Goal: Task Accomplishment & Management: Complete application form

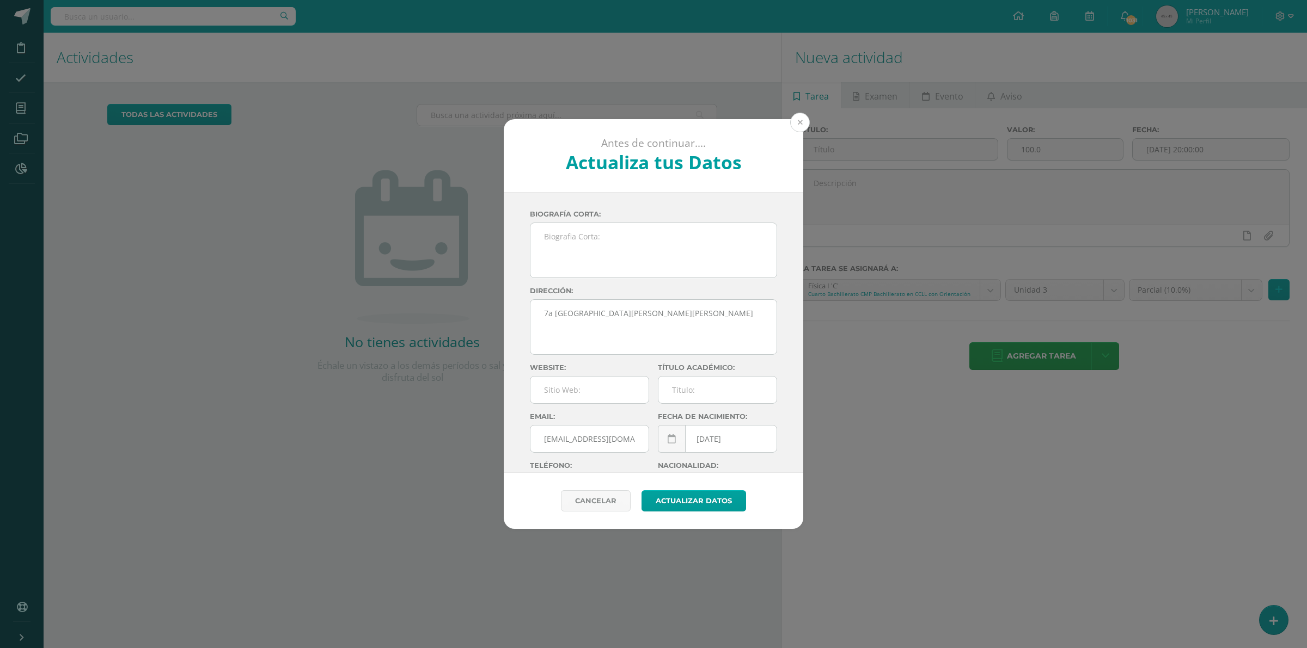
click at [801, 124] on button at bounding box center [800, 123] width 20 height 20
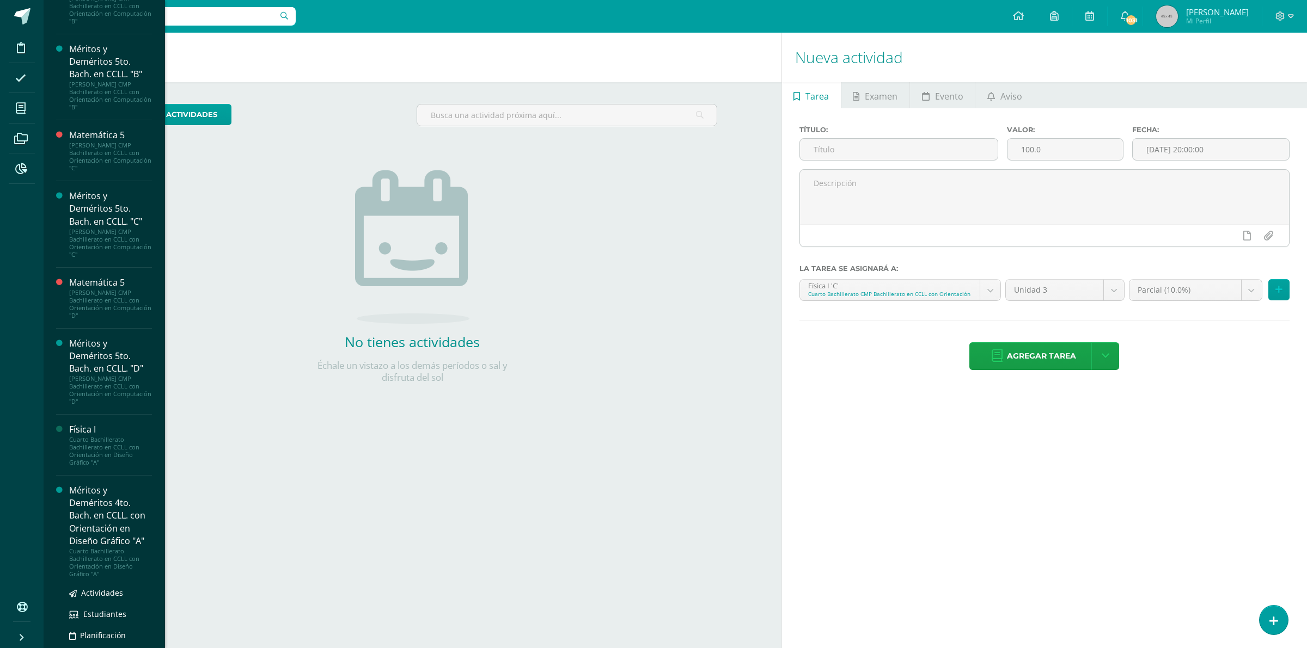
scroll to position [727, 0]
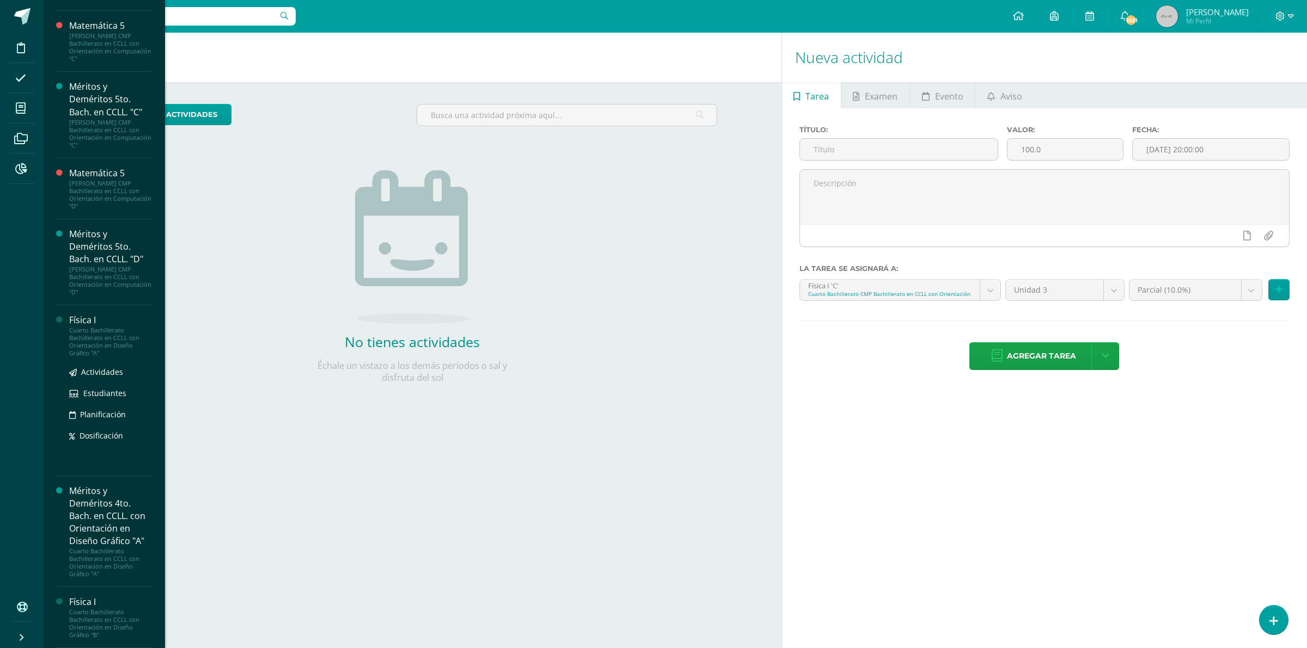
click at [91, 340] on div "Cuarto Bachillerato Bachillerato en CCLL con Orientación en Diseño Gráfico "A"" at bounding box center [110, 342] width 83 height 30
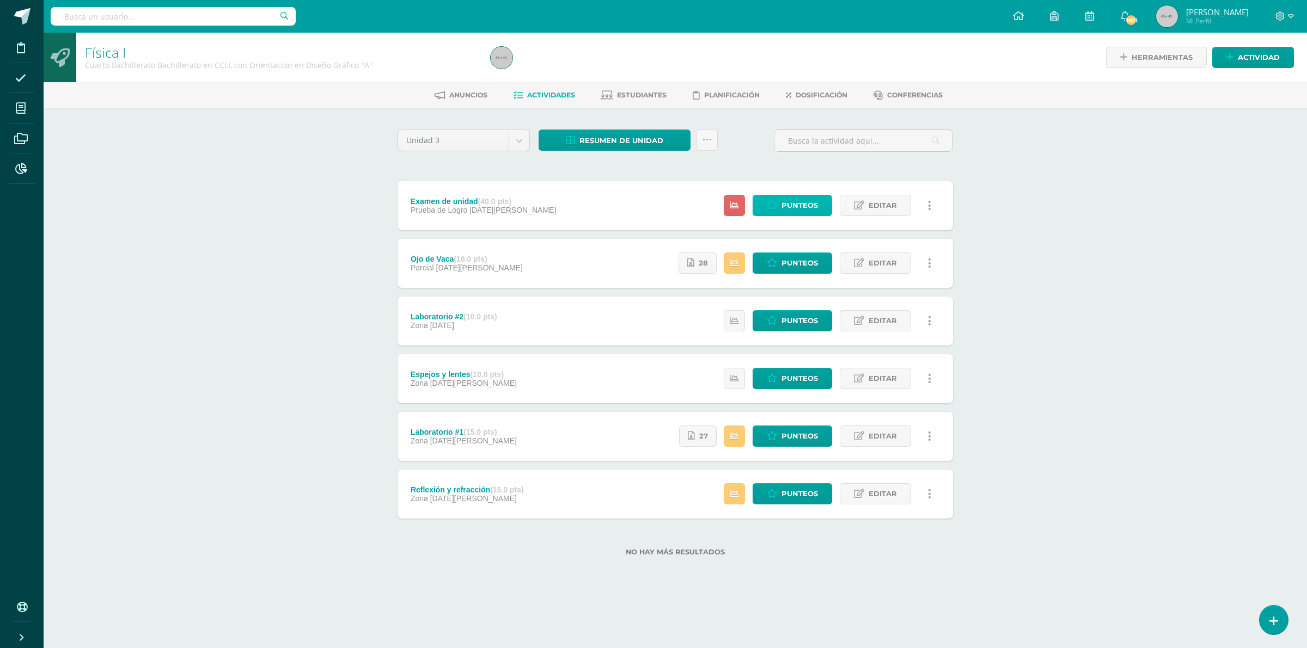
click at [804, 208] on span "Punteos" at bounding box center [799, 205] width 36 height 20
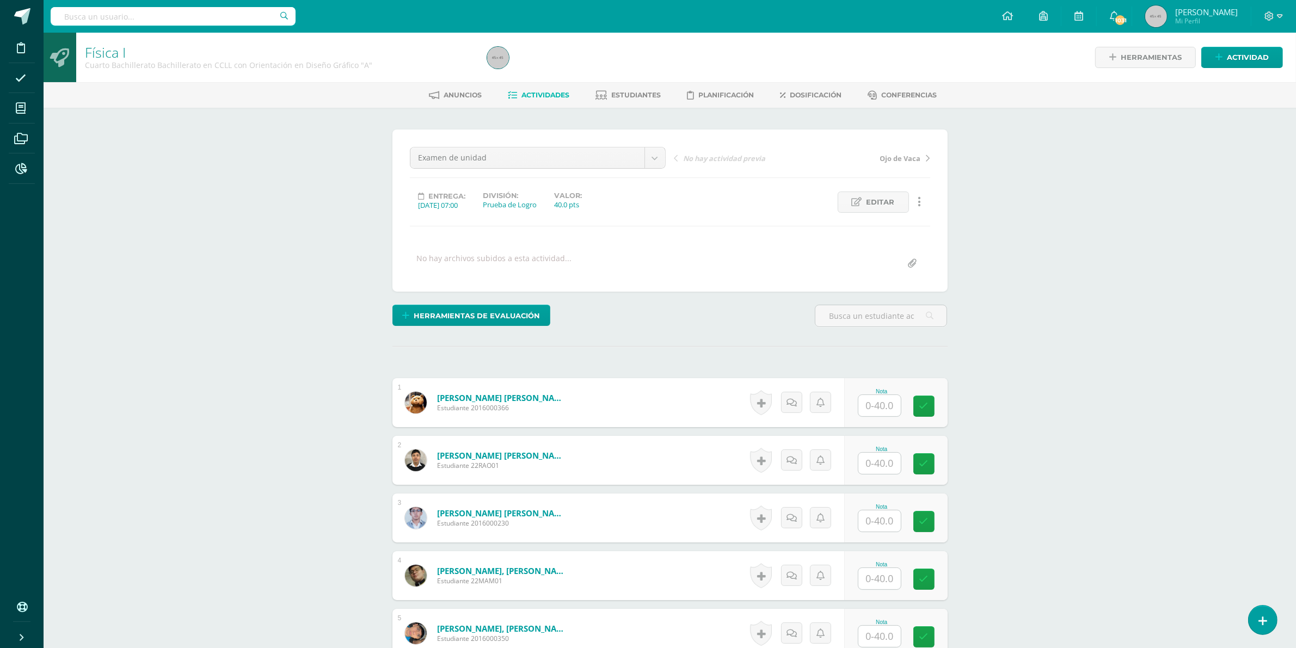
scroll to position [1, 0]
click at [877, 414] on input "text" at bounding box center [880, 405] width 42 height 21
type input "12"
type input "19"
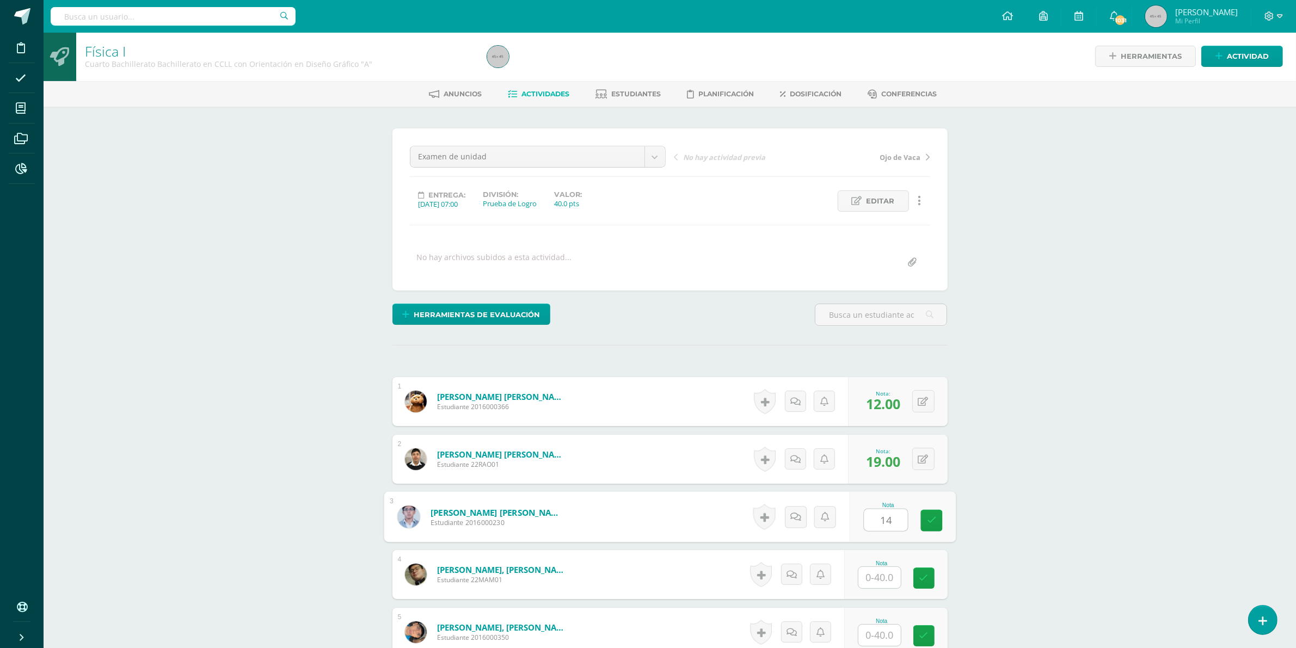
type input "14"
type input "12"
type input "20"
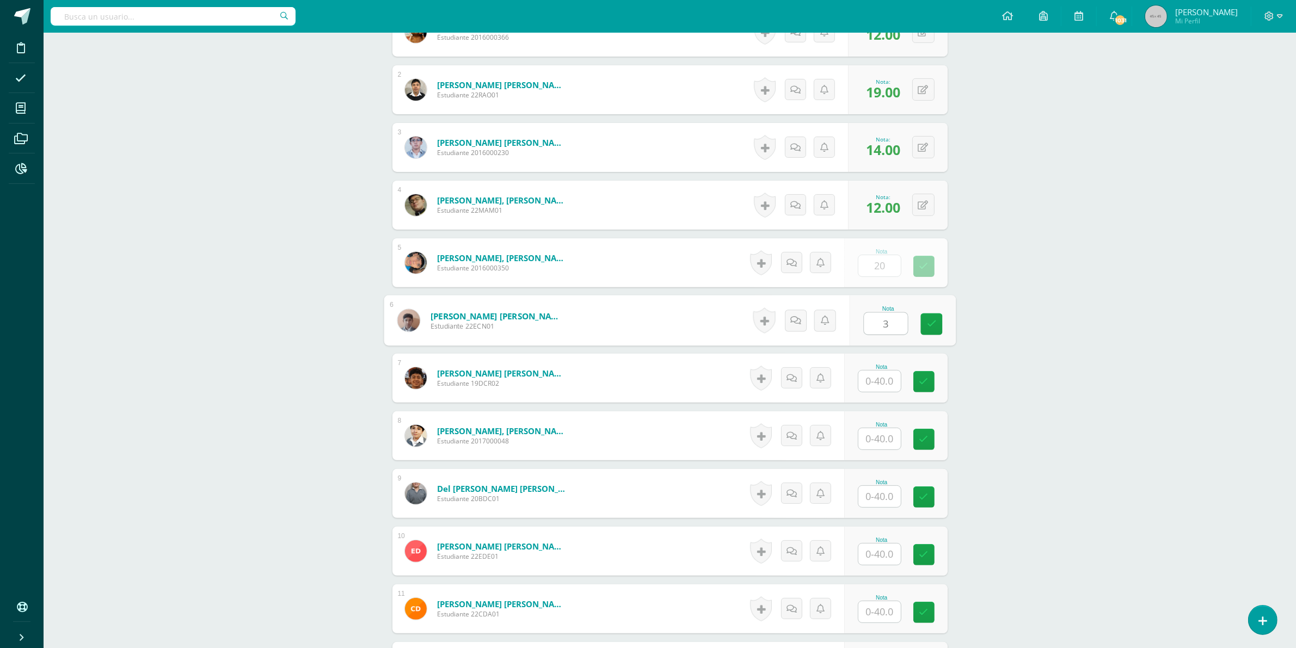
scroll to position [371, 0]
type input "30"
type input "15"
type input "16"
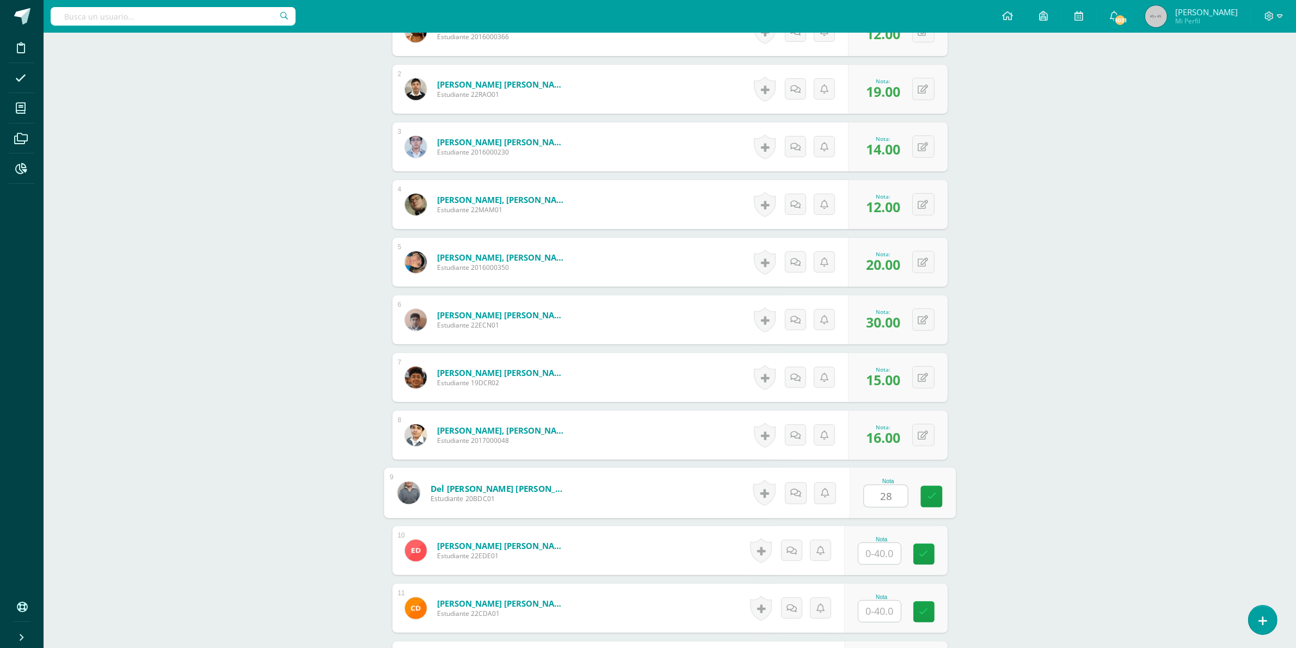
type input "28"
type input "32"
type input "34"
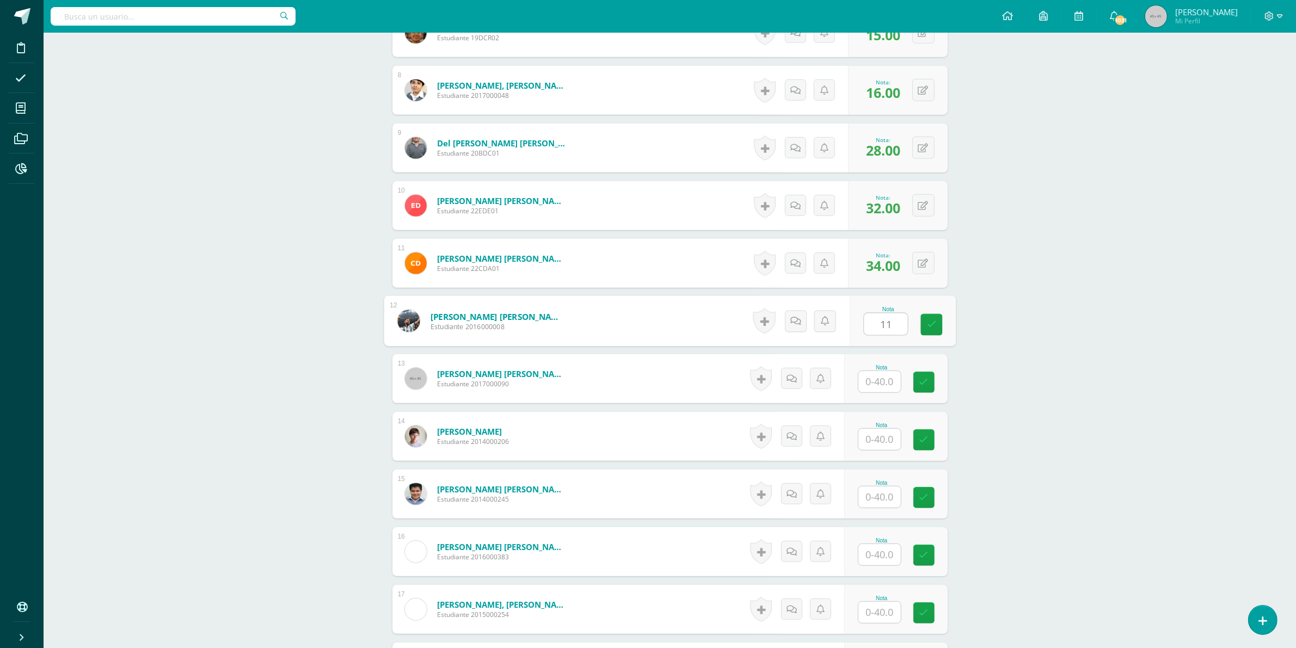
type input "11"
type input "23"
type input "18"
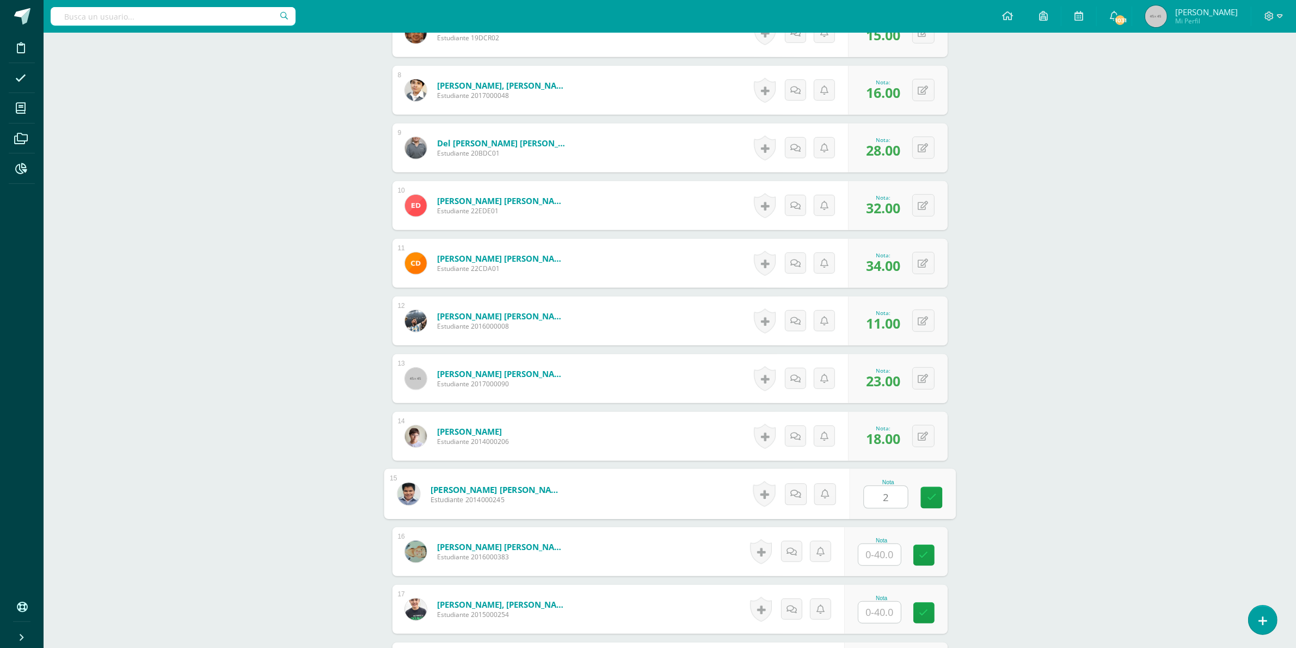
type input "2"
type input "10"
type input "6"
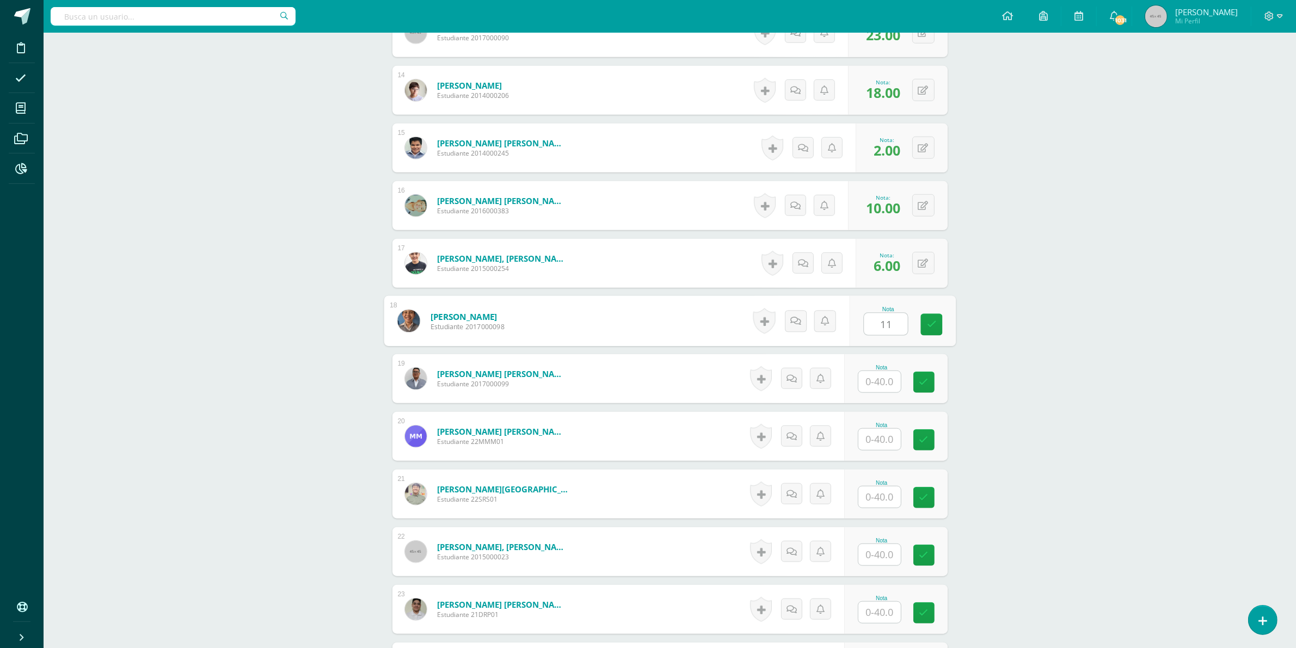
type input "11"
type input "19"
type input "28"
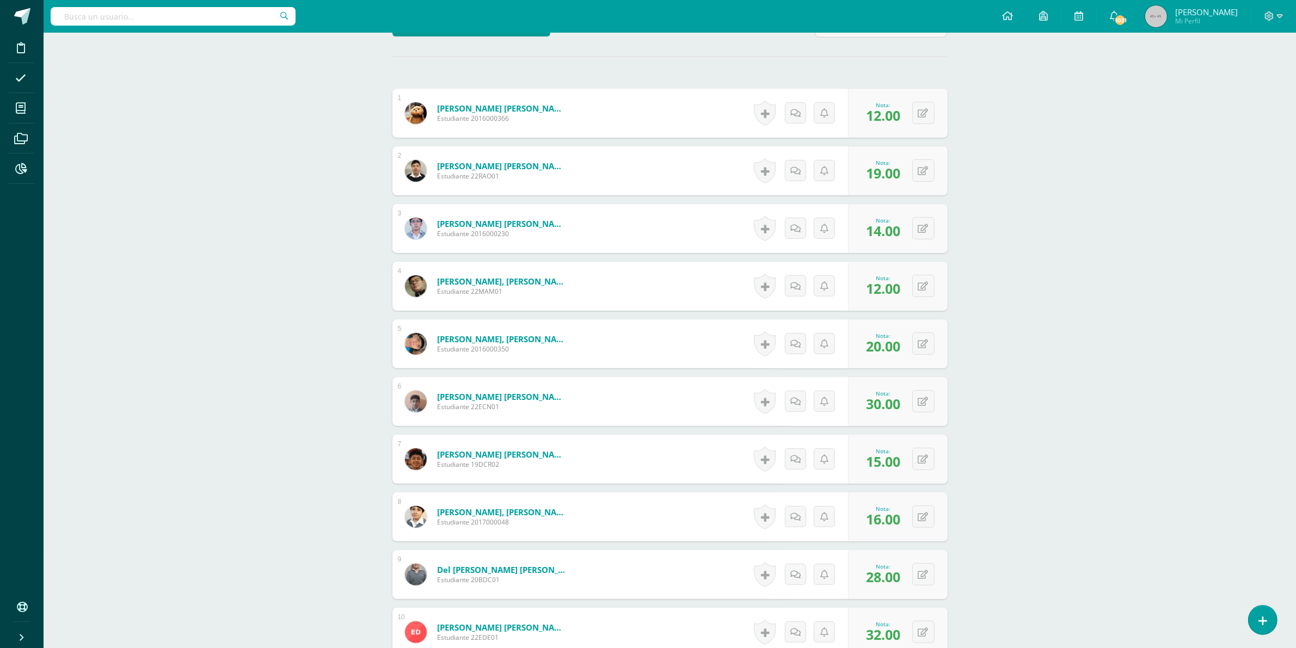
scroll to position [314, 0]
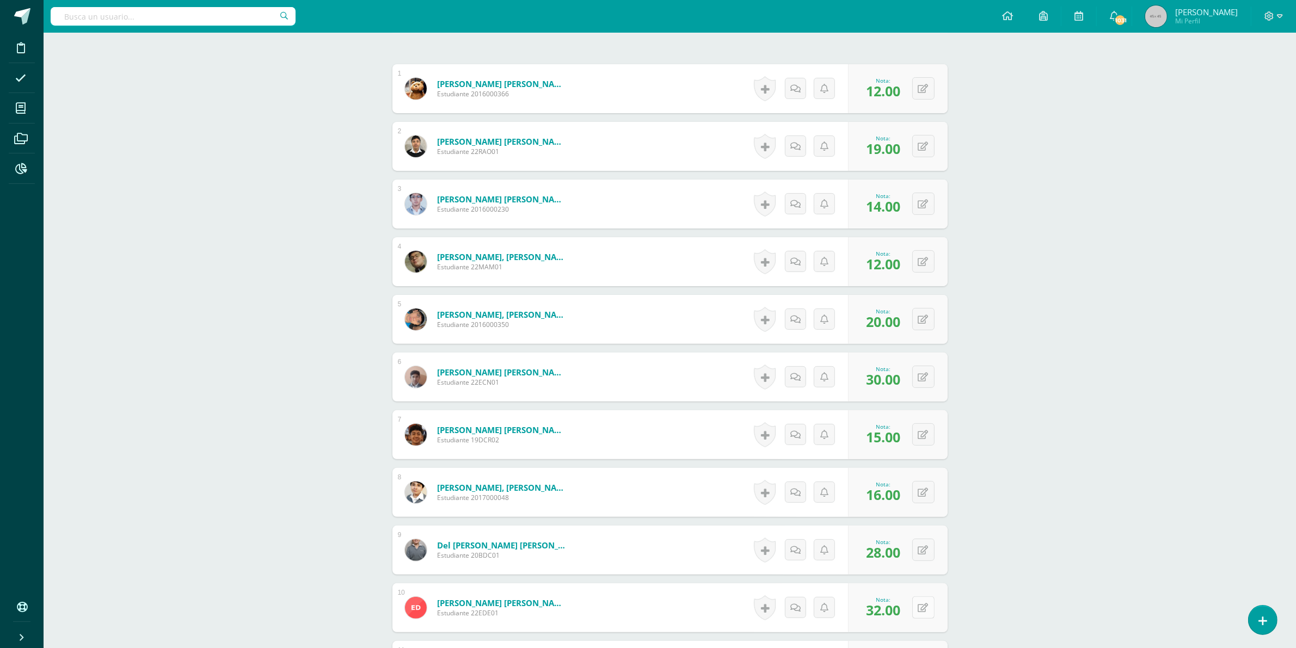
type input "21"
click at [921, 605] on button at bounding box center [931, 608] width 23 height 23
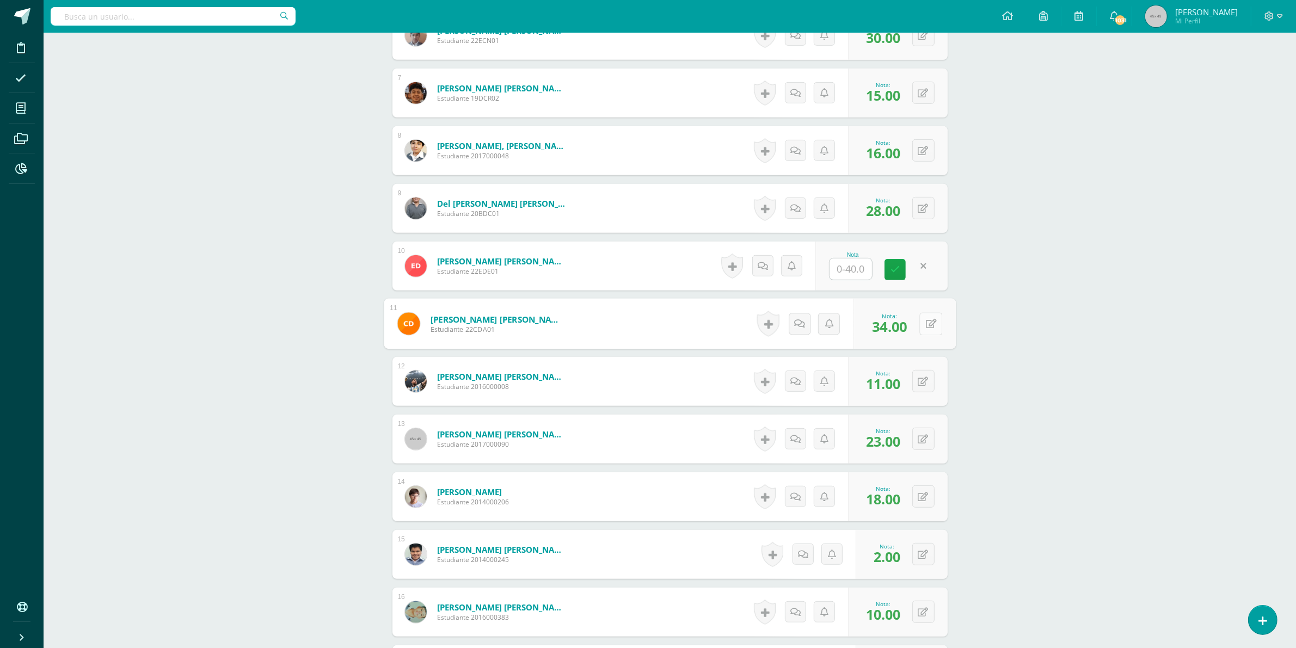
click at [929, 323] on icon at bounding box center [931, 323] width 11 height 9
click at [891, 275] on link at bounding box center [895, 269] width 21 height 21
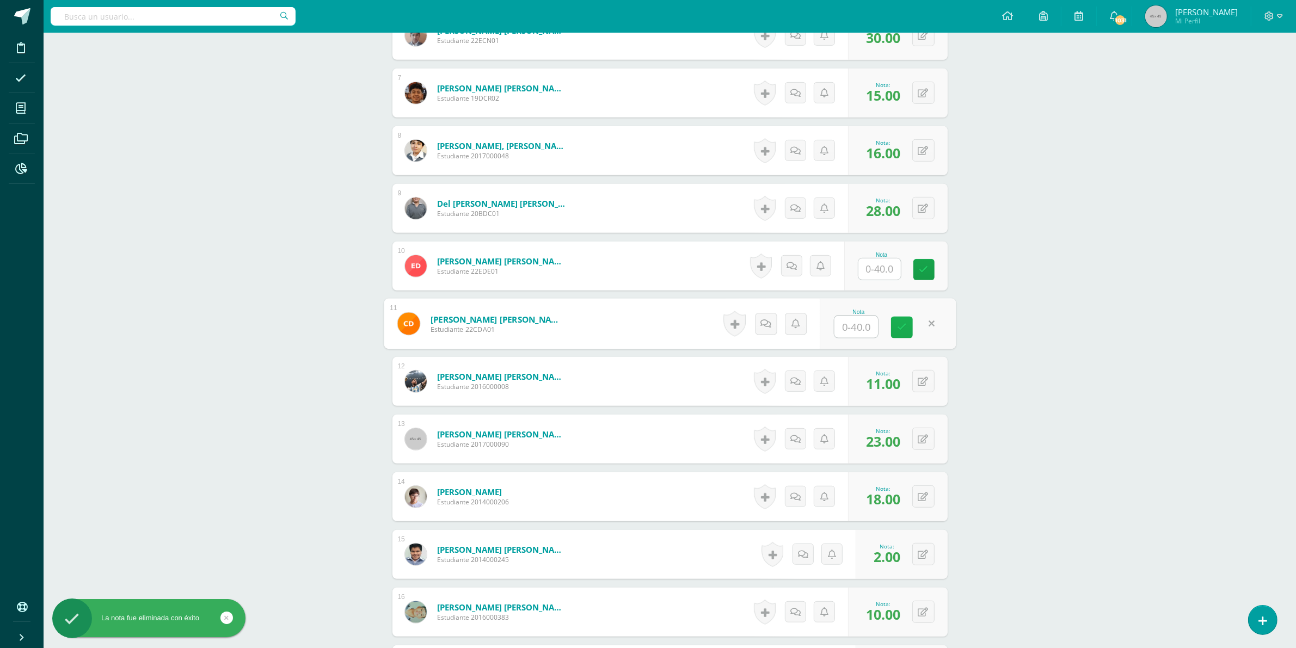
click at [904, 330] on icon at bounding box center [902, 327] width 10 height 9
click at [920, 382] on button at bounding box center [931, 381] width 23 height 23
click at [897, 391] on link at bounding box center [902, 386] width 22 height 22
click at [915, 443] on div "0 Logros Logros obtenidos Aún no hay logros agregados Nota: 23.00" at bounding box center [905, 439] width 102 height 51
click at [943, 439] on div "0 Logros Logros obtenidos Aún no hay logros agregados Nota: 23.00" at bounding box center [905, 439] width 102 height 51
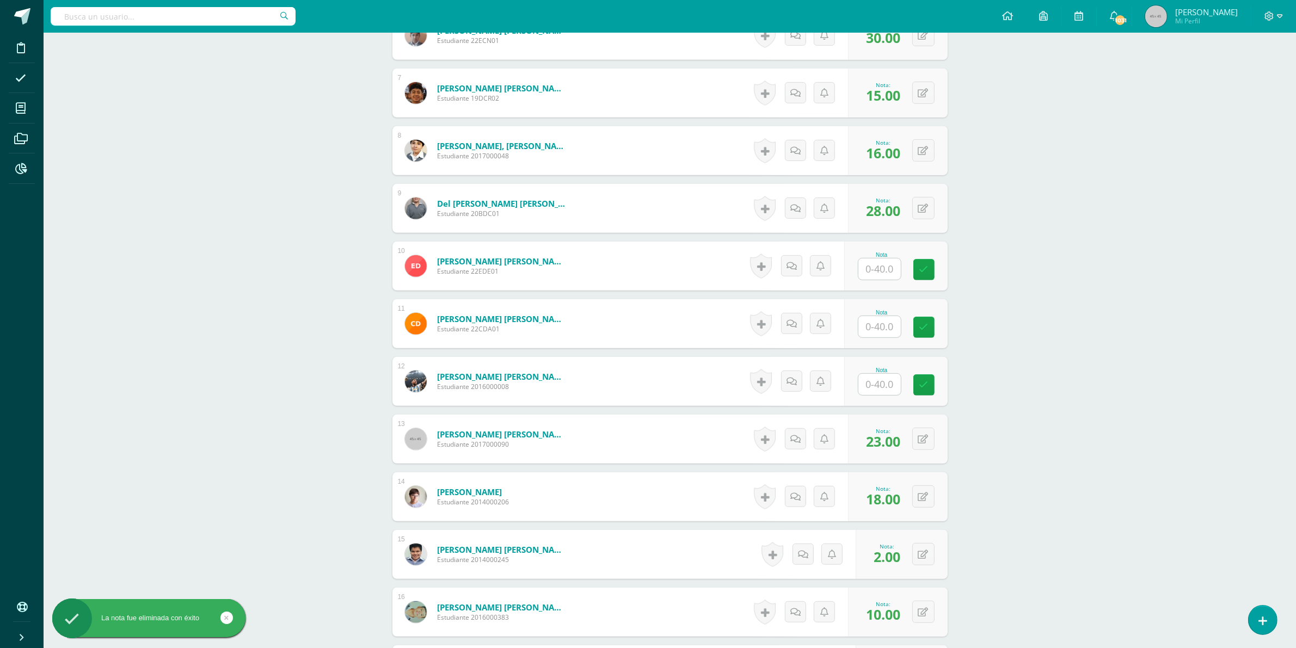
click at [937, 437] on div "0 Logros Logros obtenidos Aún no hay logros agregados Nota: 23.00" at bounding box center [898, 439] width 100 height 49
click at [930, 441] on button at bounding box center [924, 439] width 22 height 22
click at [899, 441] on icon at bounding box center [902, 442] width 10 height 9
click at [927, 498] on icon at bounding box center [924, 497] width 10 height 9
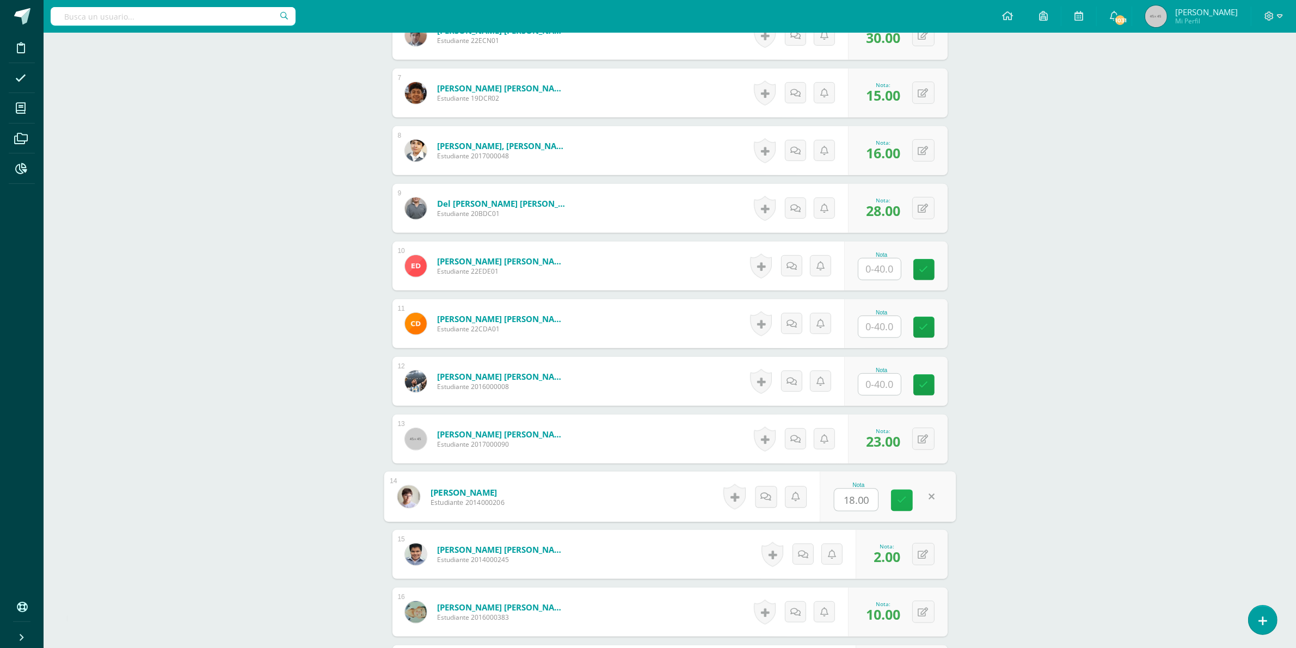
click at [905, 501] on icon at bounding box center [902, 500] width 10 height 9
click at [925, 432] on button at bounding box center [924, 439] width 22 height 22
click at [916, 499] on div "0 Logros Logros obtenidos Aún no hay logros agregados Nota: 18.00" at bounding box center [898, 497] width 100 height 49
click at [920, 486] on button at bounding box center [931, 497] width 23 height 23
click at [882, 439] on div "Nota" at bounding box center [882, 439] width 132 height 49
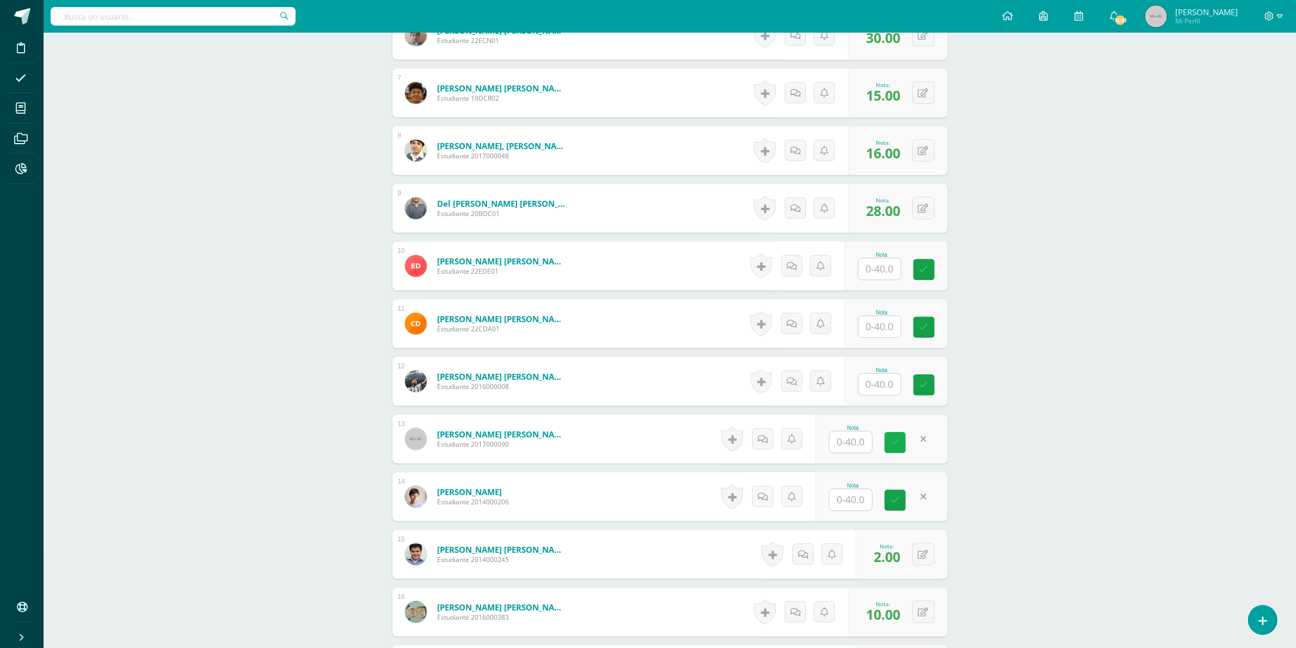
click at [888, 450] on link at bounding box center [895, 442] width 21 height 21
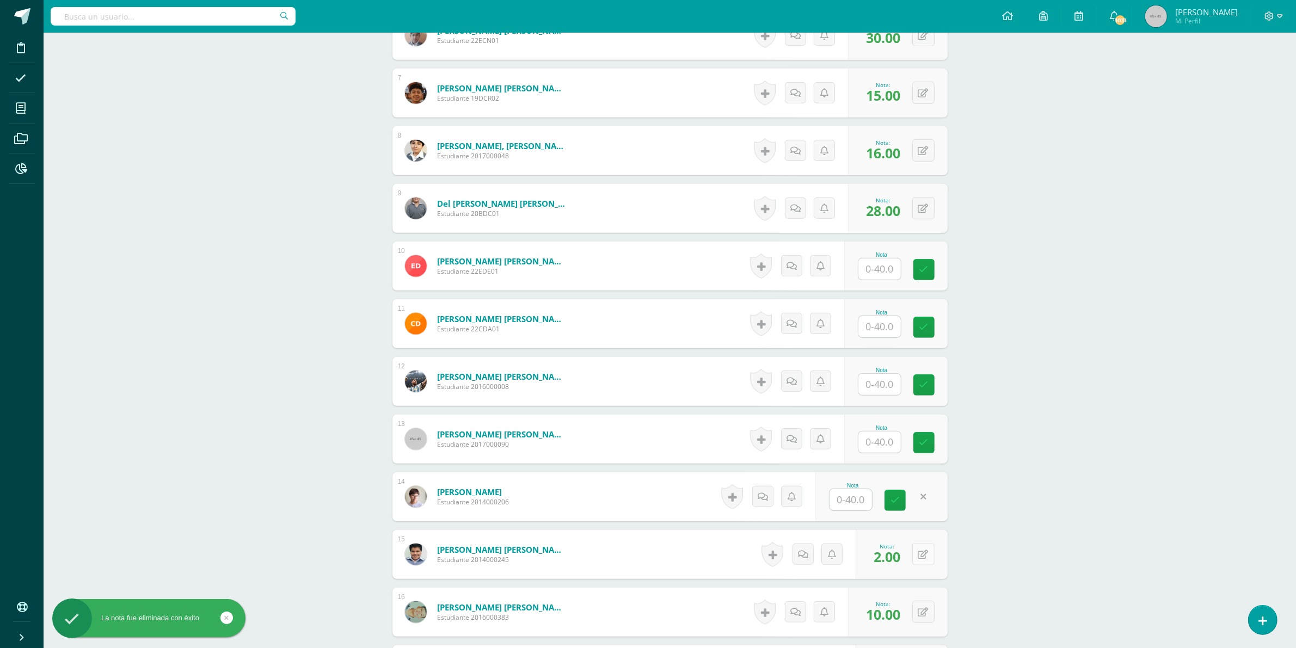
click at [923, 548] on button at bounding box center [924, 554] width 22 height 22
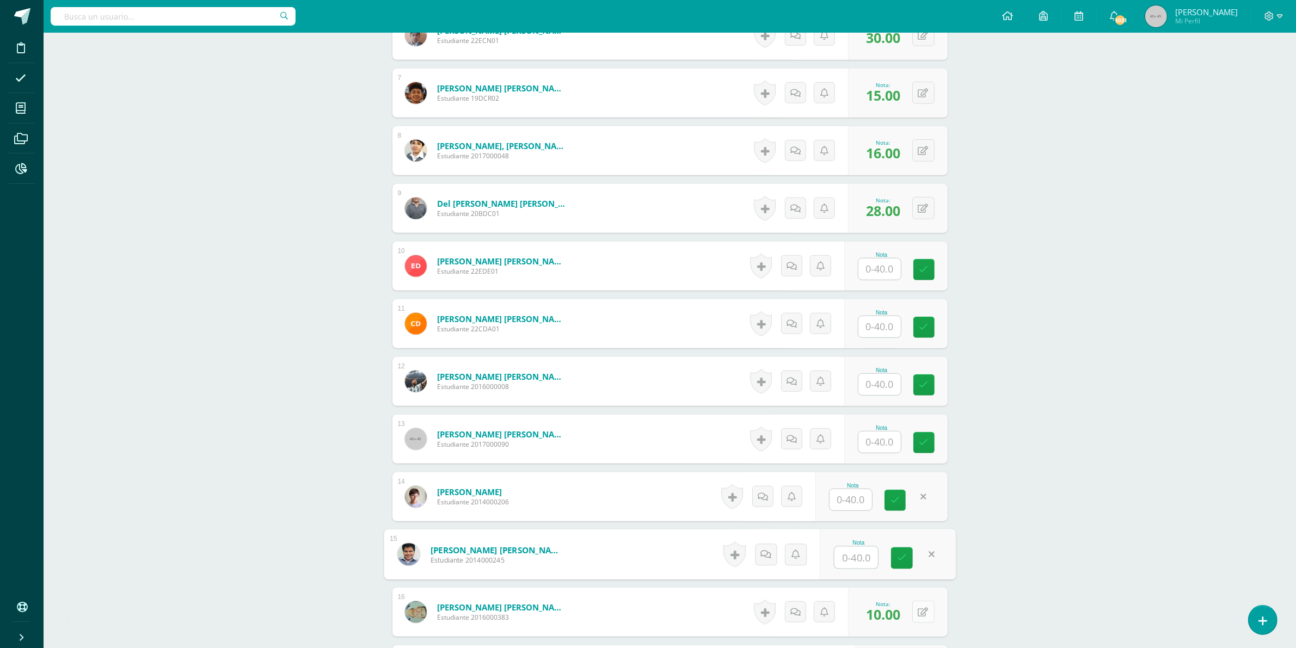
click at [930, 609] on button at bounding box center [924, 612] width 22 height 22
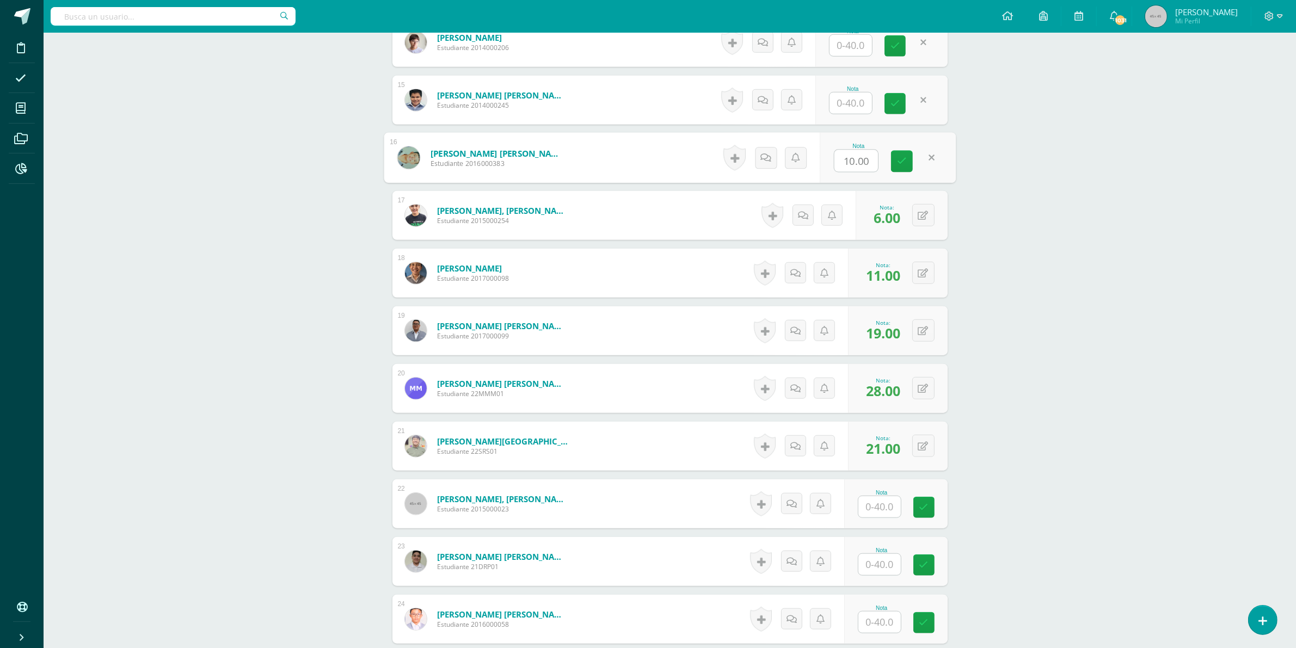
scroll to position [1133, 0]
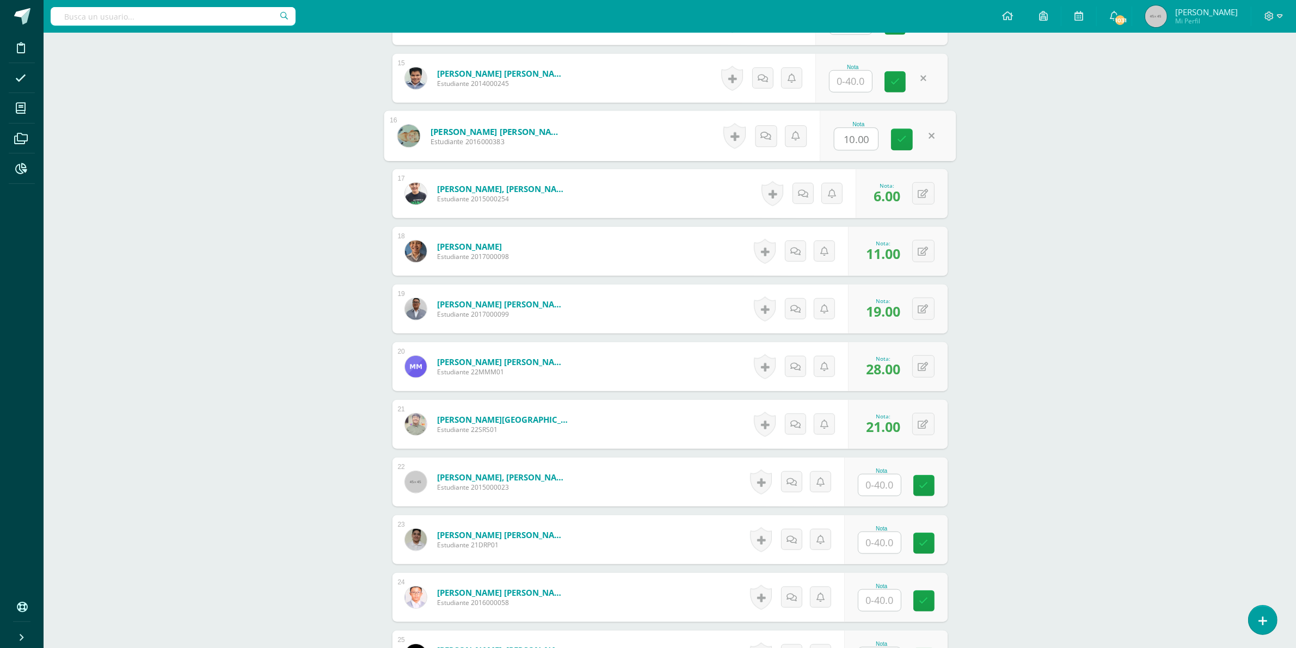
click at [925, 206] on div "0 Logros Logros obtenidos Aún no hay logros agregados Nota: 6.00" at bounding box center [902, 193] width 92 height 49
click at [925, 192] on icon at bounding box center [924, 193] width 10 height 9
click at [929, 145] on button at bounding box center [924, 136] width 22 height 22
click at [927, 249] on icon at bounding box center [924, 251] width 10 height 9
click at [924, 304] on button at bounding box center [924, 309] width 22 height 22
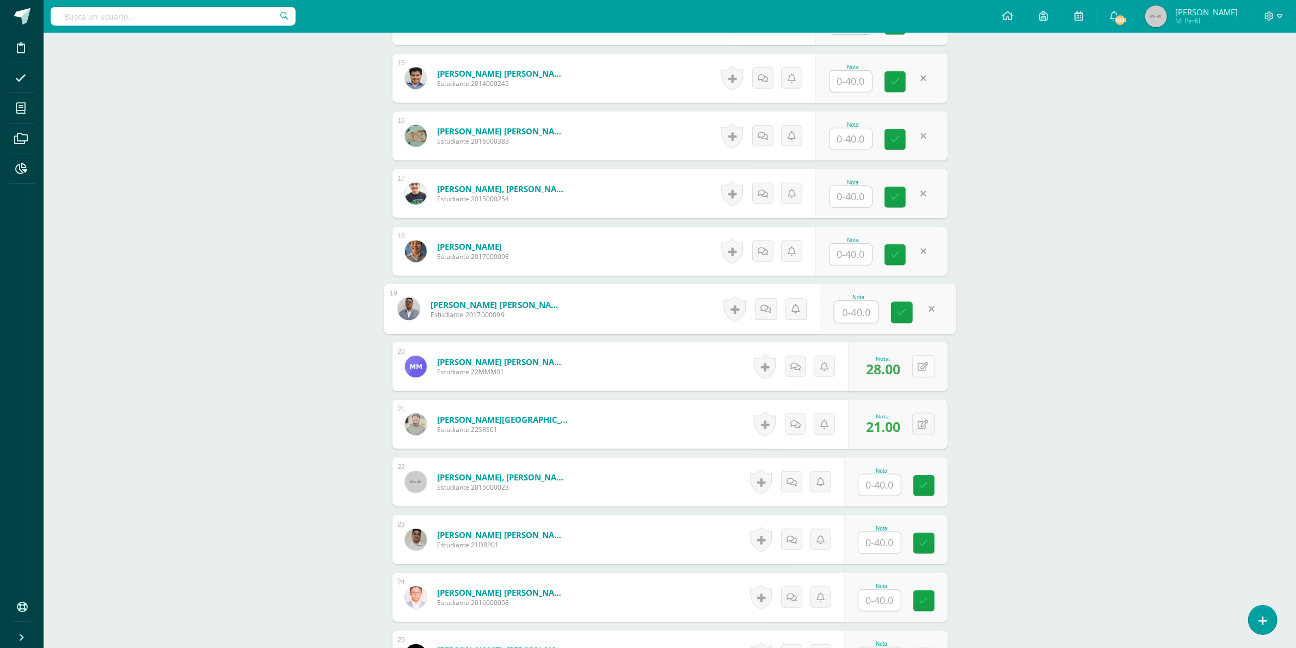
drag, startPoint x: 922, startPoint y: 357, endPoint x: 921, endPoint y: 366, distance: 8.7
click at [921, 358] on button at bounding box center [924, 367] width 22 height 22
click at [926, 419] on button at bounding box center [924, 424] width 22 height 22
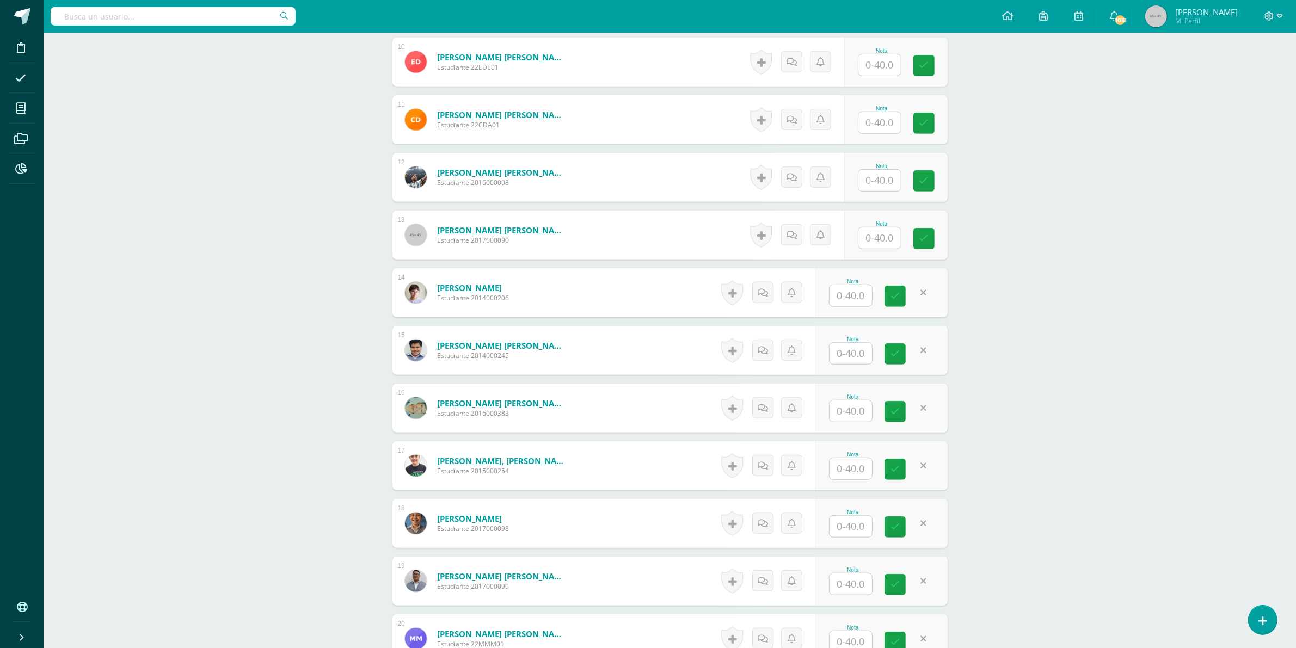
scroll to position [724, 0]
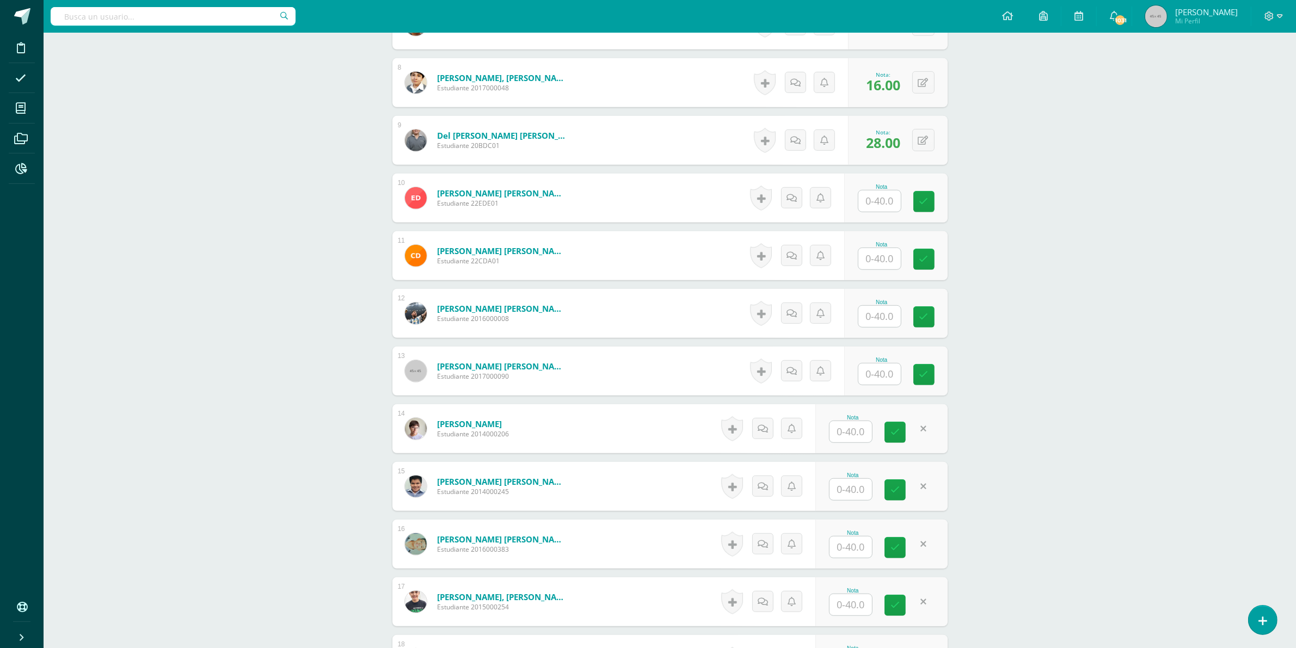
click at [1057, 445] on div "Física I Cuarto Bachillerato Bachillerato en CCLL con Orientación en Diseño Grá…" at bounding box center [670, 434] width 1253 height 2251
click at [861, 437] on input "text" at bounding box center [851, 431] width 42 height 21
click at [878, 207] on input "text" at bounding box center [880, 201] width 42 height 21
type input "18"
type input "32"
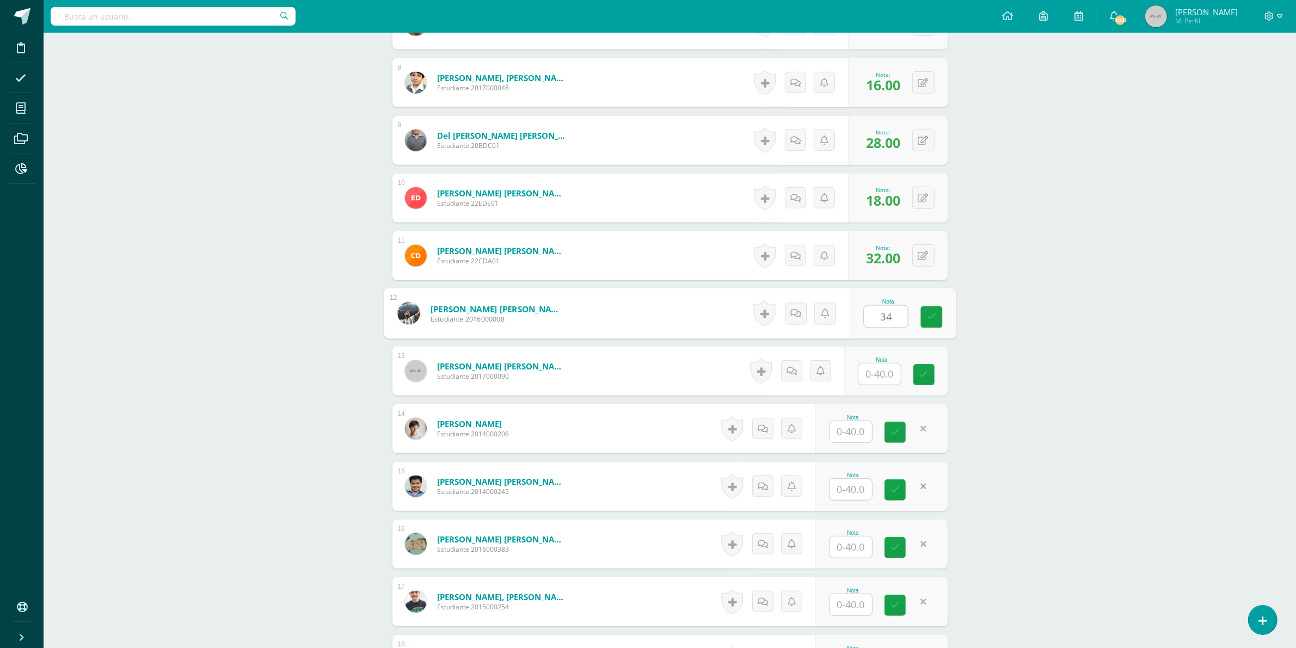
type input "34"
type input "11"
type input "23"
type input "18"
type input "2"
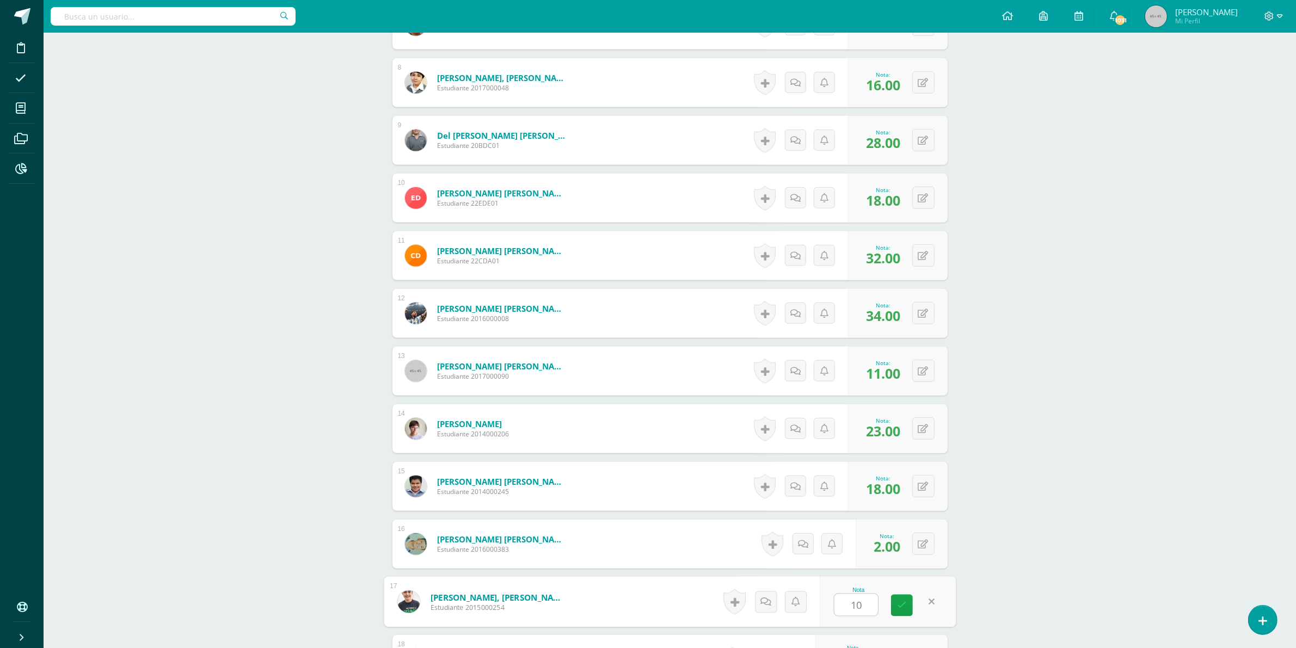
type input "10"
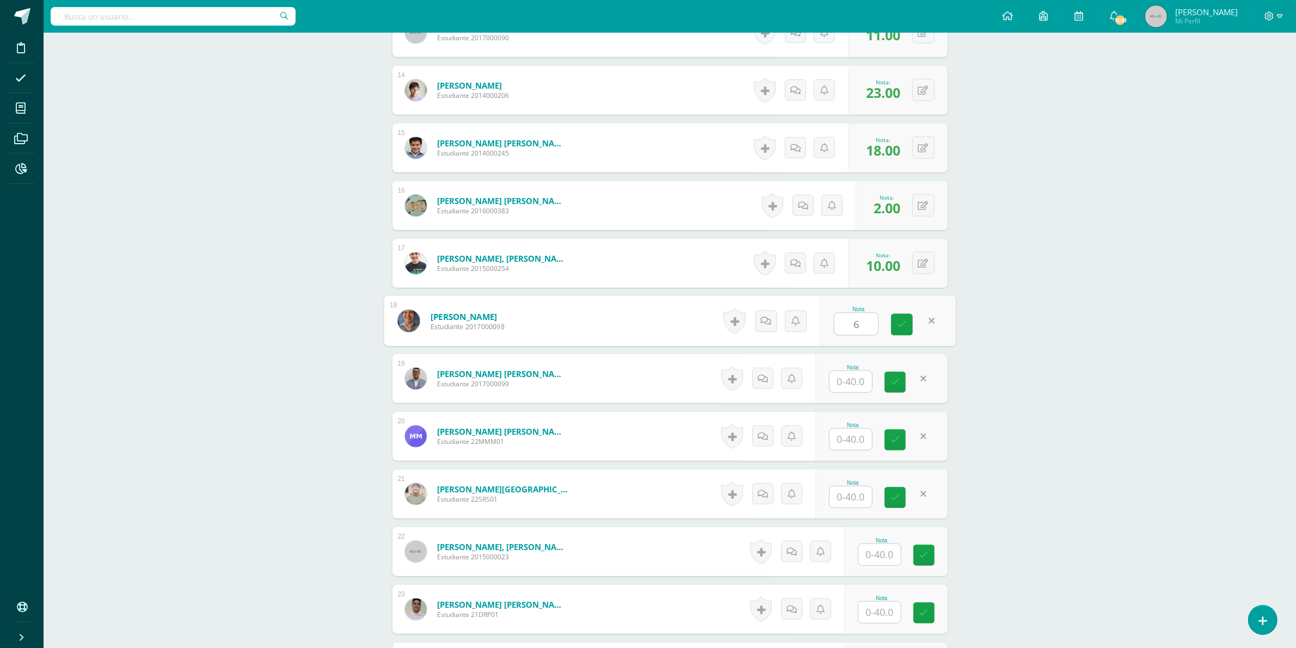
type input "6"
type input "11"
type input "19"
click at [848, 489] on input "text" at bounding box center [857, 498] width 44 height 22
type input "28"
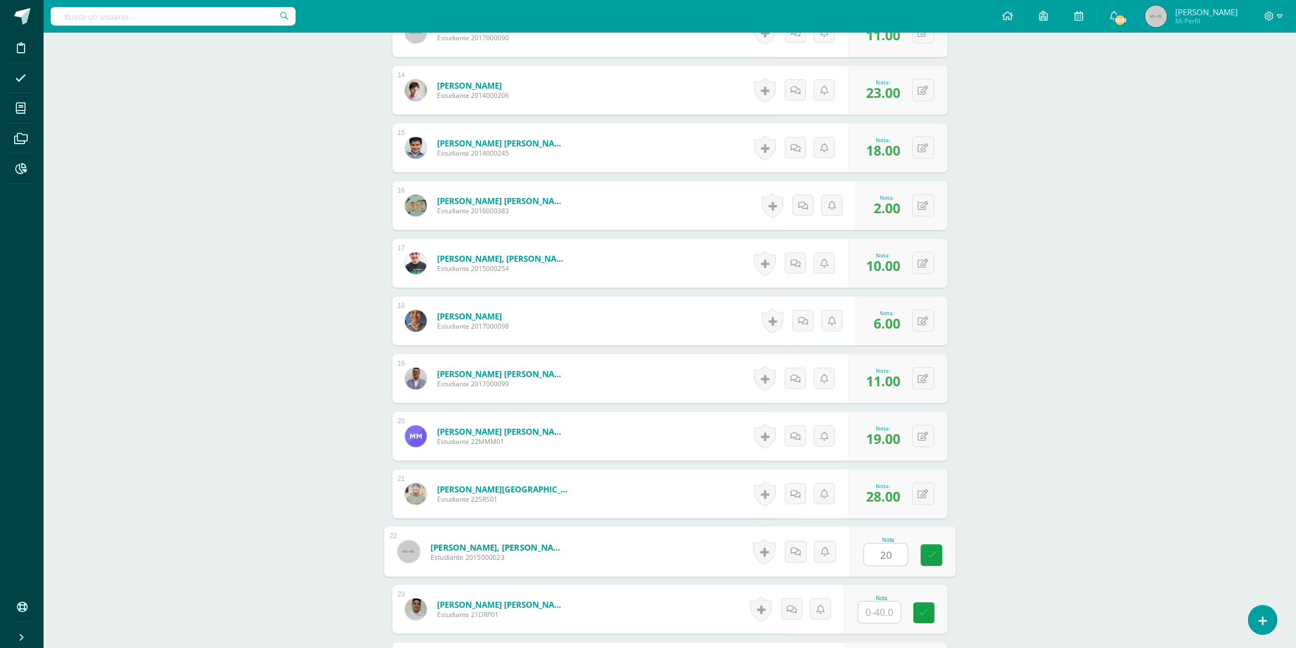
type input "20"
type input "3"
type input "35"
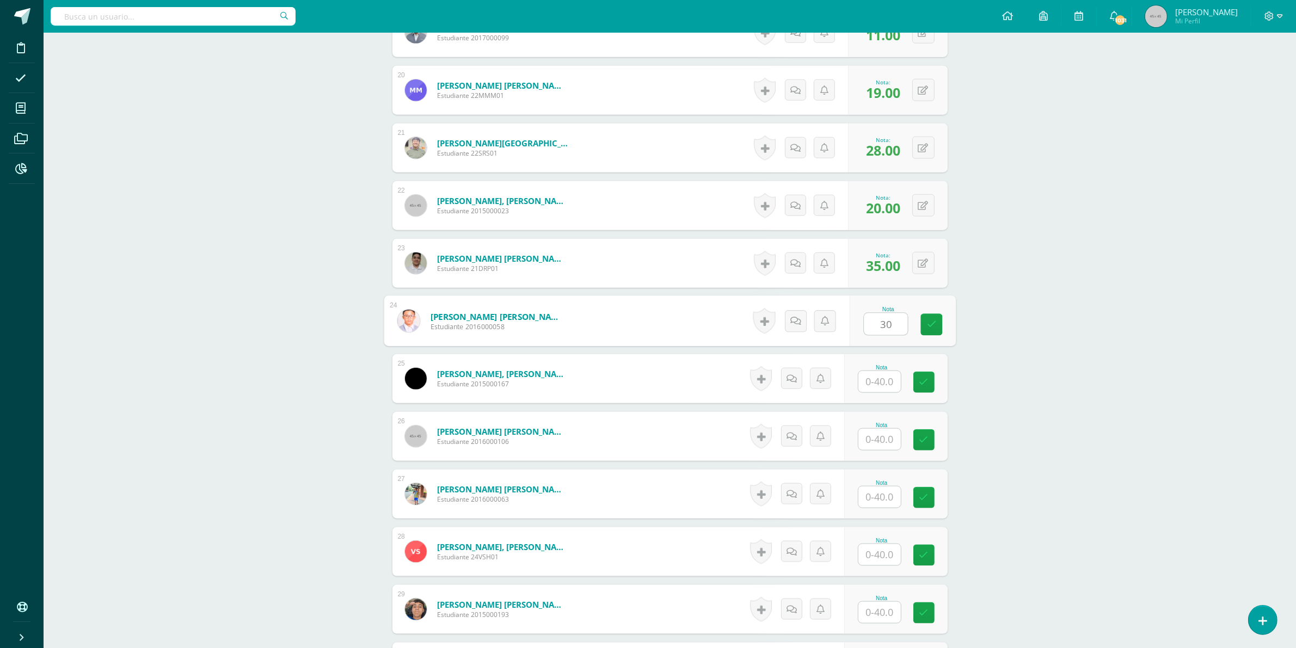
type input "3"
type input "20"
type input "10"
type input "35"
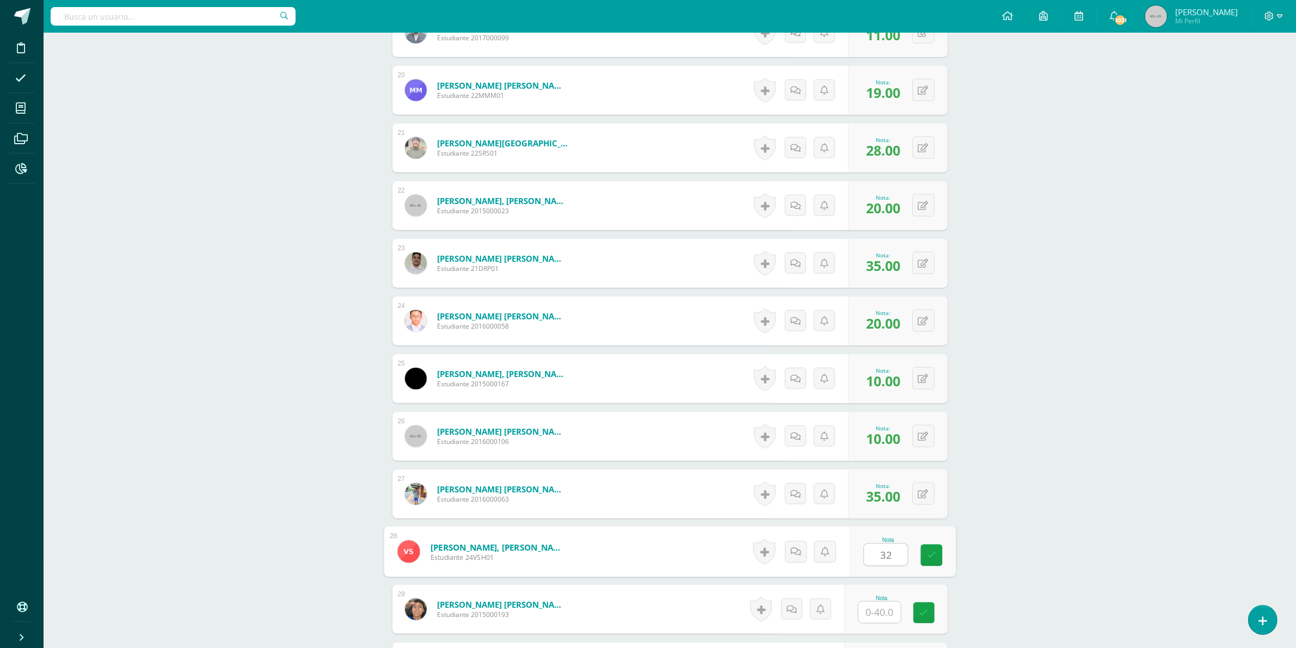
type input "32"
type input "18"
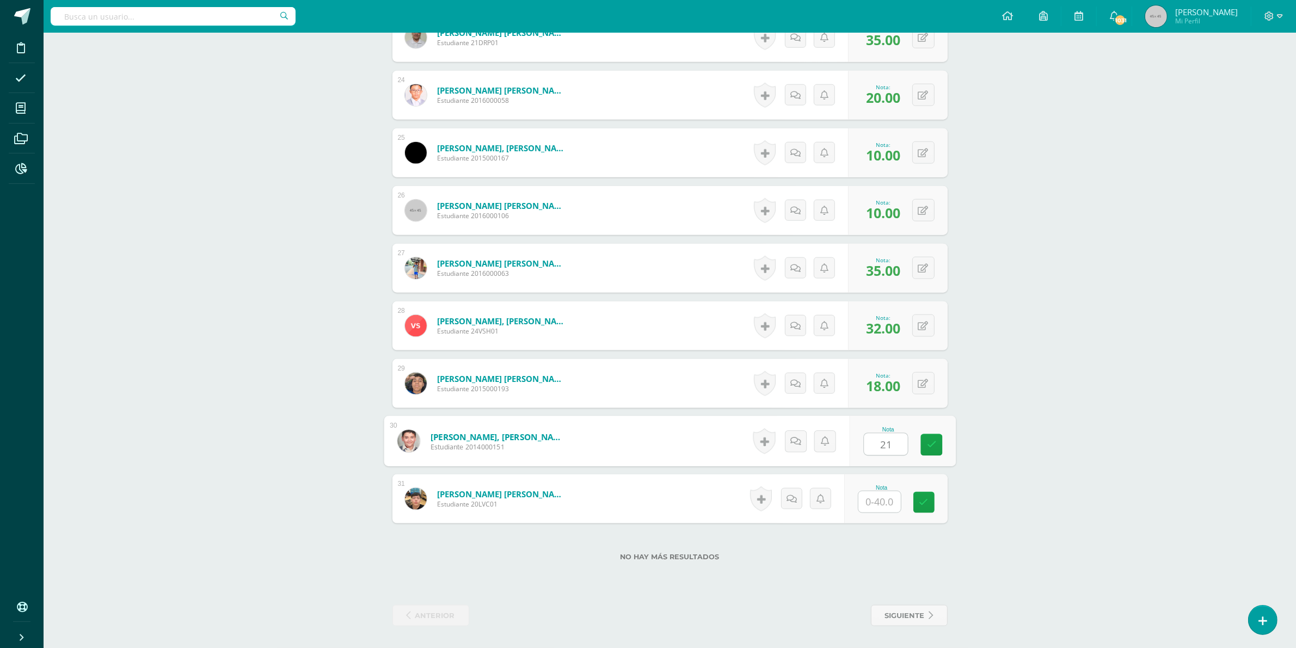
type input "21"
type input "25"
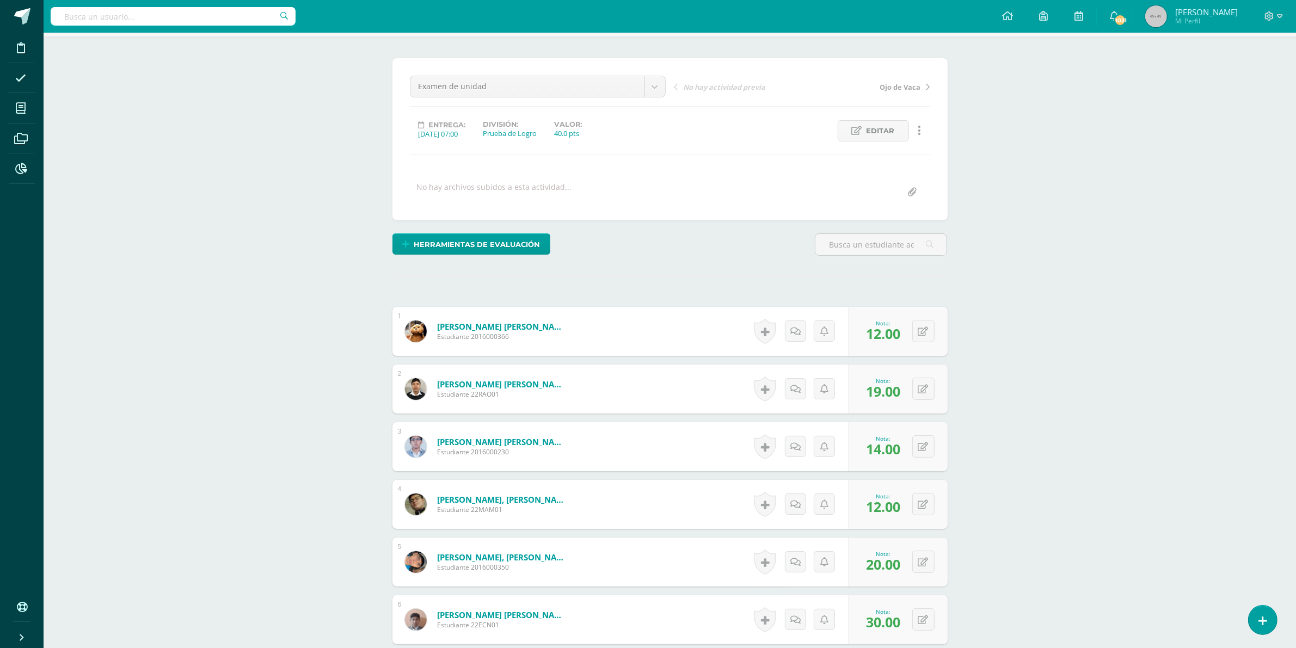
scroll to position [0, 0]
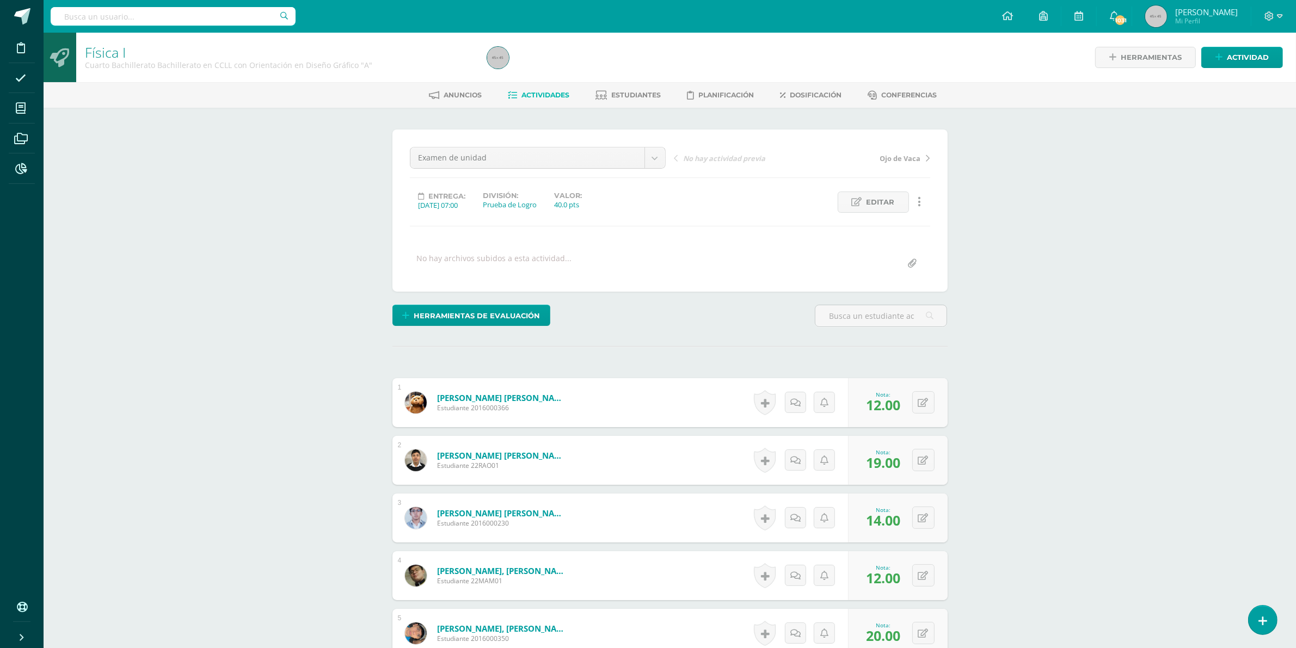
click at [559, 96] on span "Actividades" at bounding box center [546, 95] width 48 height 8
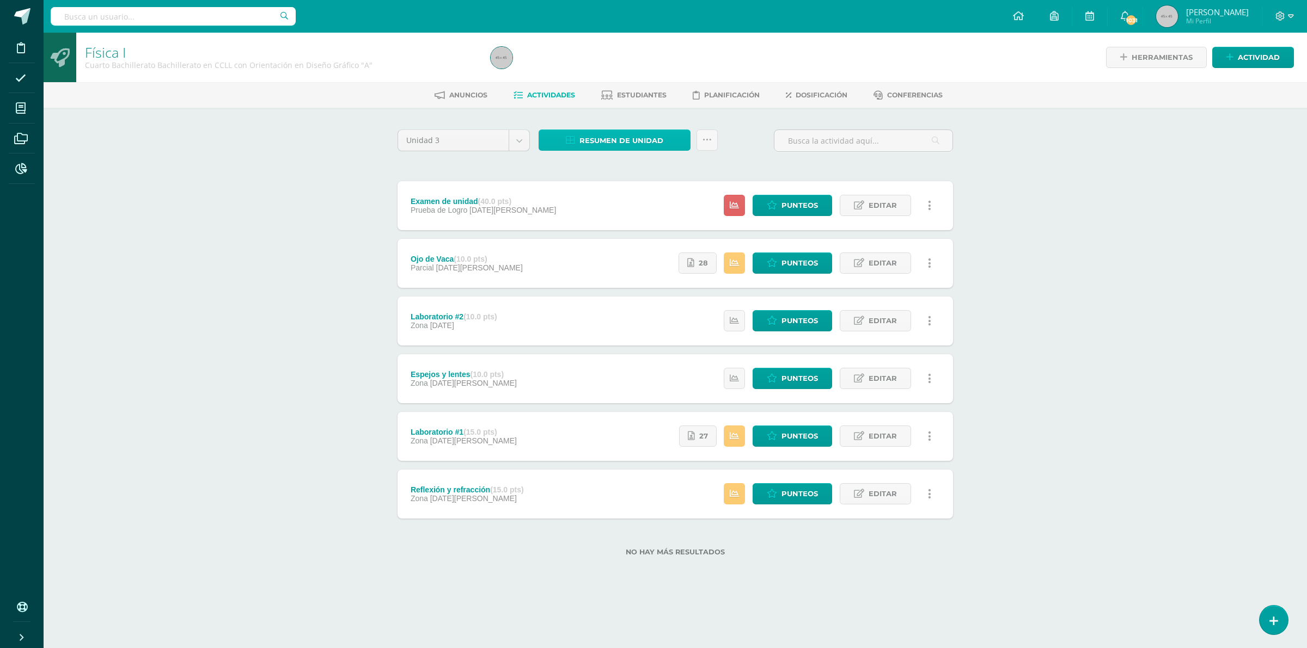
click at [602, 134] on span "Resumen de unidad" at bounding box center [621, 141] width 84 height 20
click at [611, 82] on link "Descargar como PDF" at bounding box center [615, 85] width 116 height 17
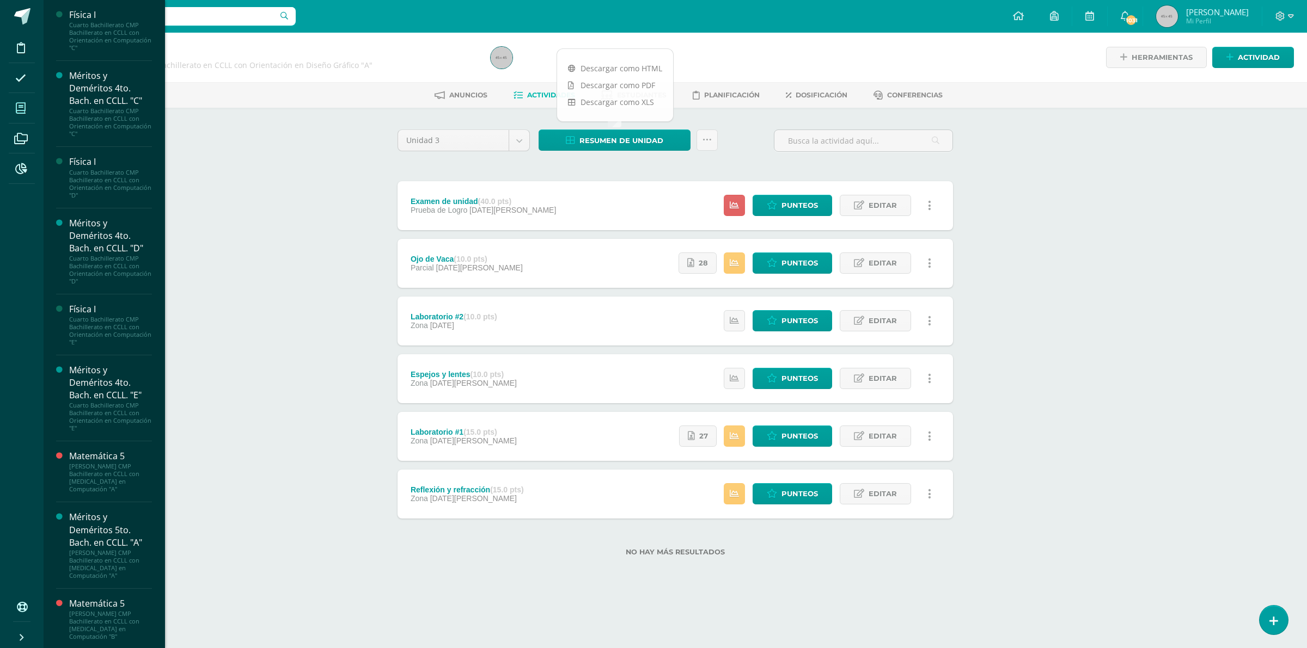
click at [25, 113] on icon at bounding box center [21, 108] width 10 height 11
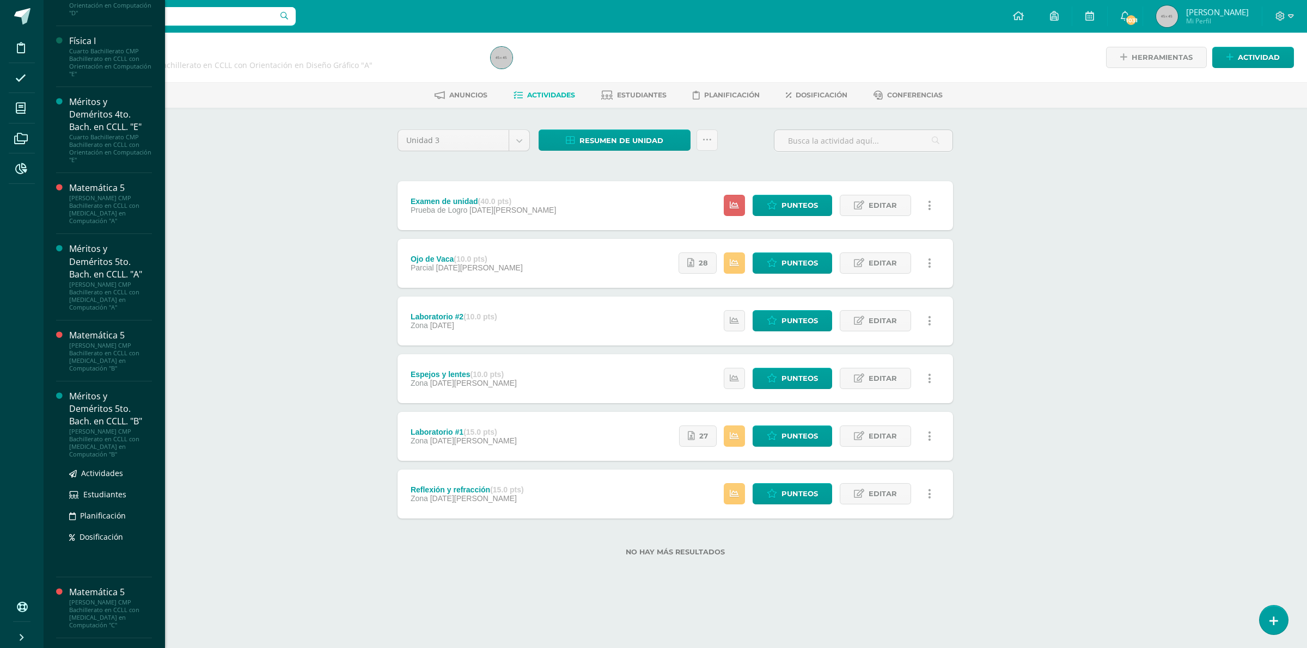
scroll to position [322, 0]
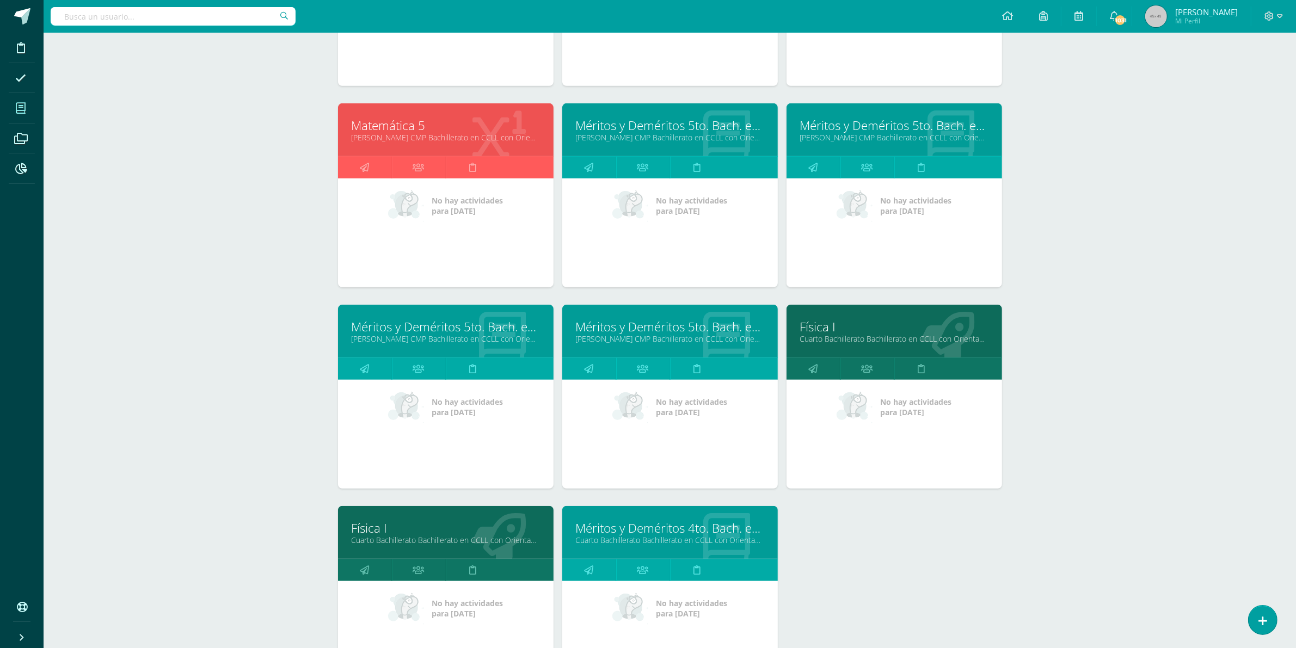
scroll to position [833, 0]
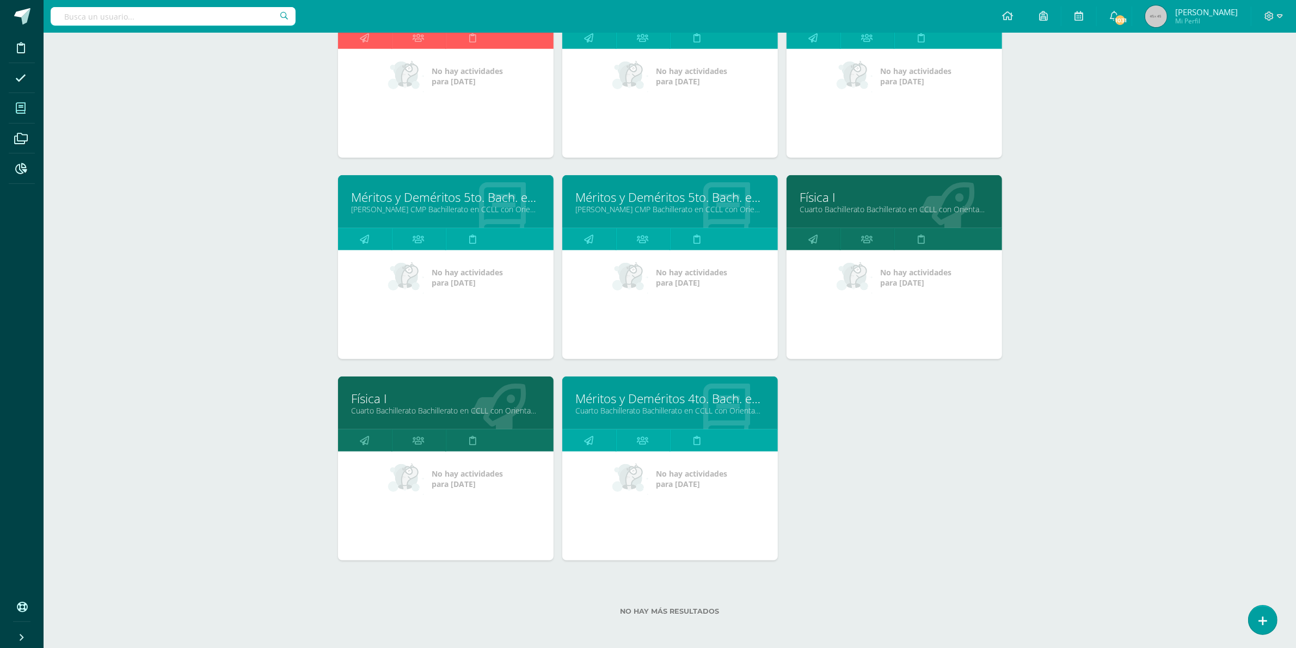
drag, startPoint x: 454, startPoint y: 418, endPoint x: 375, endPoint y: 402, distance: 80.6
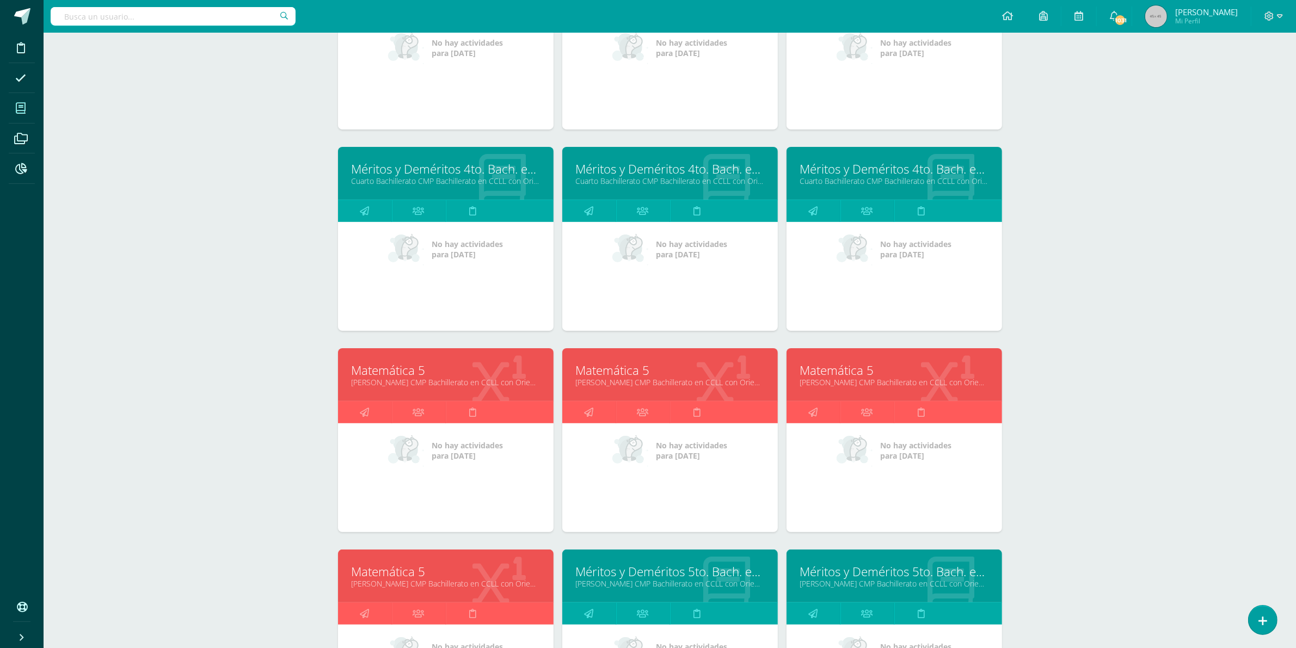
scroll to position [152, 0]
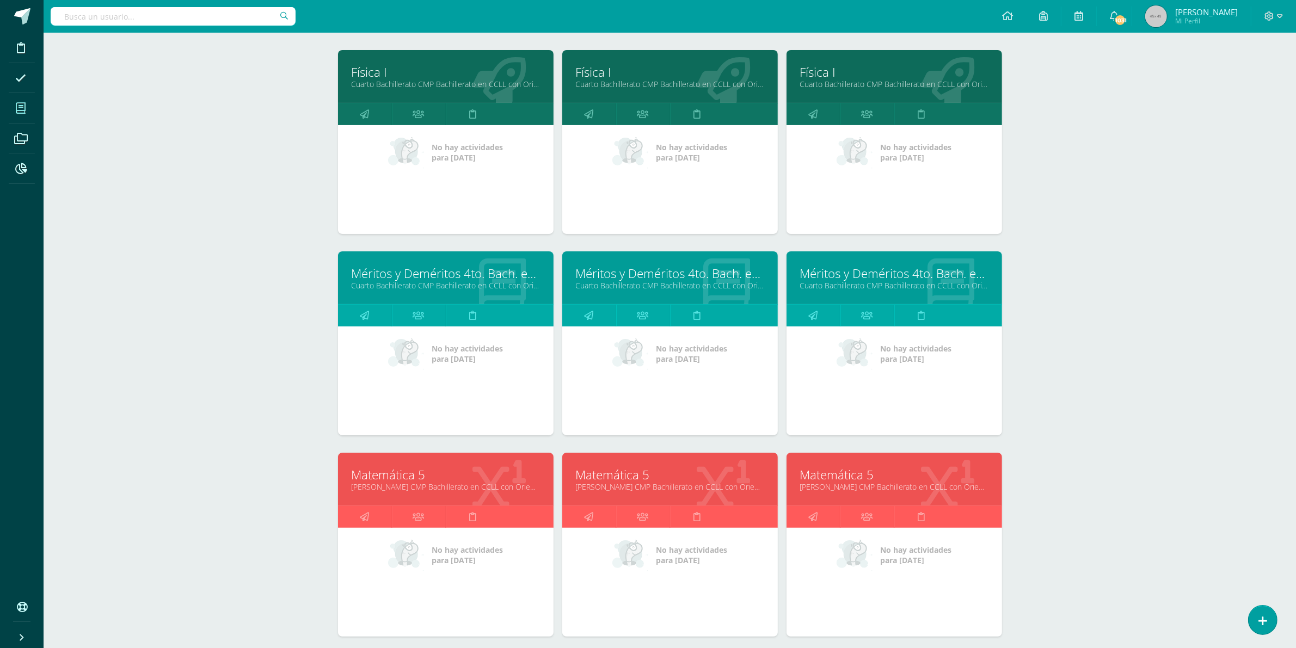
click at [450, 82] on link "Cuarto Bachillerato CMP Bachillerato en CCLL con Orientación en Computación "C"" at bounding box center [446, 84] width 188 height 10
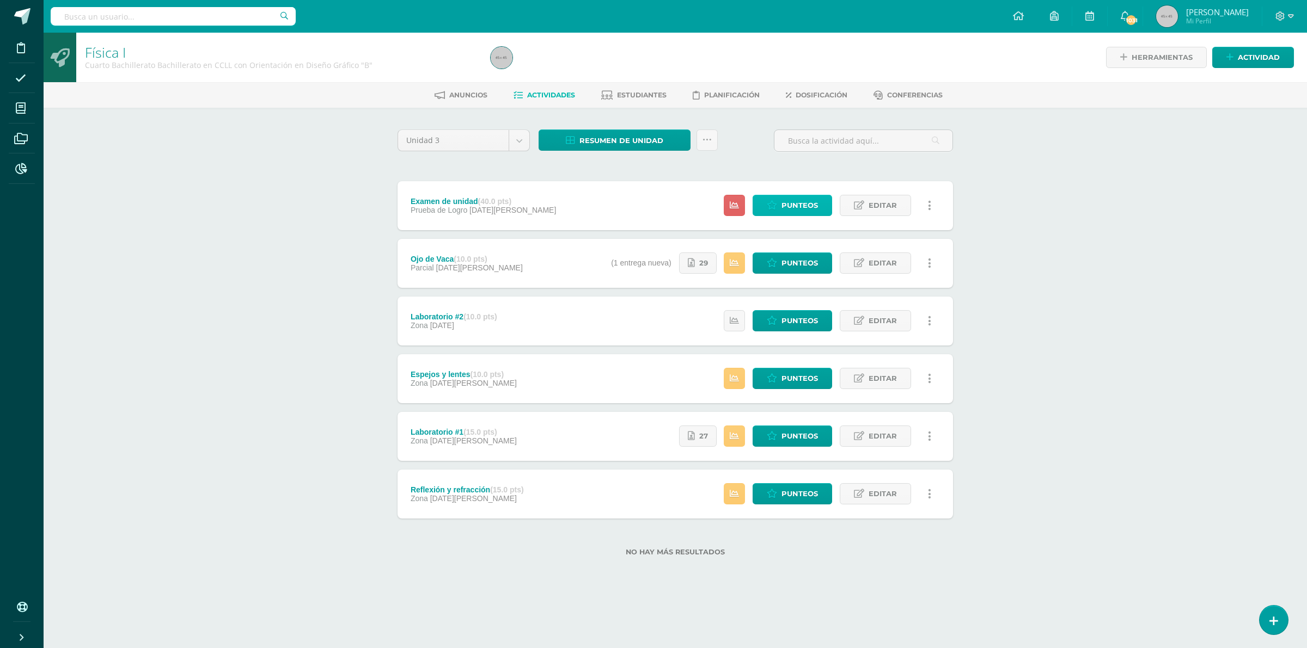
click at [791, 206] on span "Punteos" at bounding box center [799, 205] width 36 height 20
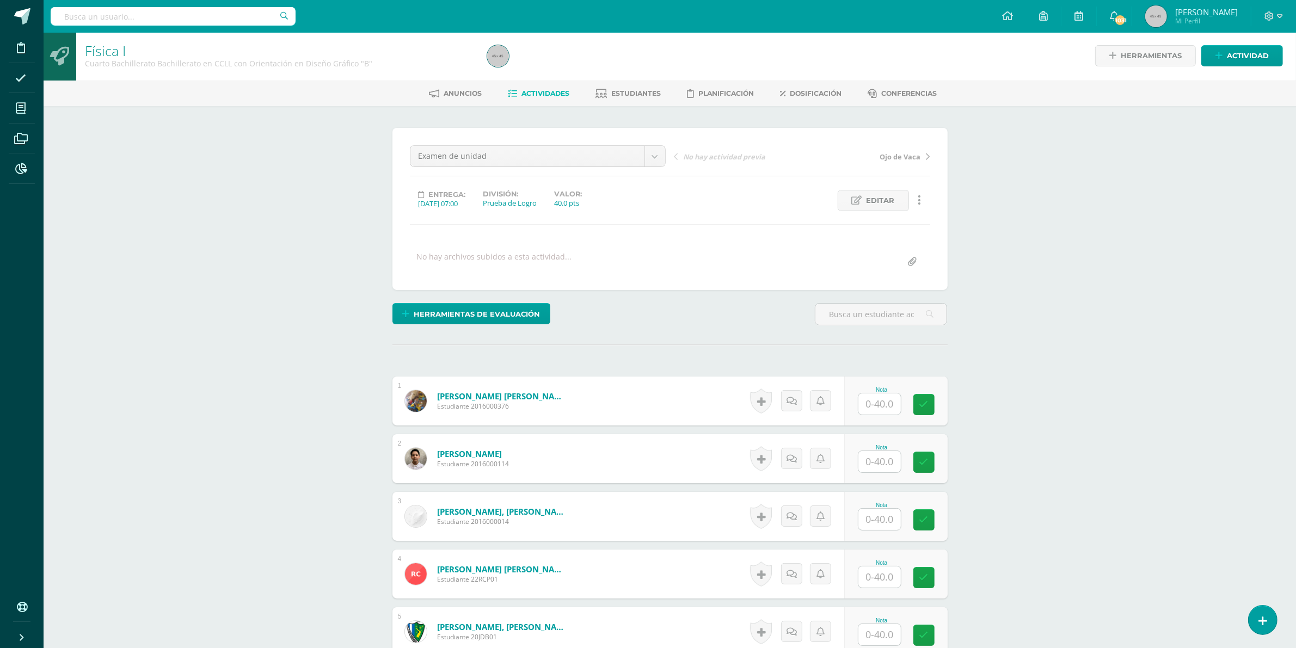
scroll to position [3, 0]
click at [874, 391] on div "Nota" at bounding box center [882, 389] width 48 height 6
click at [877, 409] on input "text" at bounding box center [886, 404] width 44 height 22
type input "15"
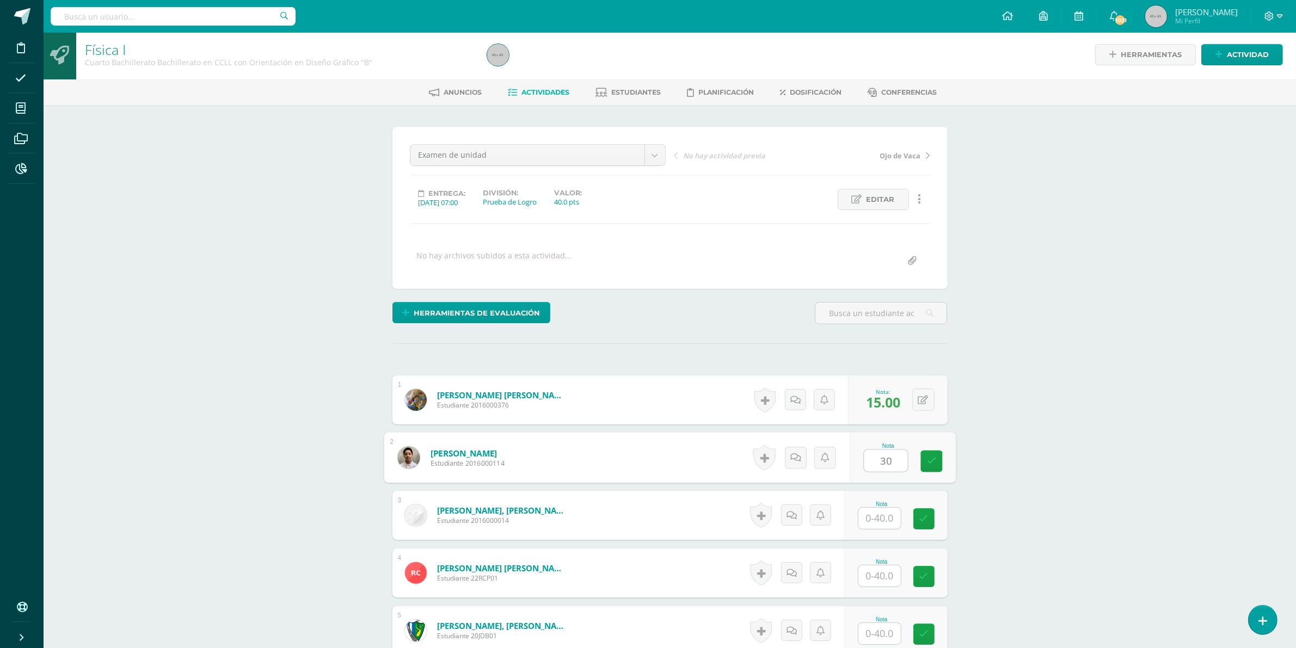
type input "30"
type input "7"
type input "25"
type input "20"
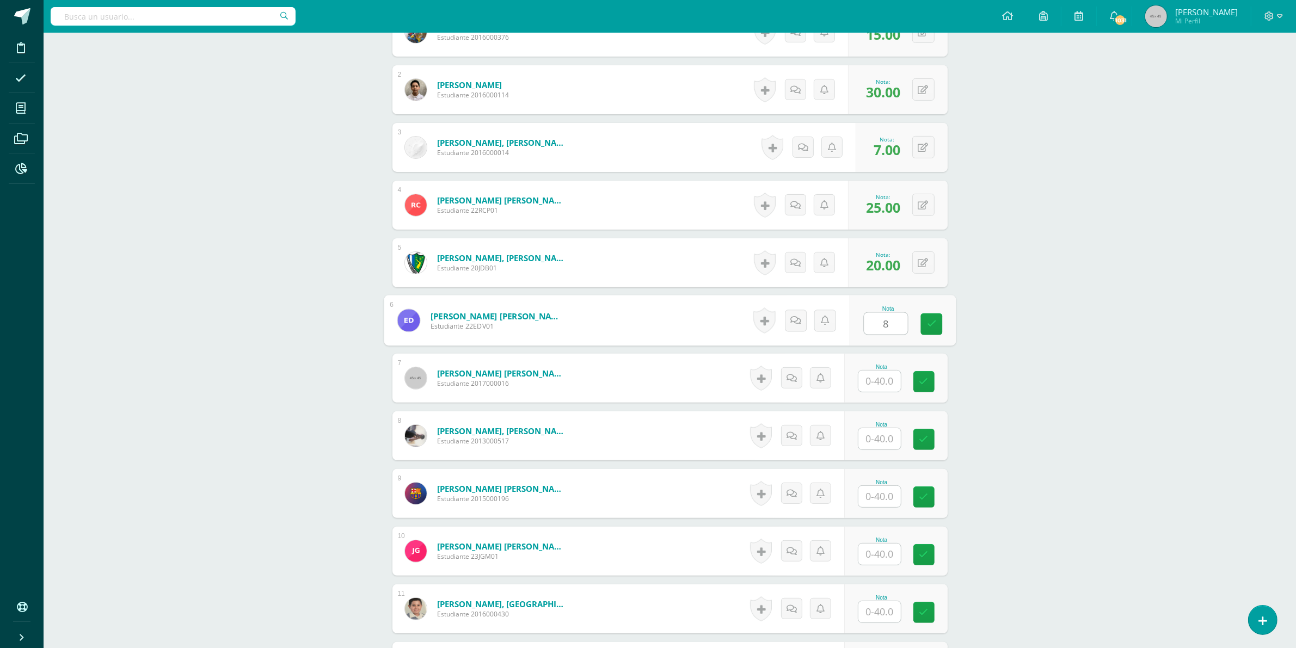
type input "8"
type input "20"
type input "15"
type input "20"
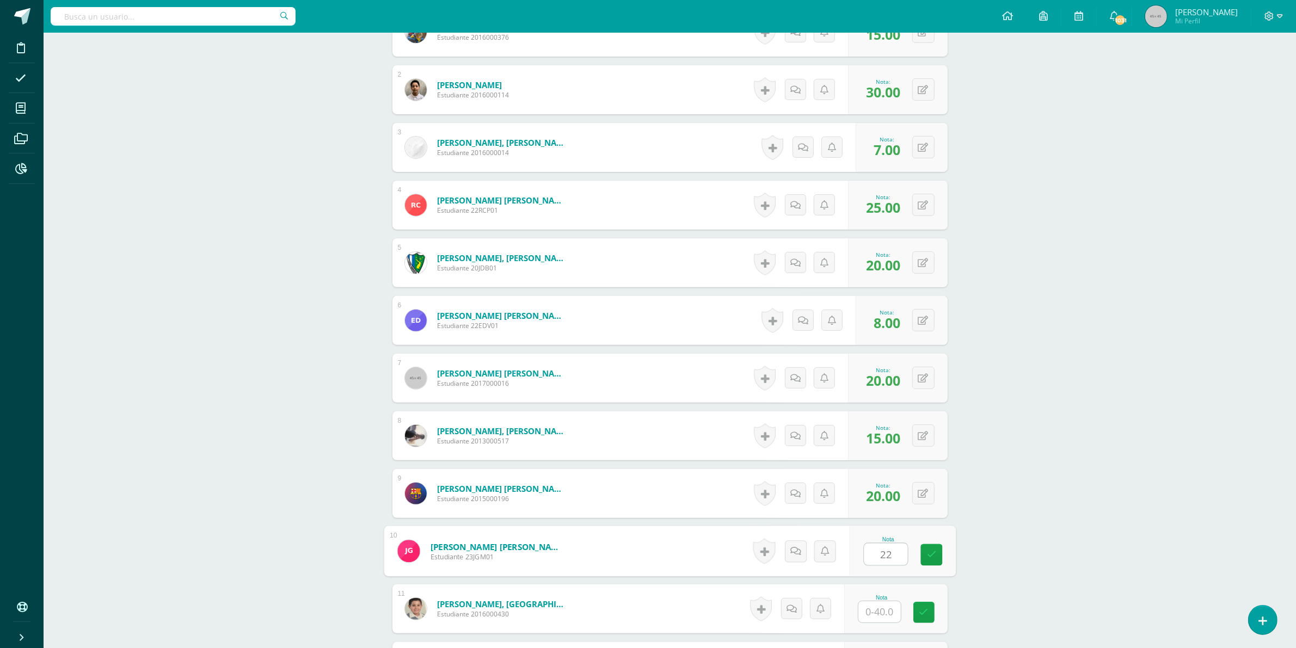
type input "22"
type input "33"
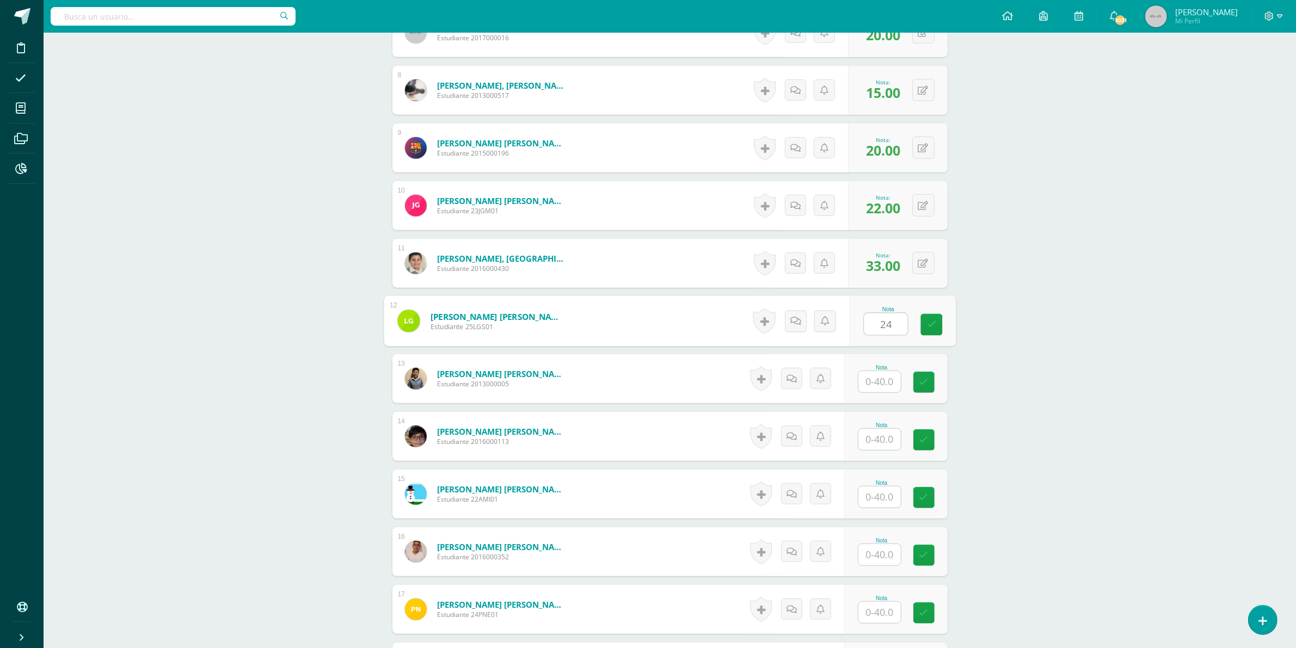
type input "24"
type input "5"
type input "10"
type input "20"
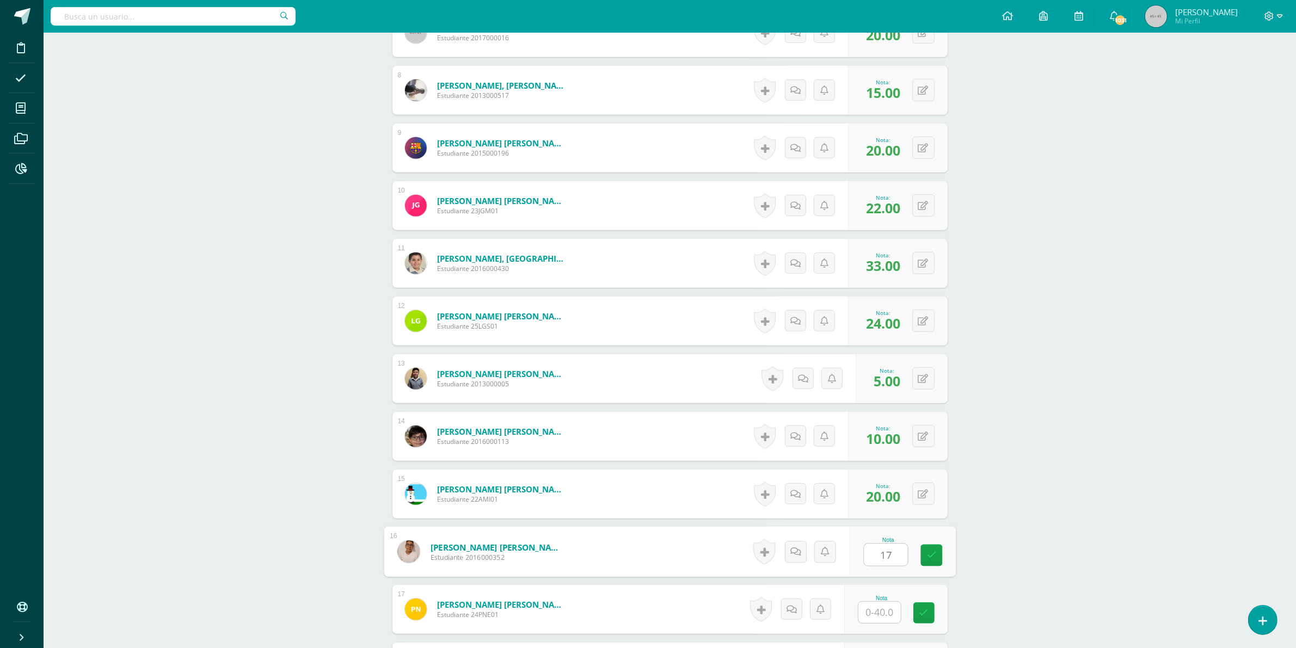
type input "17"
type input "25"
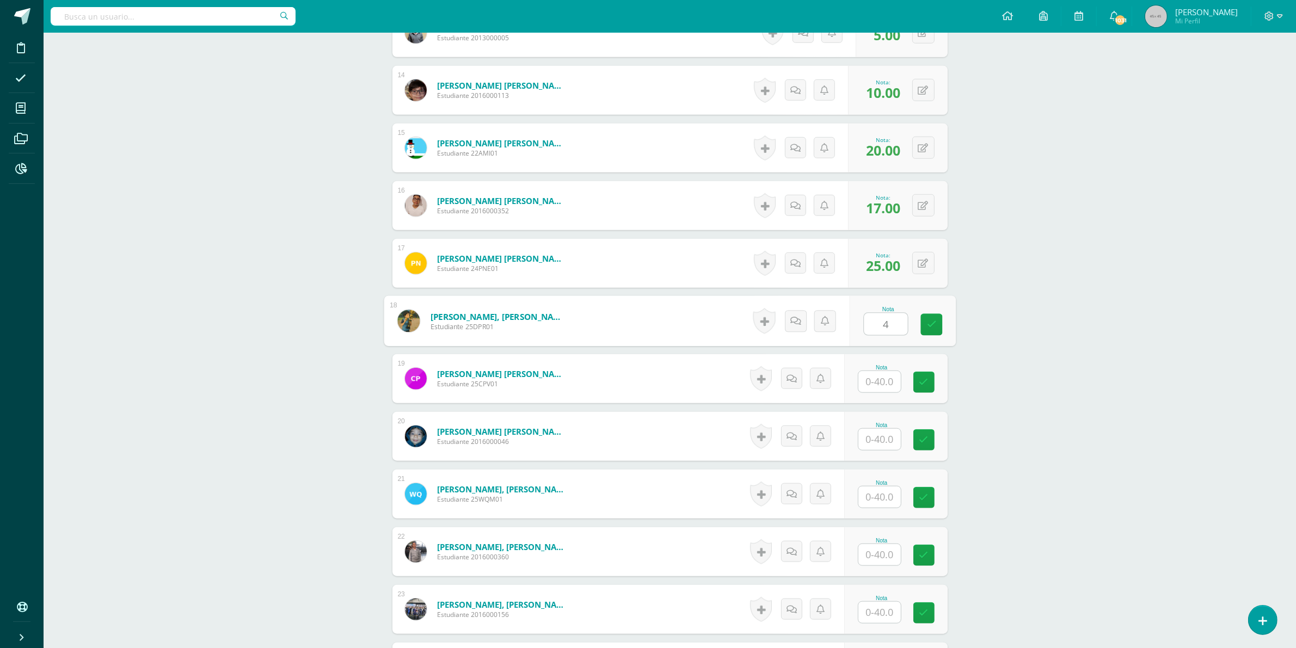
type input "4"
type input "22"
type input "35"
type input "3"
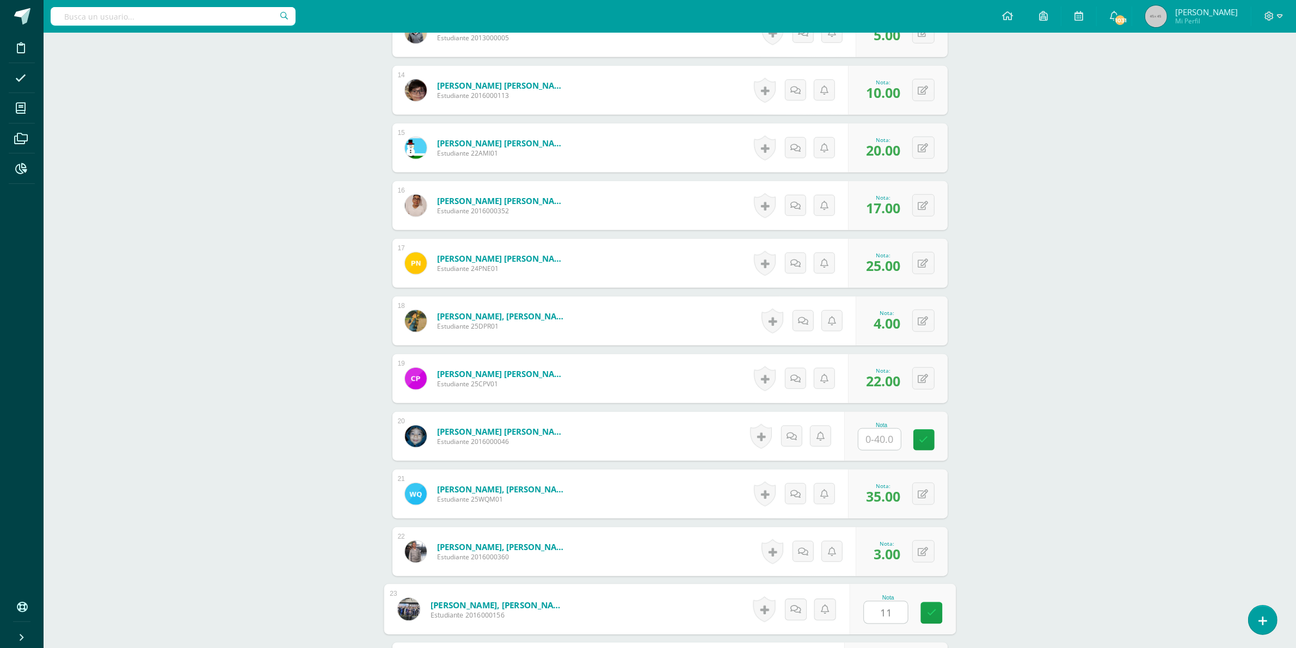
type input "11"
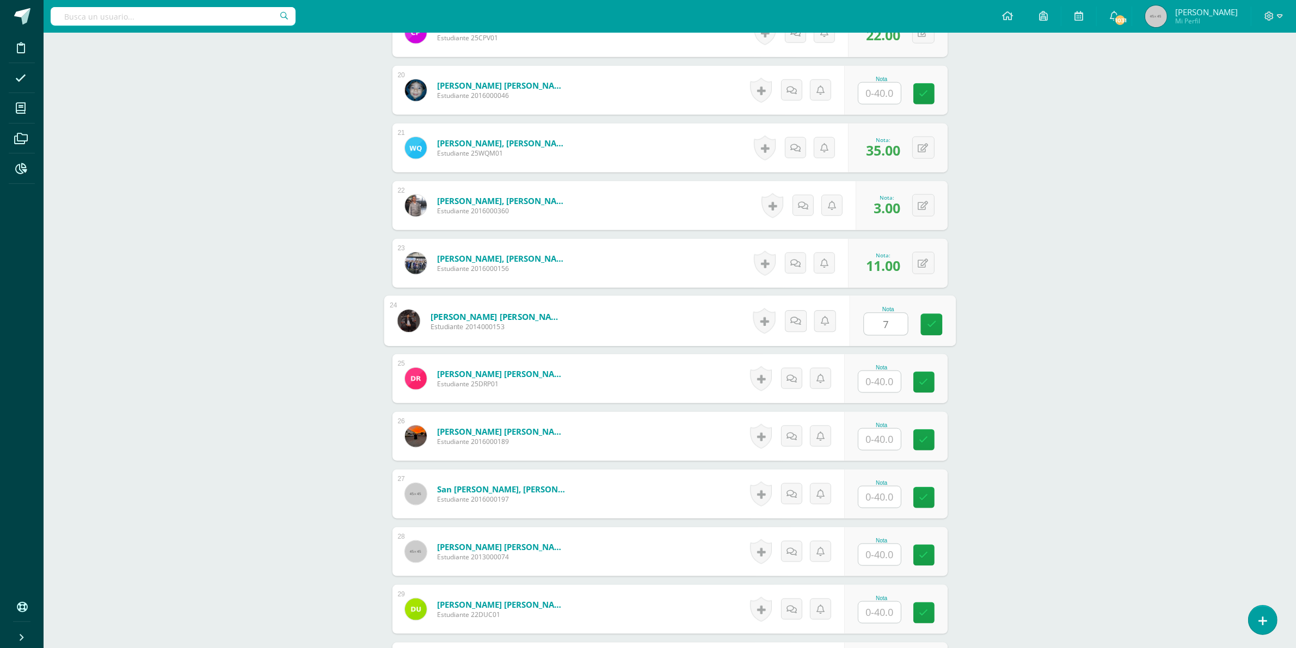
type input "7"
type input "26"
type input "24"
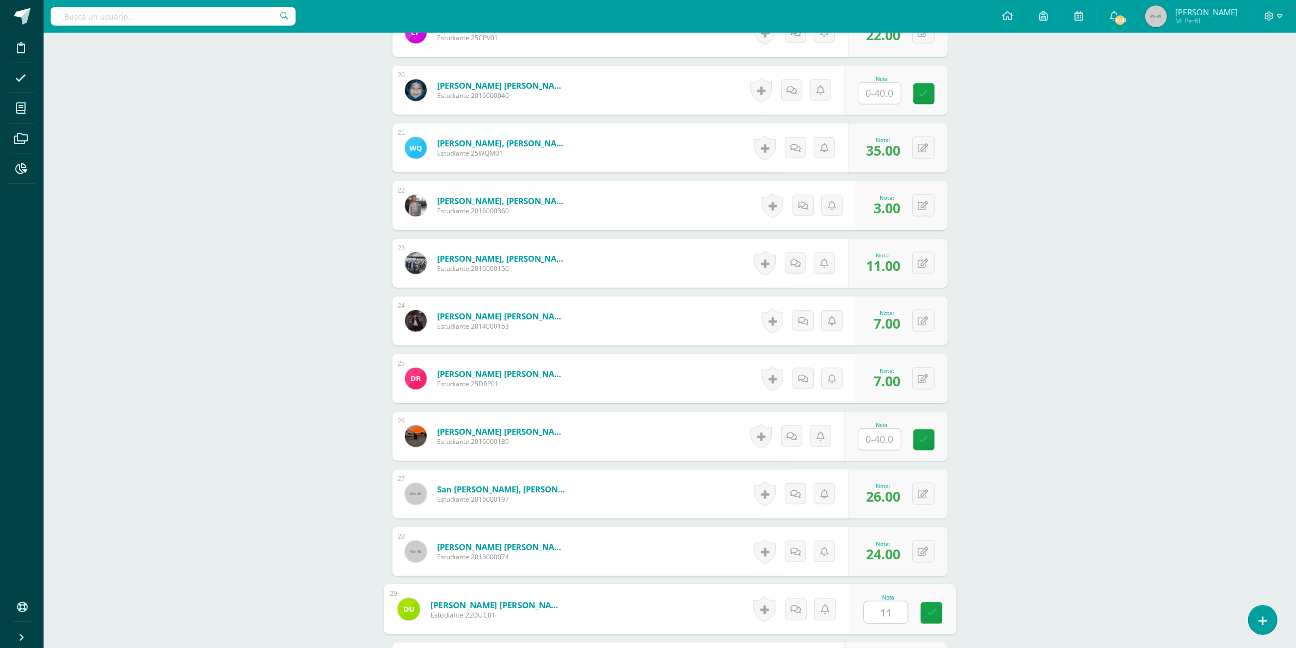
type input "11"
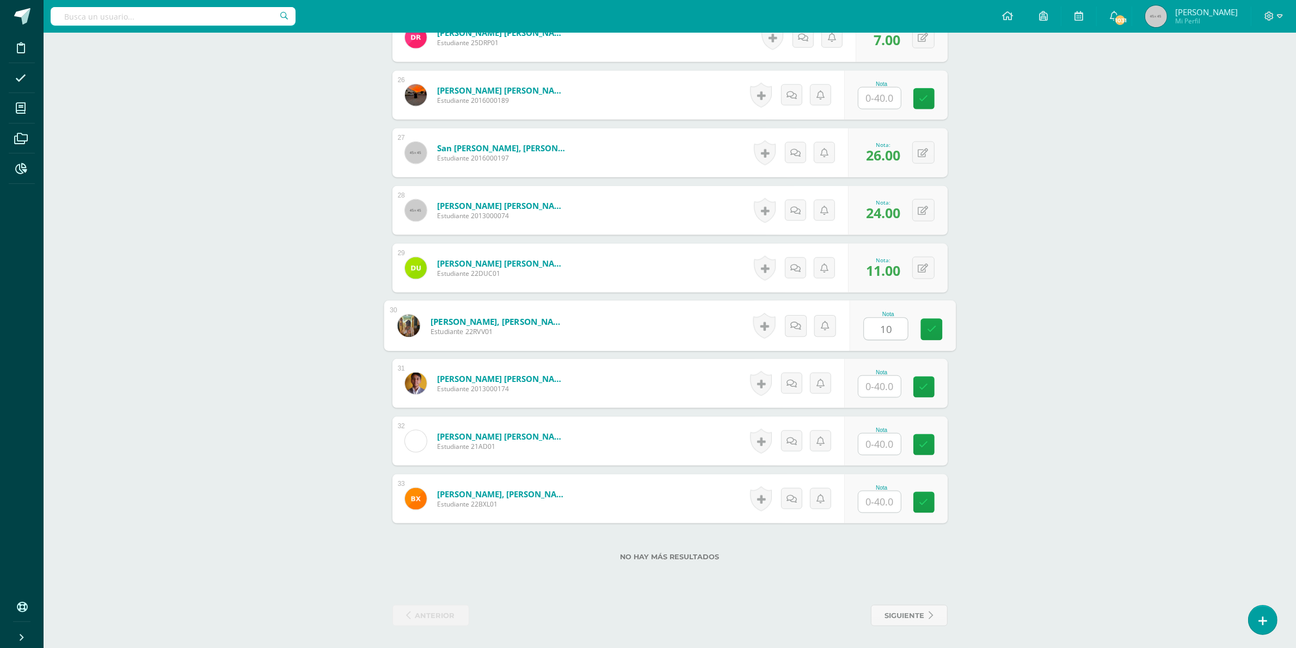
type input "10"
type input "18"
type input "9"
type input "7"
type input "4"
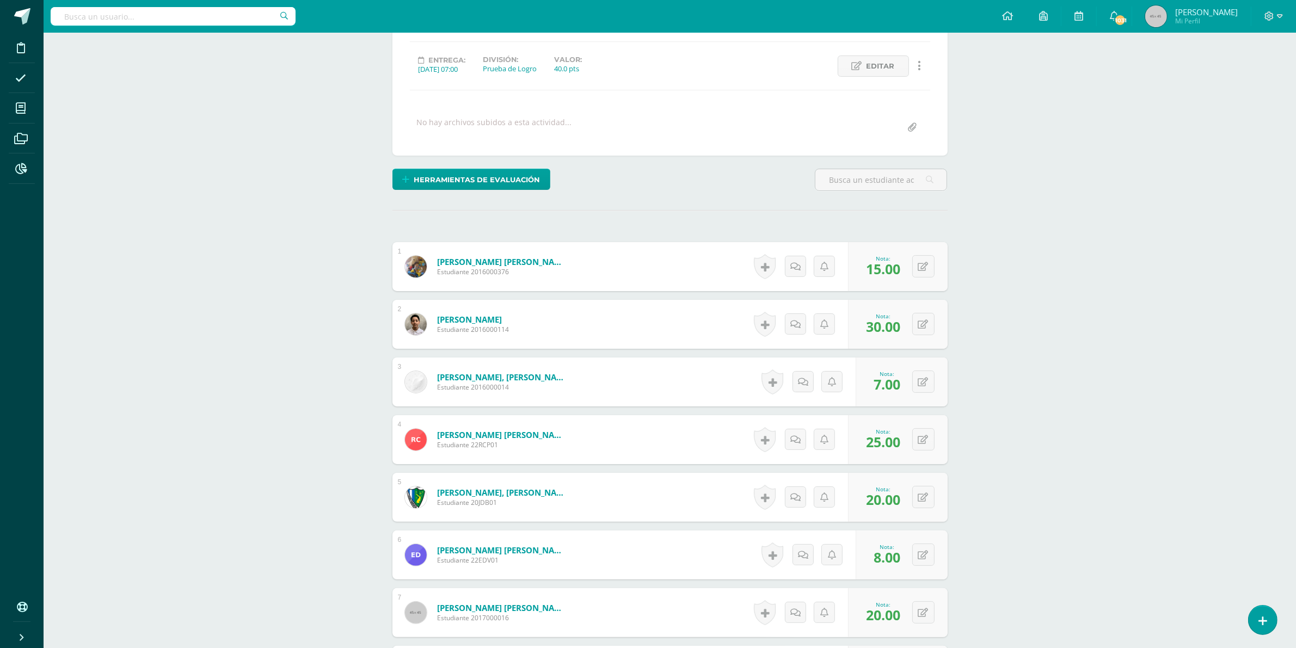
scroll to position [0, 0]
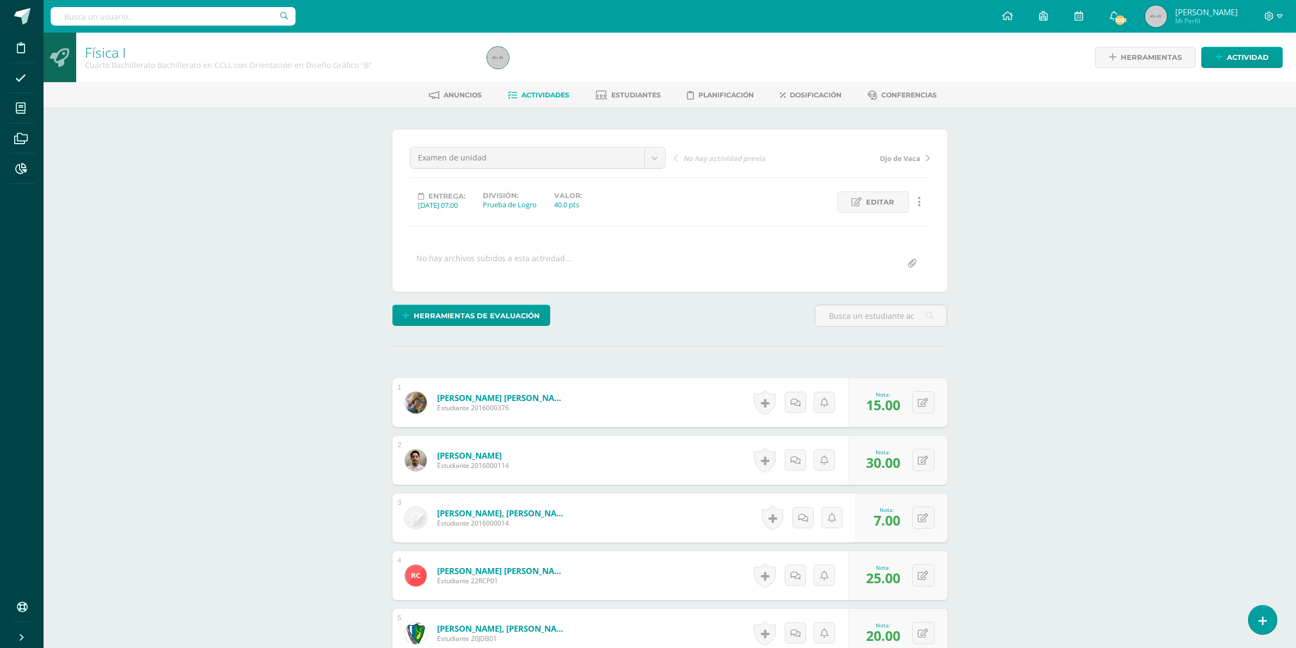
click at [543, 96] on span "Actividades" at bounding box center [546, 95] width 48 height 8
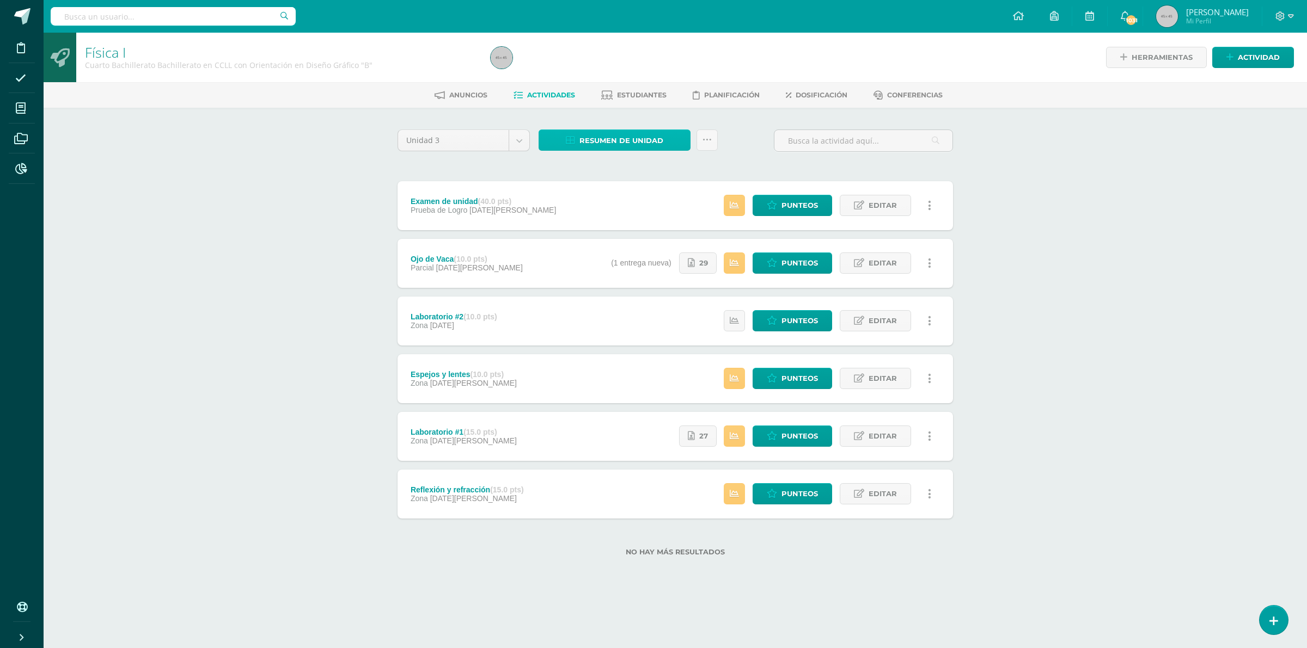
click at [640, 140] on span "Resumen de unidad" at bounding box center [621, 141] width 84 height 20
click at [621, 85] on link "Descargar como PDF" at bounding box center [615, 85] width 116 height 17
click at [690, 267] on icon at bounding box center [691, 263] width 7 height 9
click at [626, 134] on span "Resumen de unidad" at bounding box center [621, 141] width 84 height 20
click at [611, 85] on link "Descargar como PDF" at bounding box center [615, 85] width 116 height 17
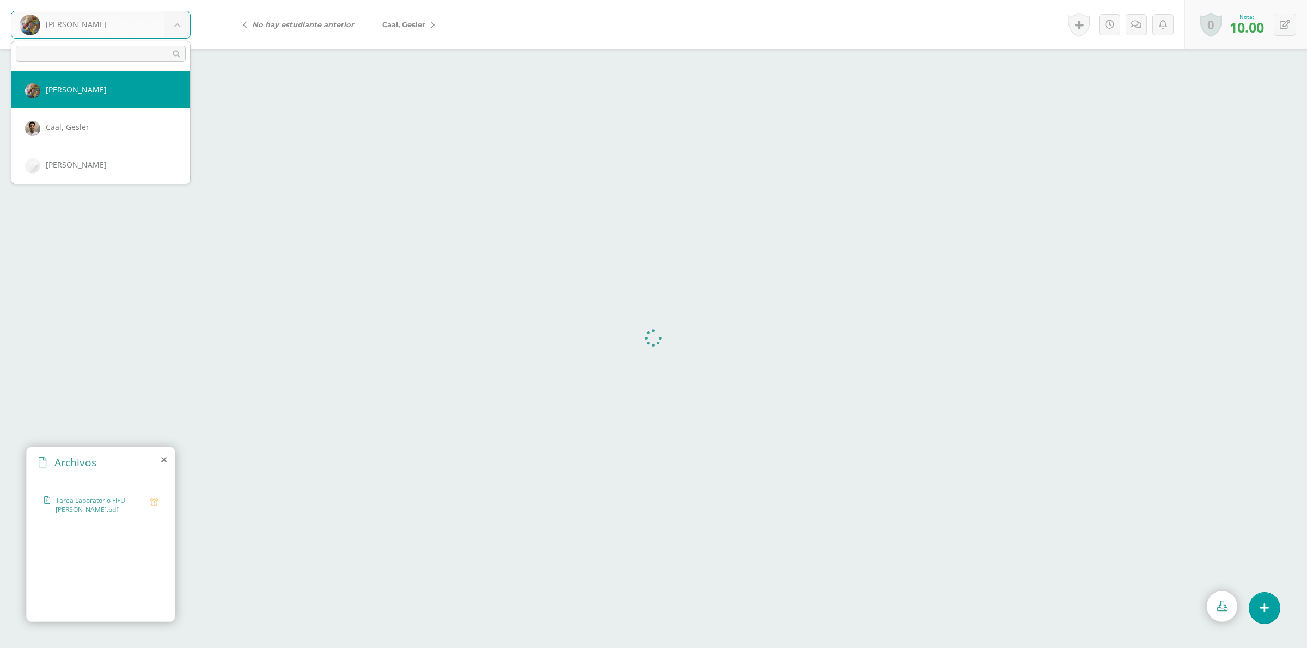
click at [178, 0] on body "[PERSON_NAME] [PERSON_NAME] [PERSON_NAME] [PERSON_NAME] [PERSON_NAME] [PERSON_N…" at bounding box center [653, 0] width 1307 height 0
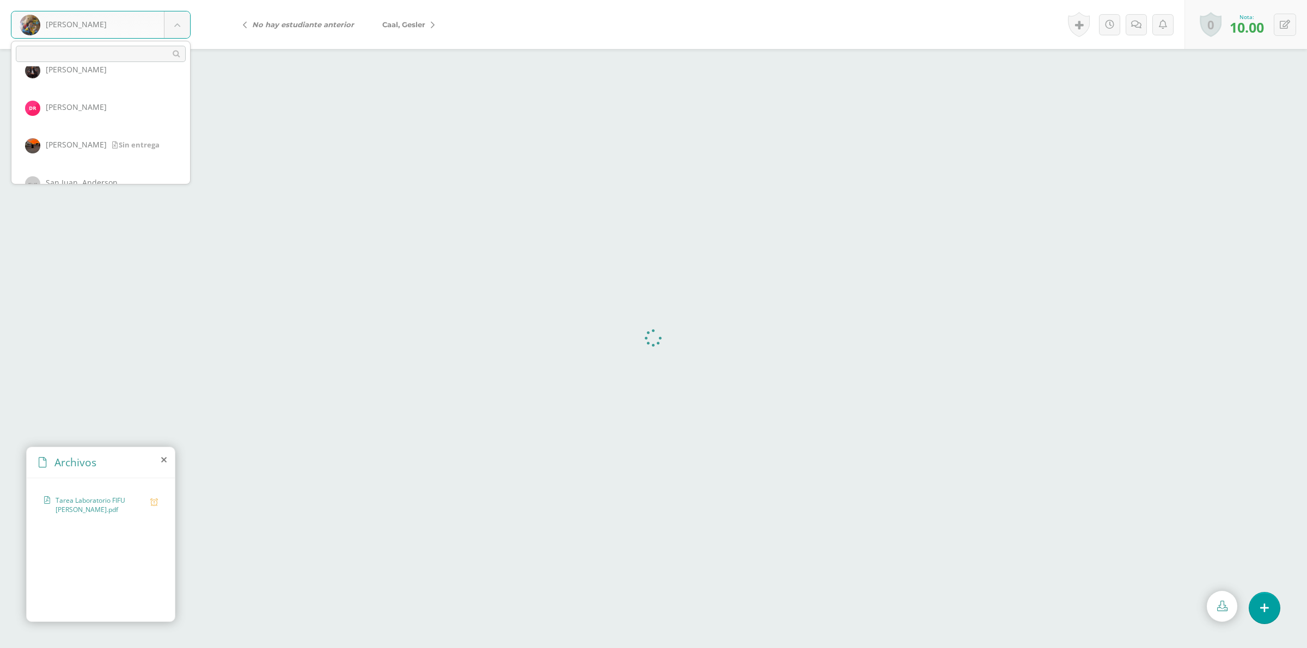
scroll to position [817, 0]
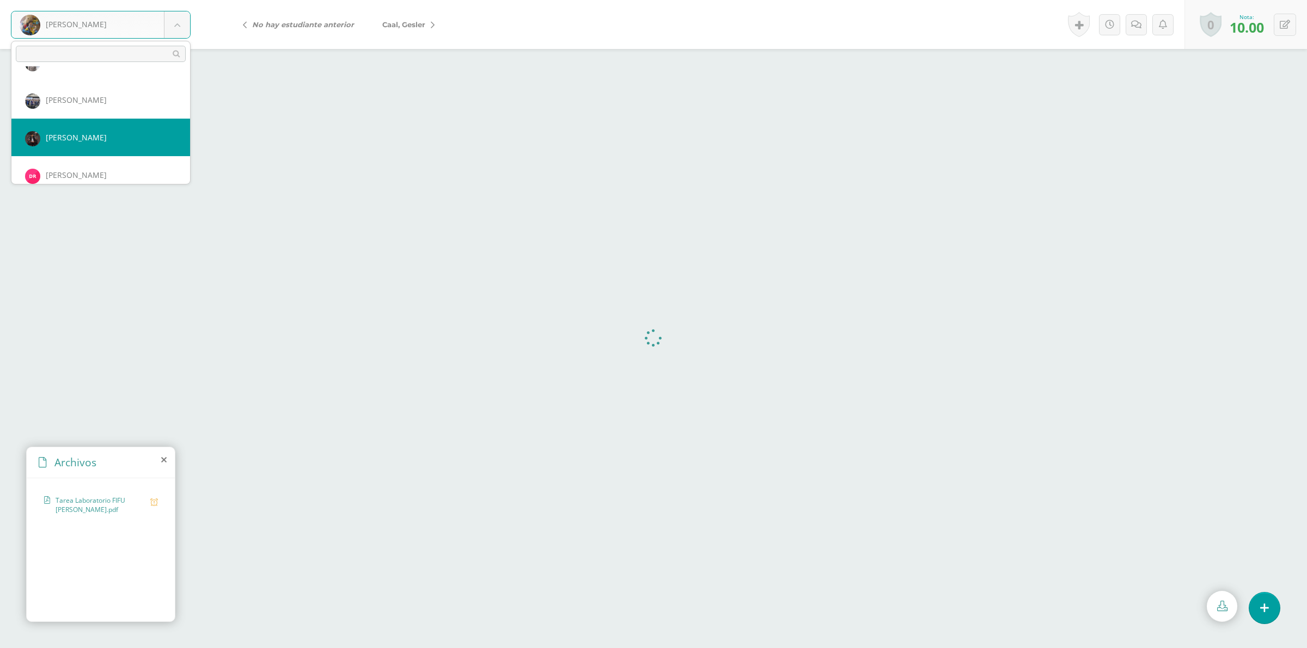
select select "660"
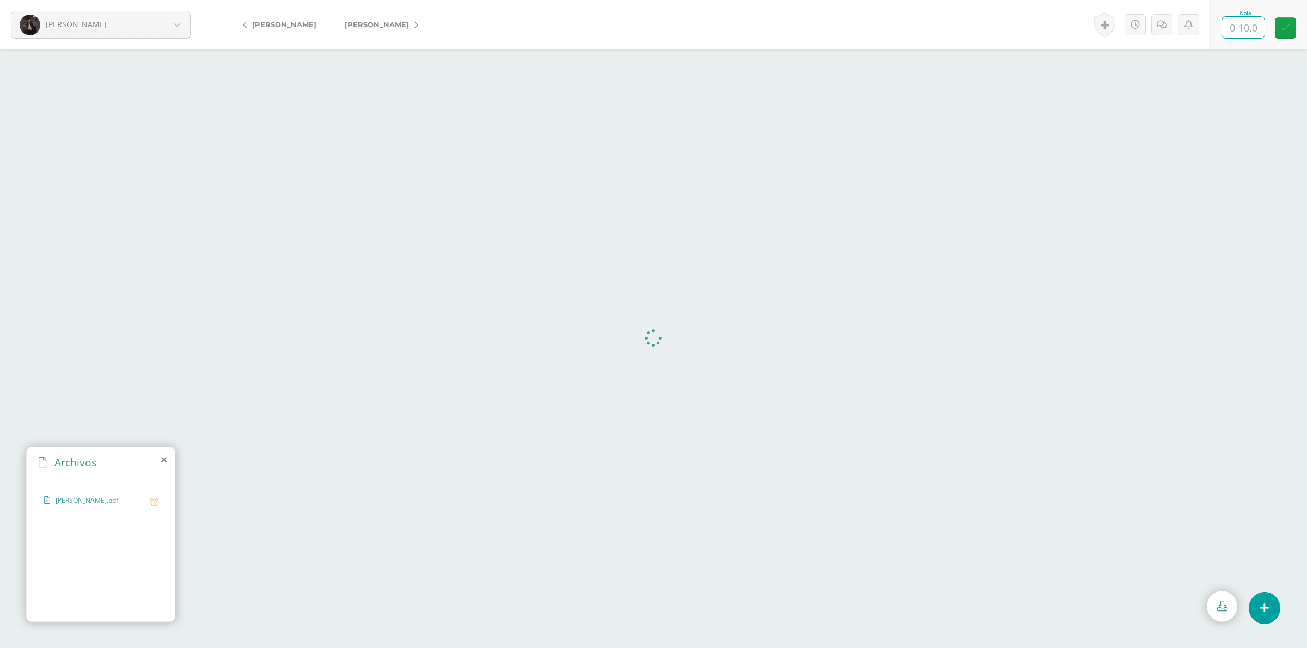
click at [1245, 27] on input "text" at bounding box center [1243, 27] width 42 height 21
type input "10"
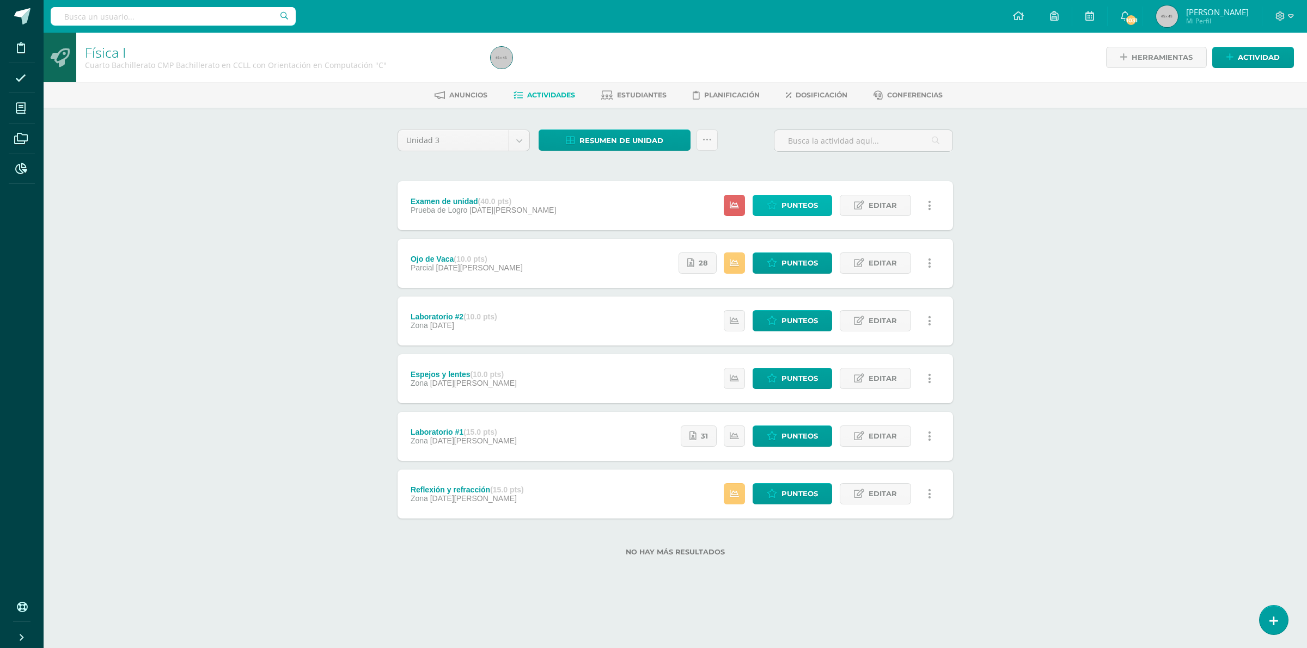
click at [789, 207] on span "Punteos" at bounding box center [799, 205] width 36 height 20
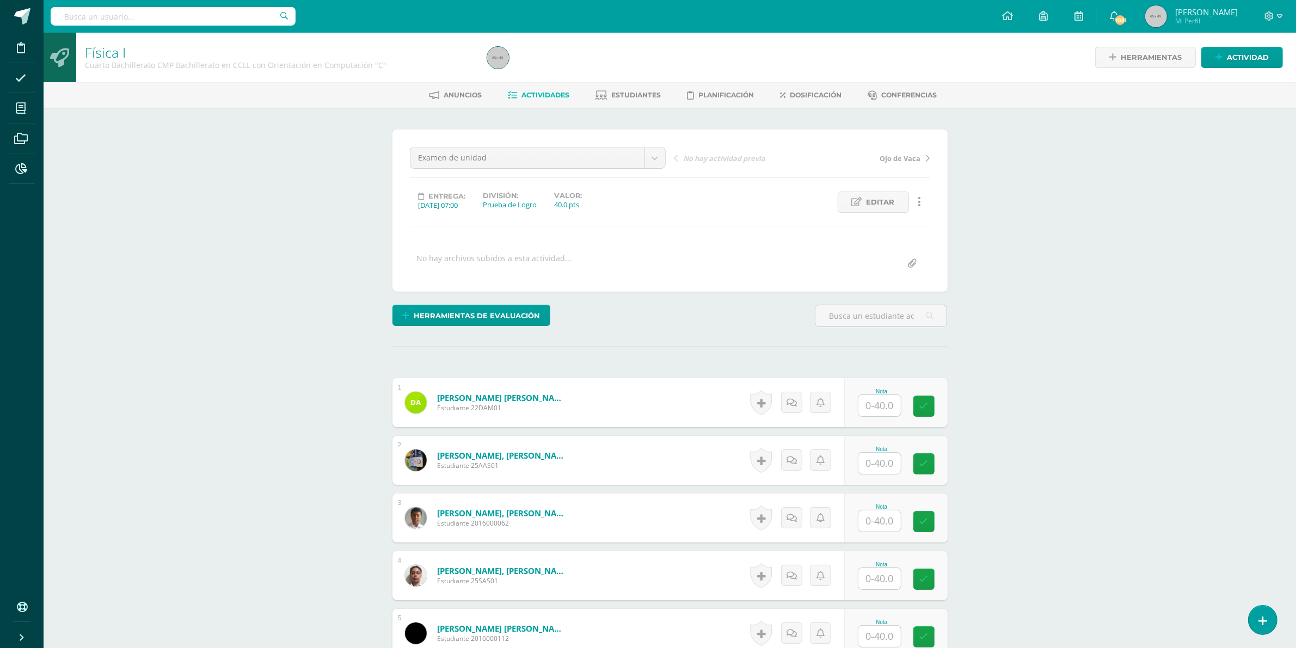
scroll to position [1, 0]
click at [888, 408] on input "text" at bounding box center [886, 406] width 44 height 22
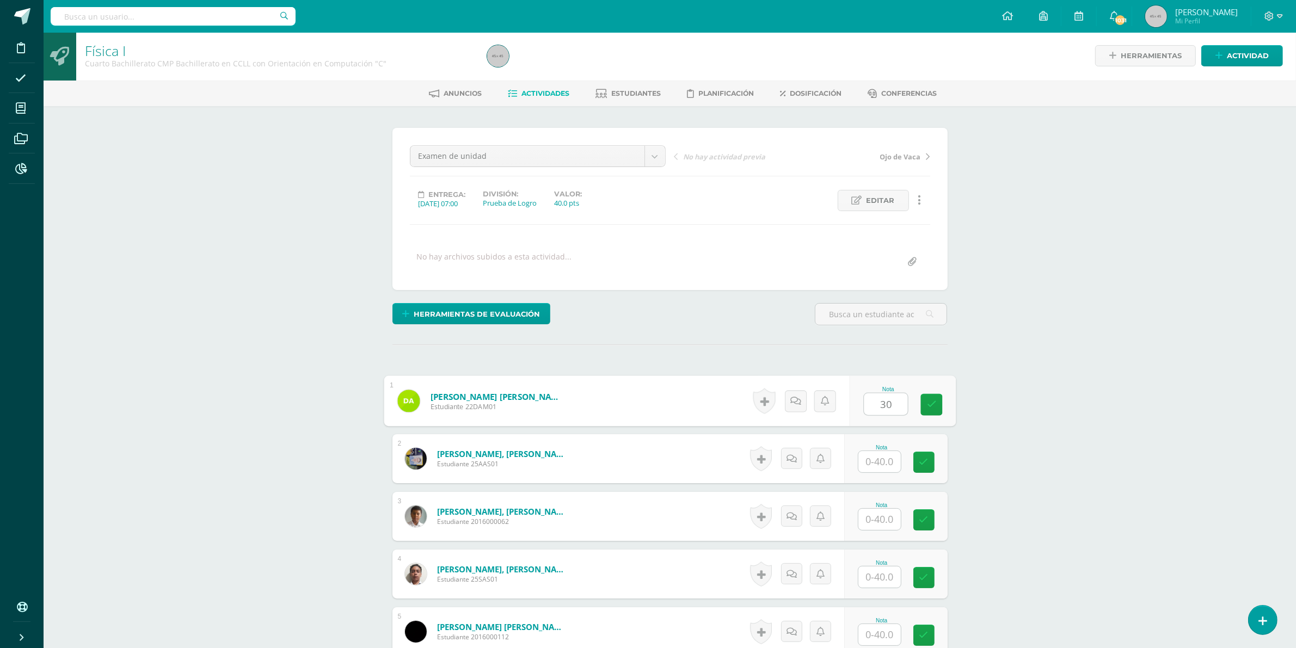
scroll to position [3, 0]
type input "30"
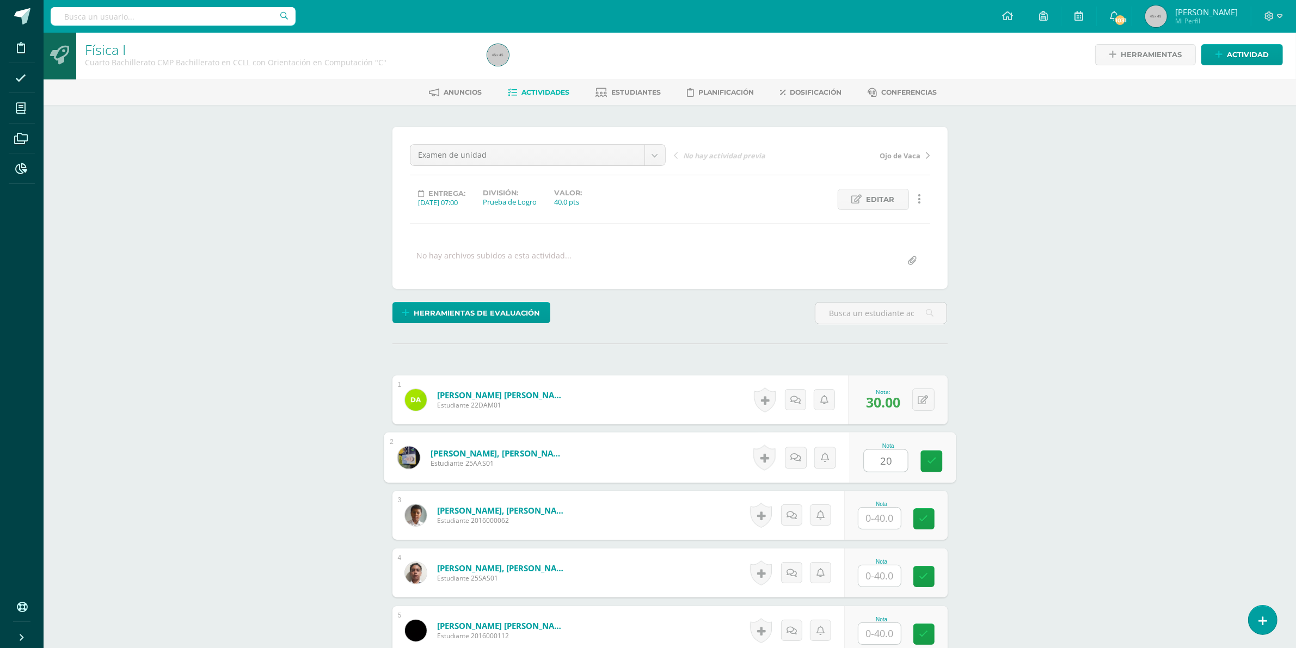
type input "20"
type input "33"
type input "24"
type input "22"
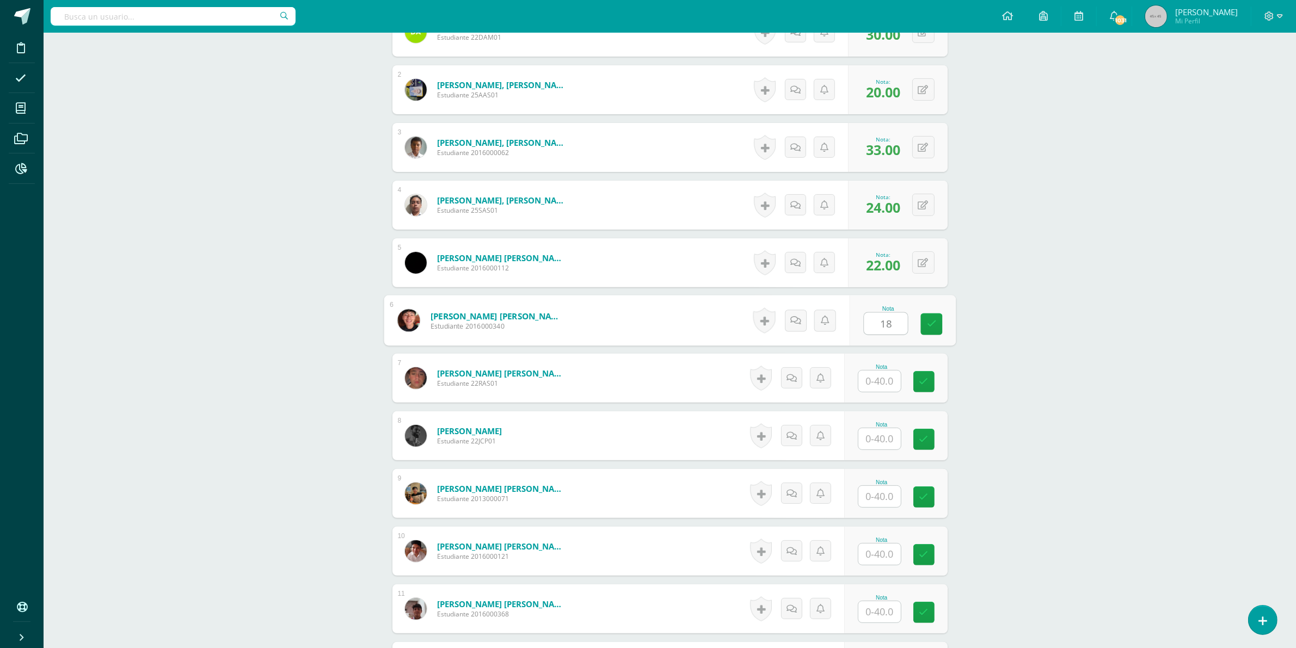
type input "18"
type input "30"
type input "25"
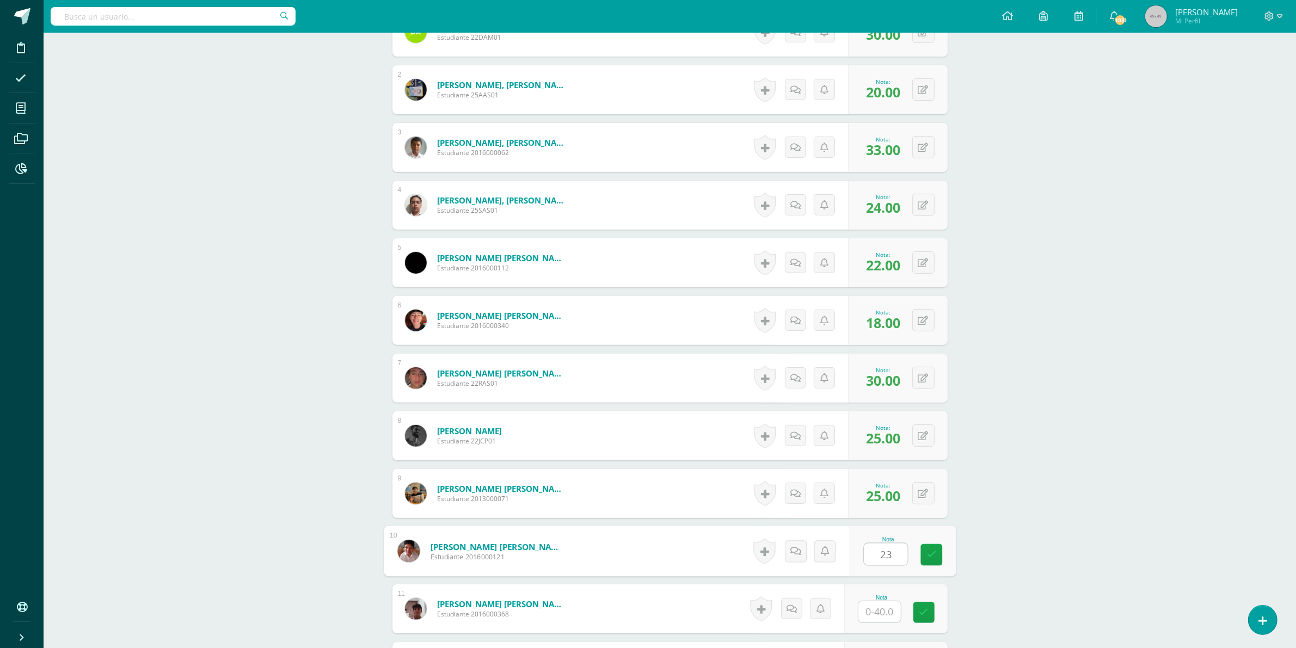
type input "23"
type input "25"
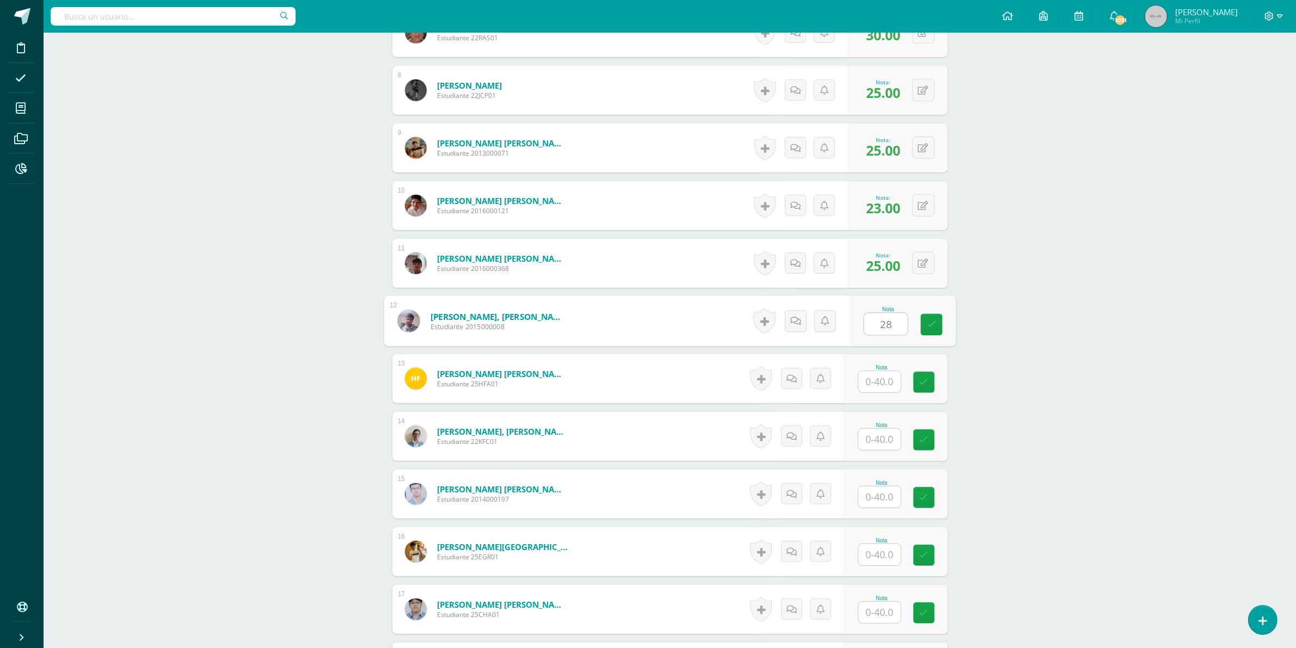
type input "28"
type input "35"
type input "15"
type input "7"
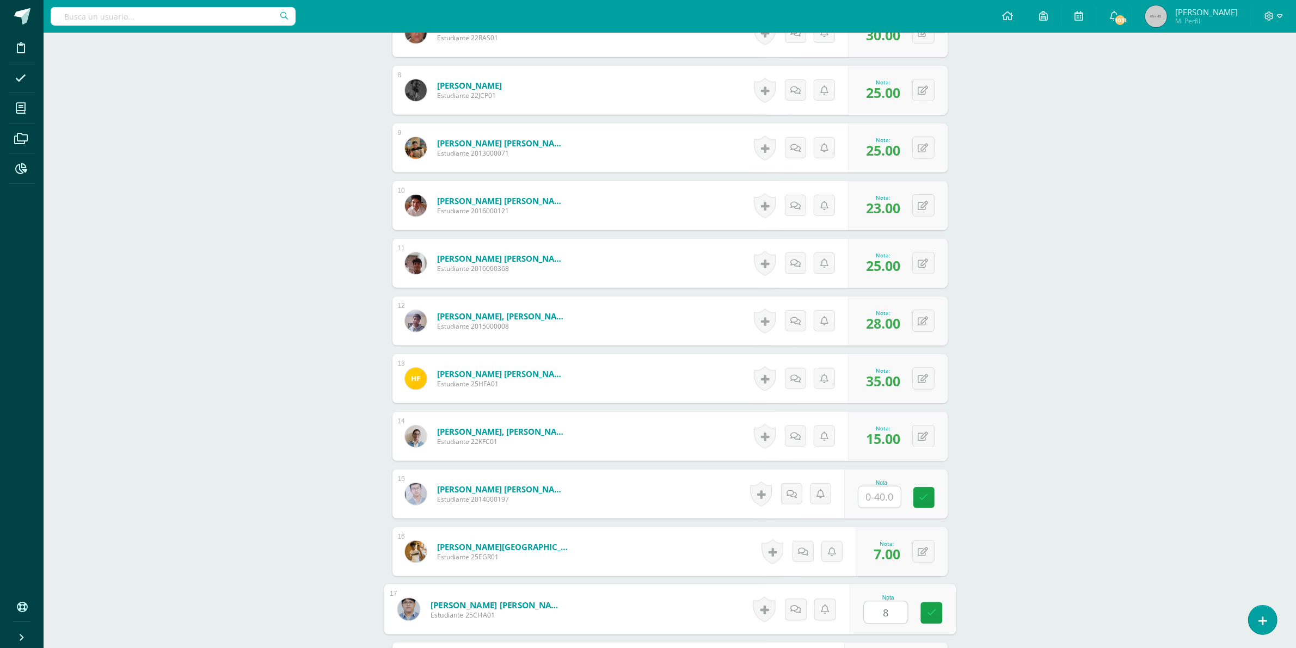
type input "8"
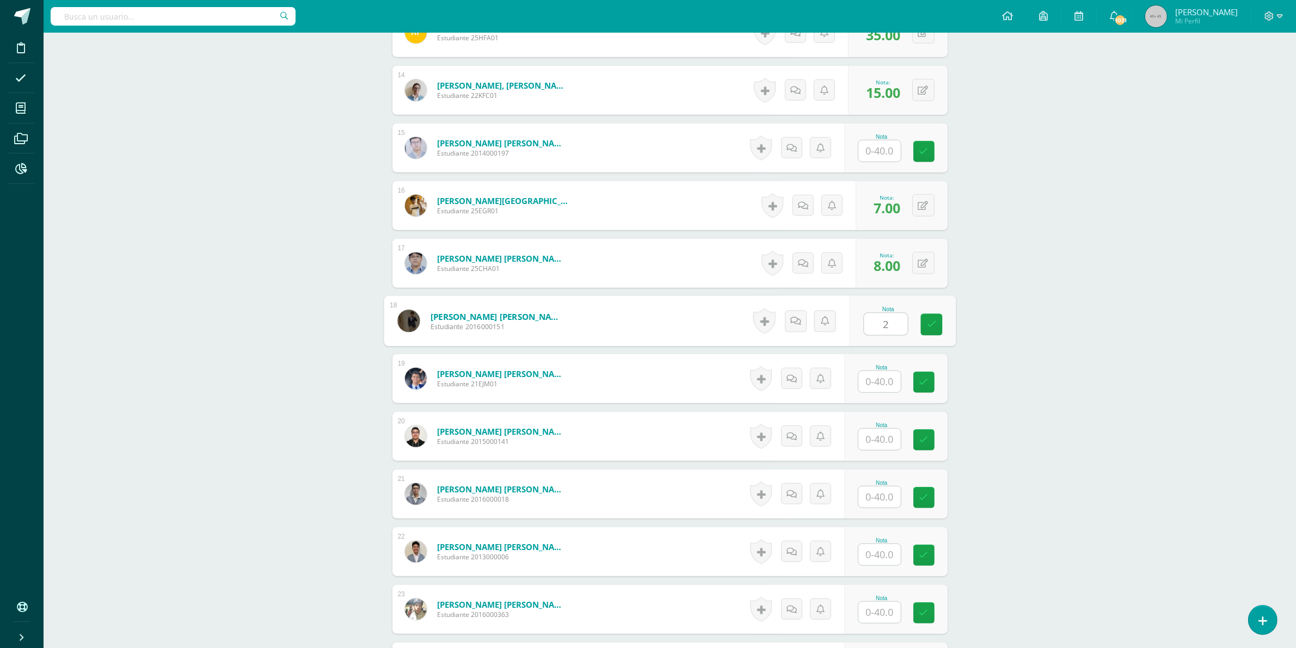
type input "2"
type input "25"
type input "38"
type input "25"
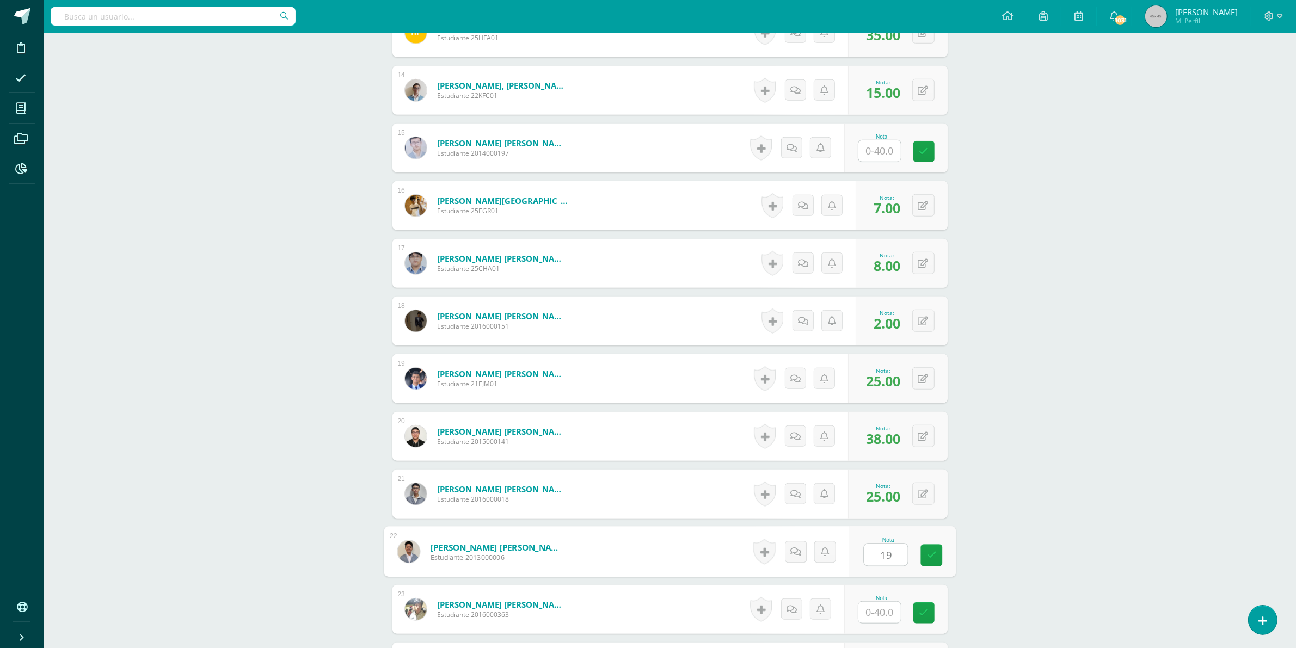
type input "19"
type input "22"
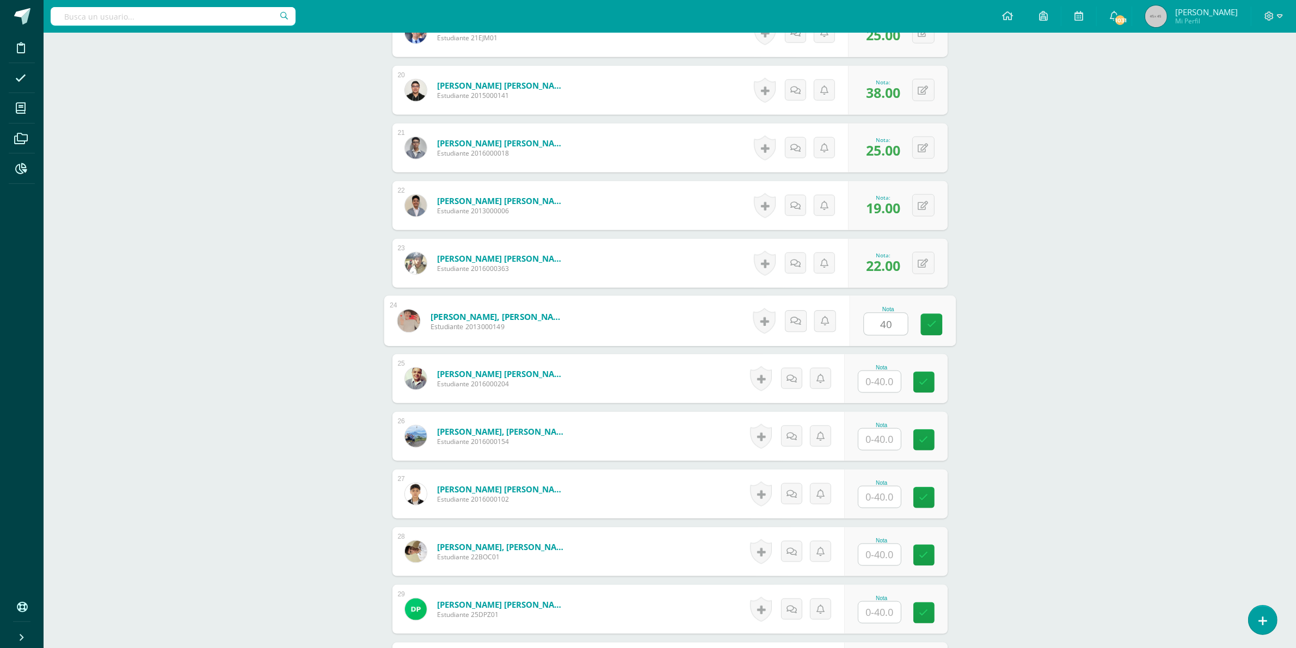
type input "40"
type input "24"
type input "22"
type input "31"
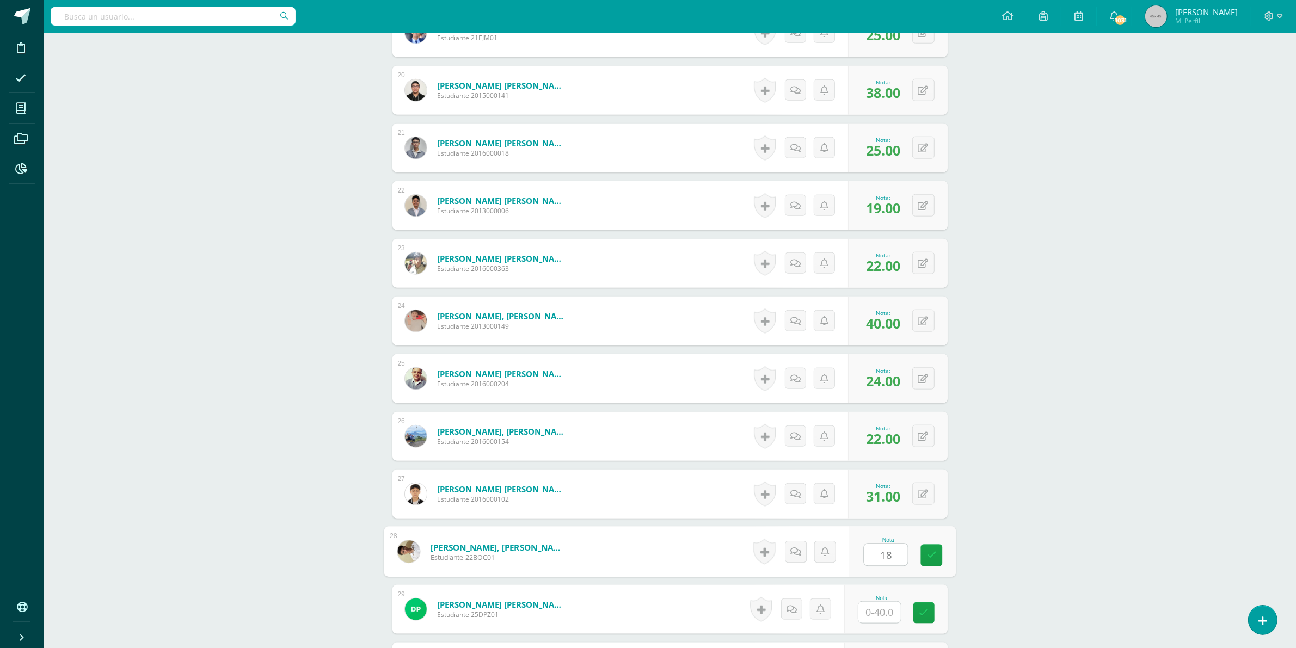
type input "18"
type input "15"
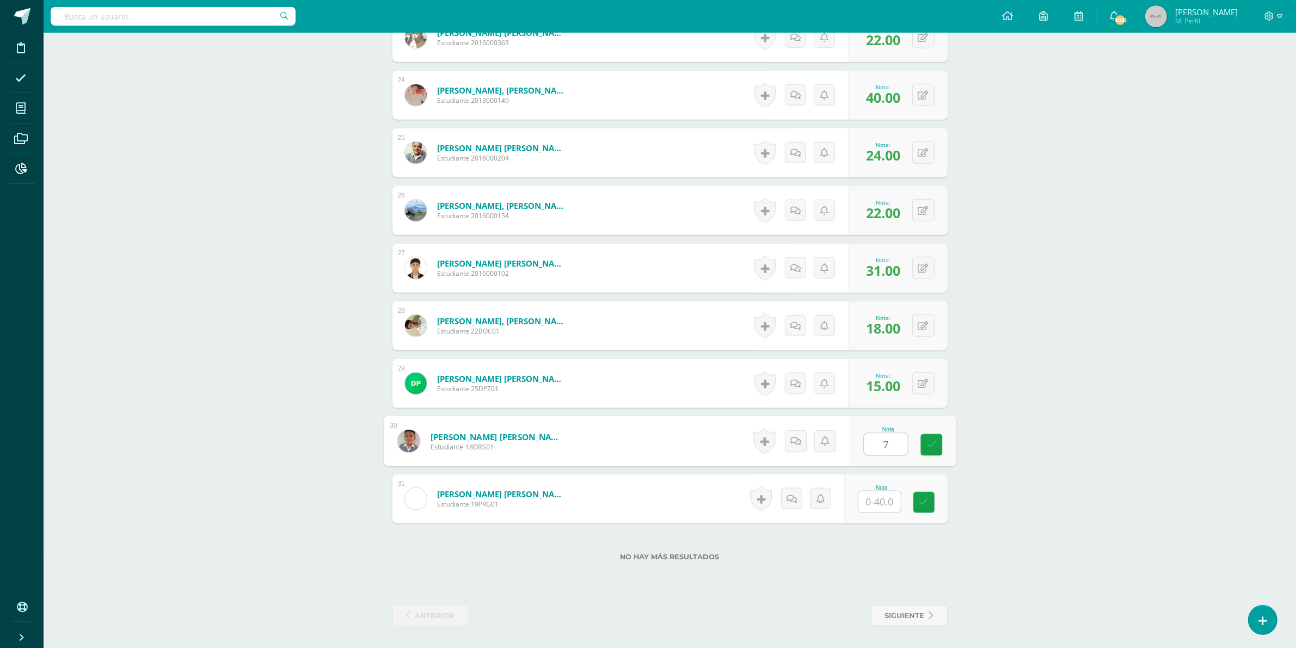
type input "7"
type input "27"
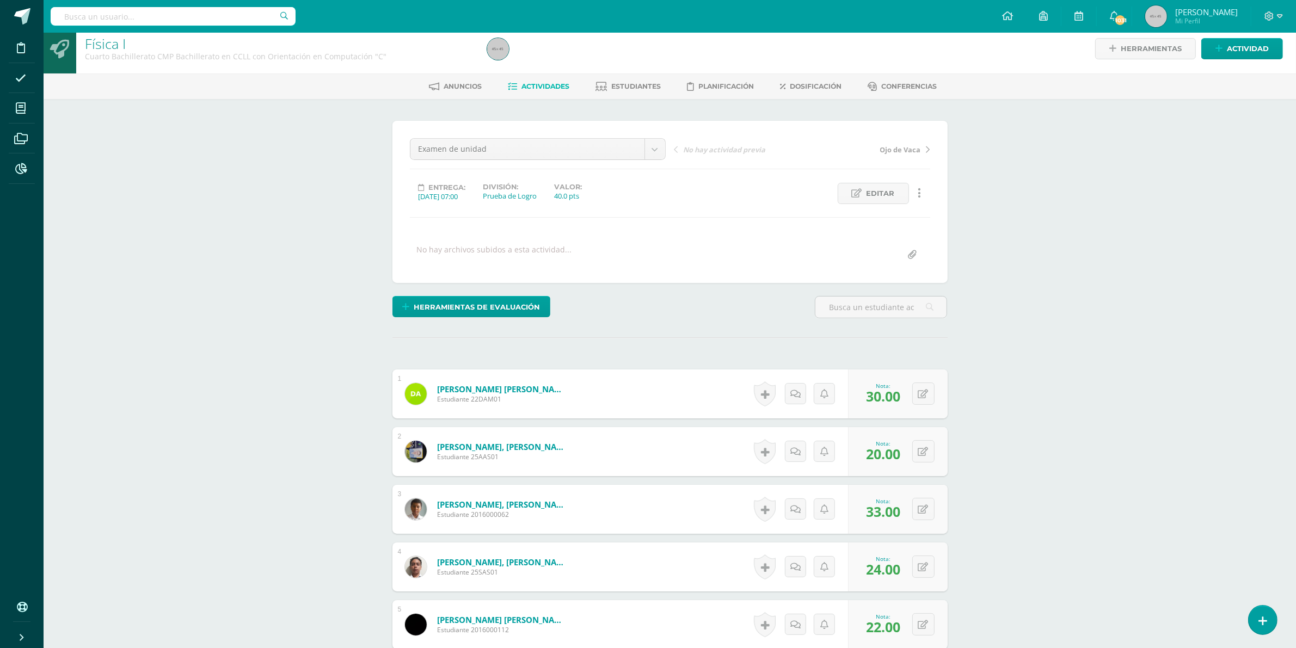
scroll to position [2, 0]
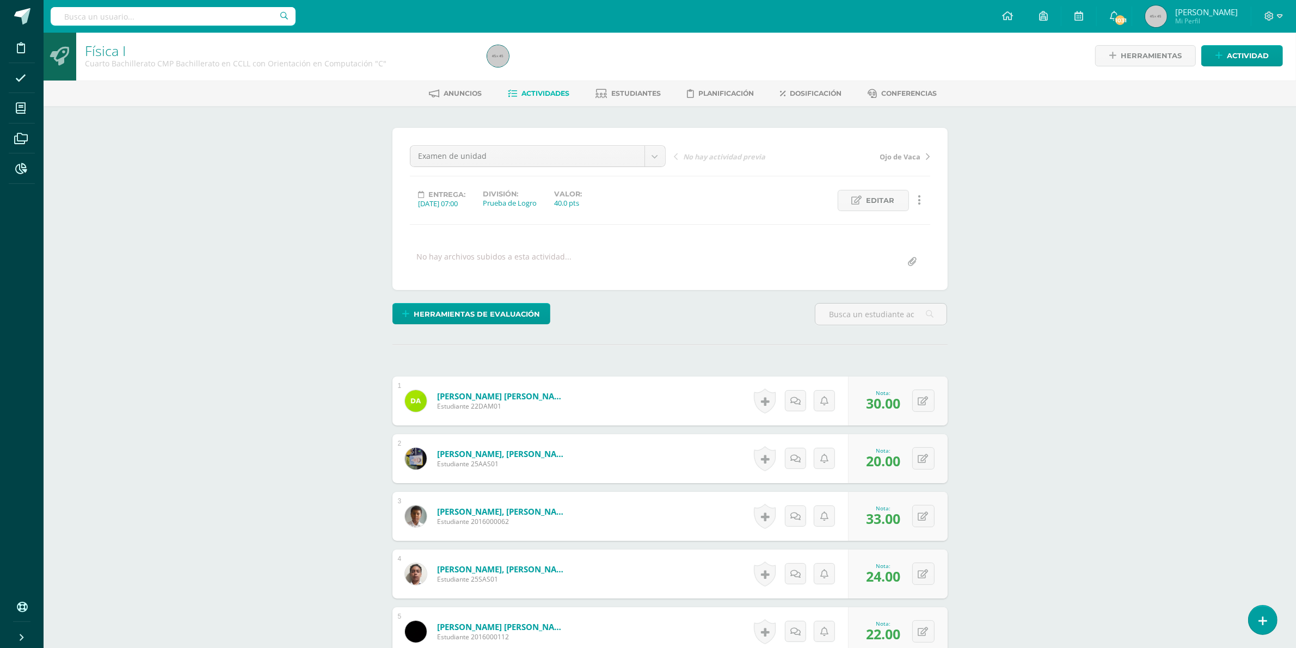
click at [549, 89] on span "Actividades" at bounding box center [546, 93] width 48 height 8
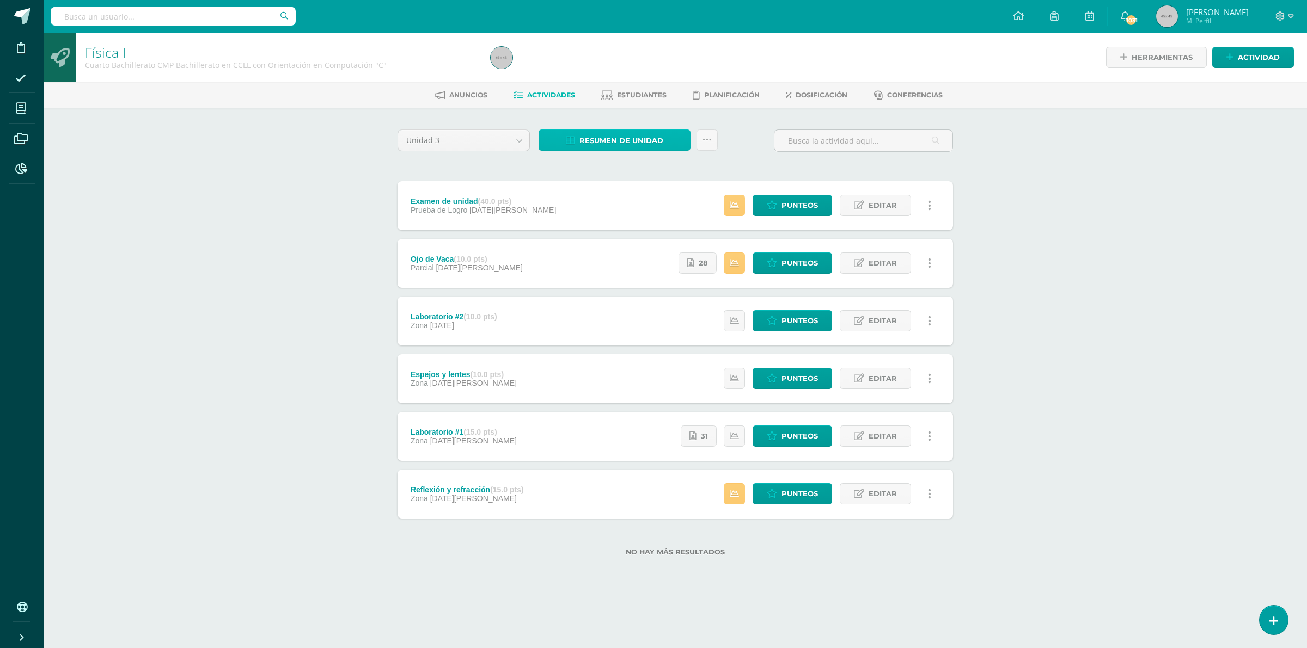
click at [614, 142] on span "Resumen de unidad" at bounding box center [621, 141] width 84 height 20
click at [619, 82] on link "Descargar como PDF" at bounding box center [615, 85] width 116 height 17
click at [695, 261] on link "28" at bounding box center [697, 263] width 38 height 21
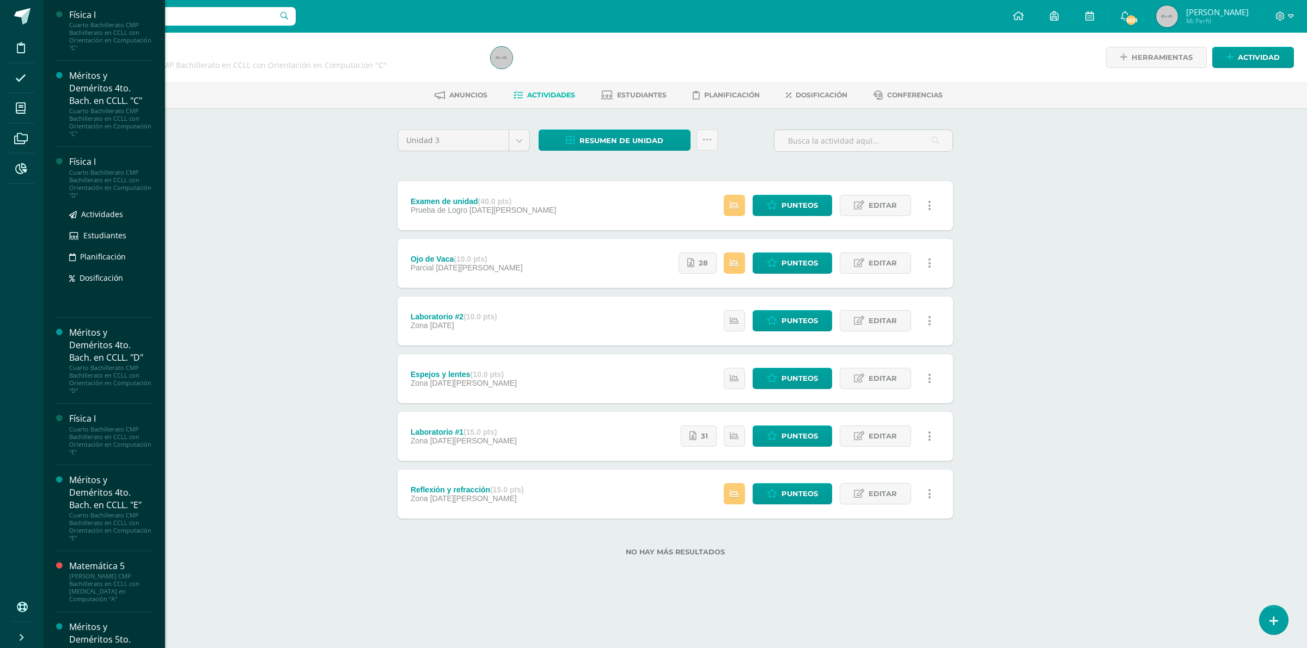
click at [112, 169] on div "Cuarto Bachillerato CMP Bachillerato en CCLL con Orientación en Computación "D"" at bounding box center [110, 184] width 83 height 30
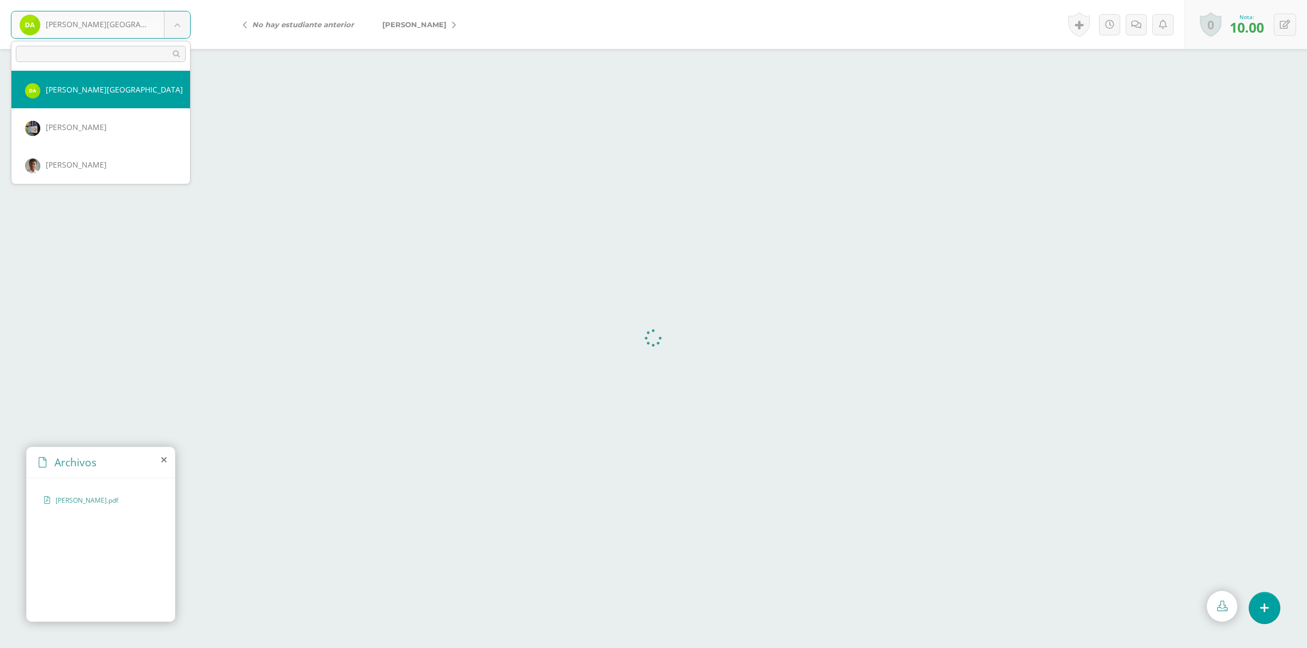
click at [183, 0] on body "[PERSON_NAME][GEOGRAPHIC_DATA] [PERSON_NAME][GEOGRAPHIC_DATA] [PERSON_NAME] [PE…" at bounding box center [653, 0] width 1307 height 0
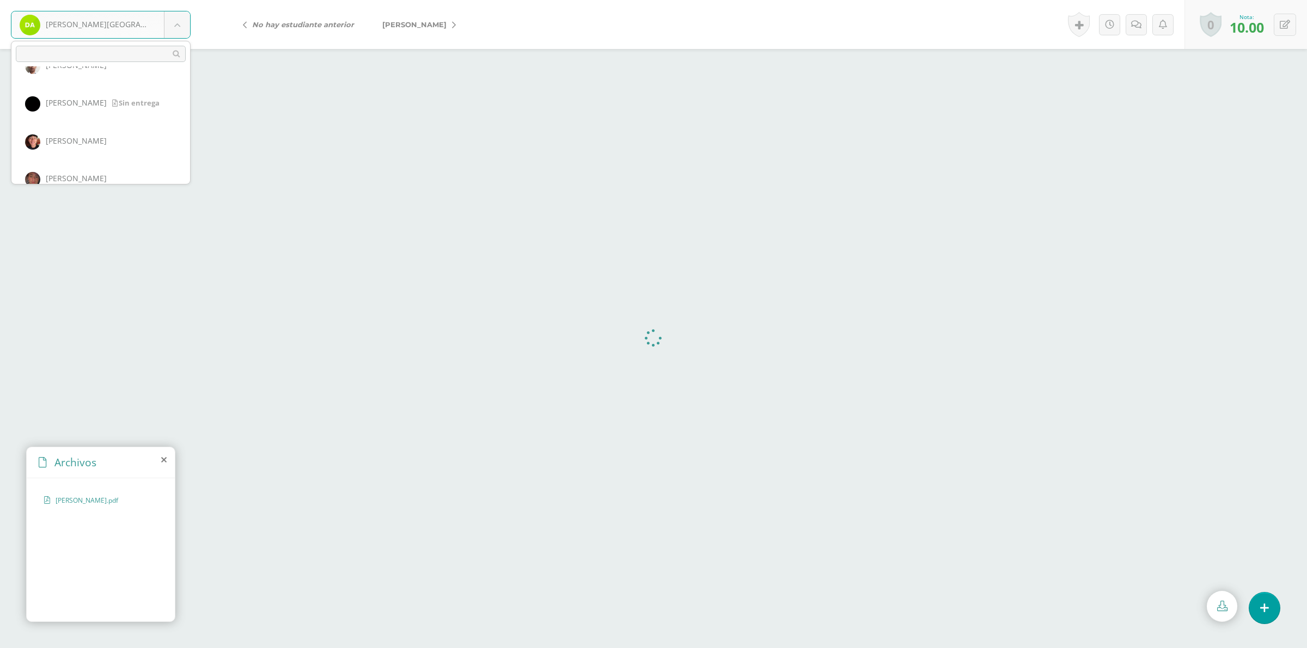
scroll to position [136, 0]
select select "702"
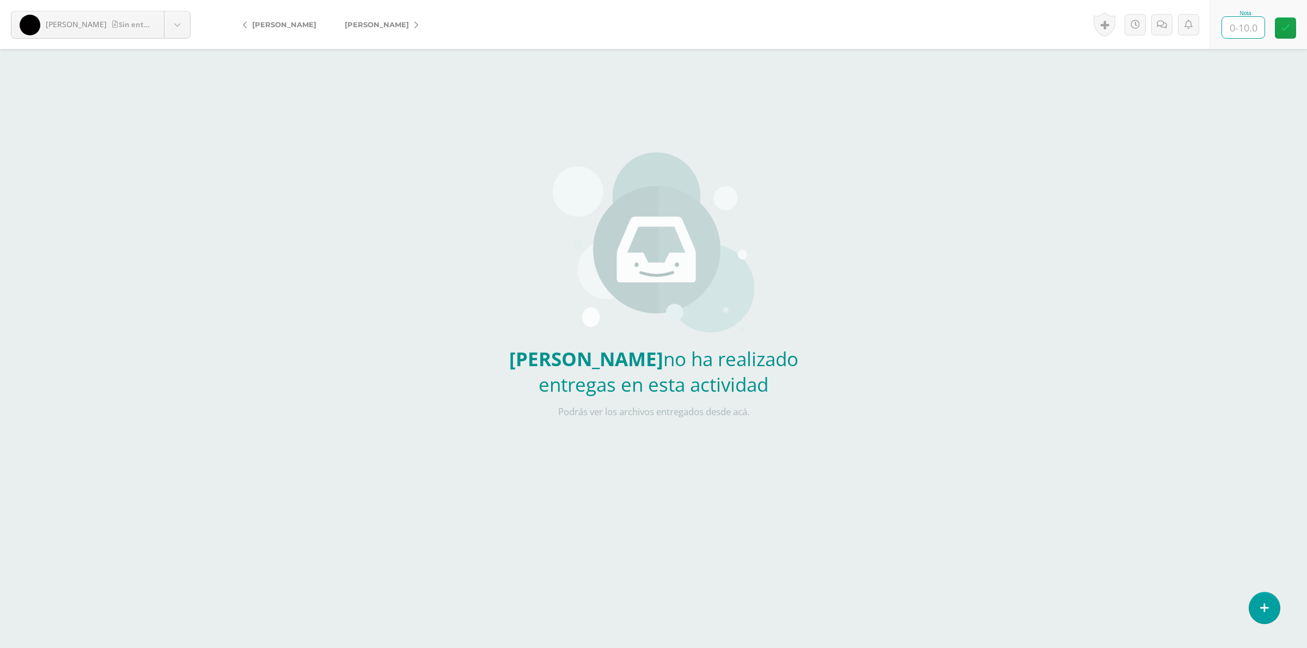
click at [1243, 25] on input "text" at bounding box center [1243, 27] width 42 height 21
type input "10"
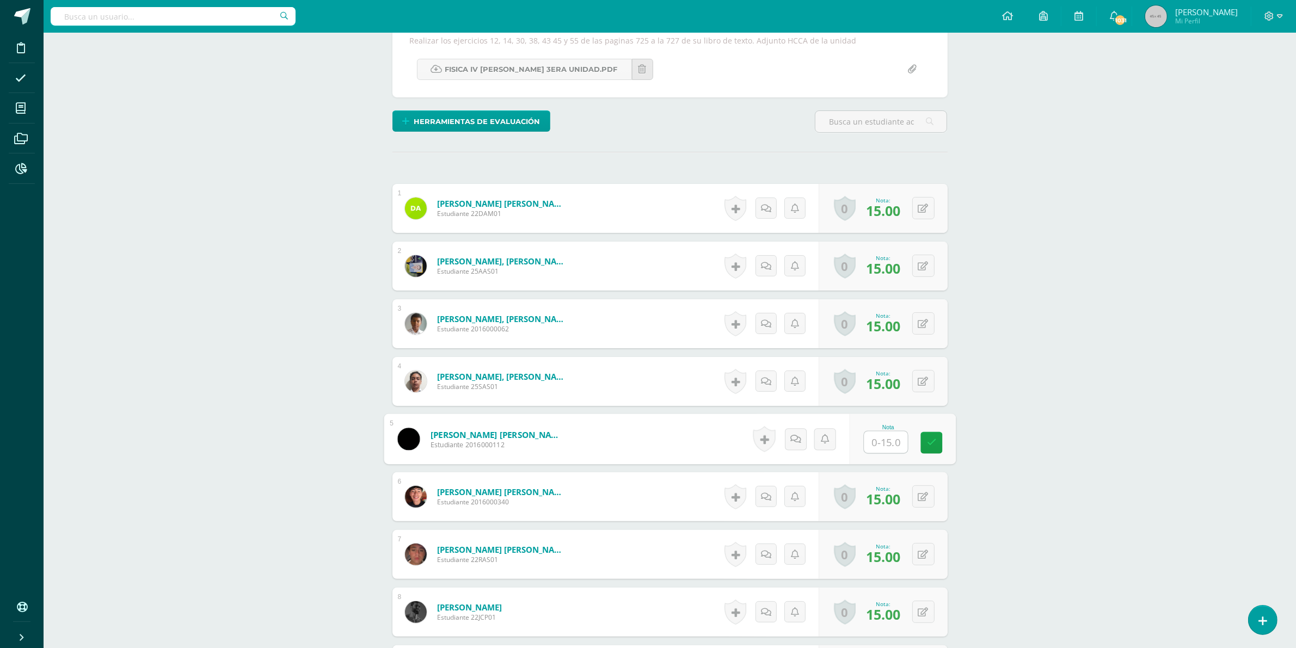
scroll to position [205, 0]
click at [880, 444] on input "text" at bounding box center [886, 442] width 44 height 22
type input "12"
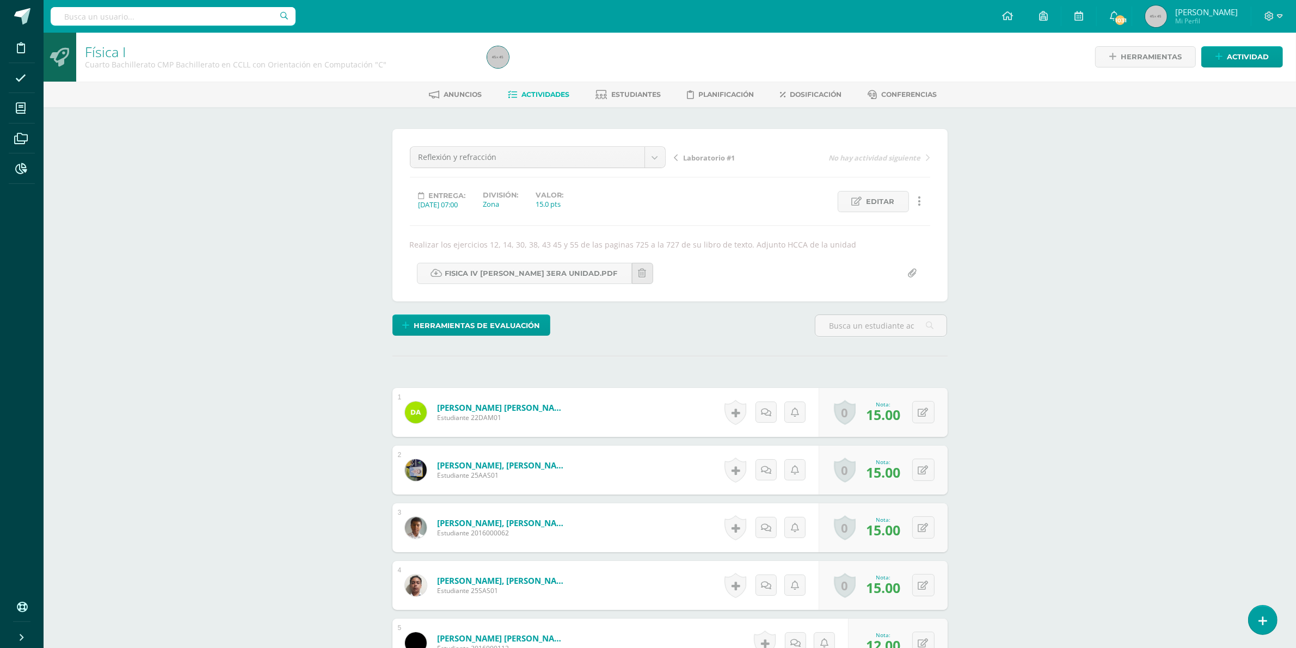
scroll to position [0, 0]
click at [538, 88] on link "Actividades" at bounding box center [539, 95] width 62 height 17
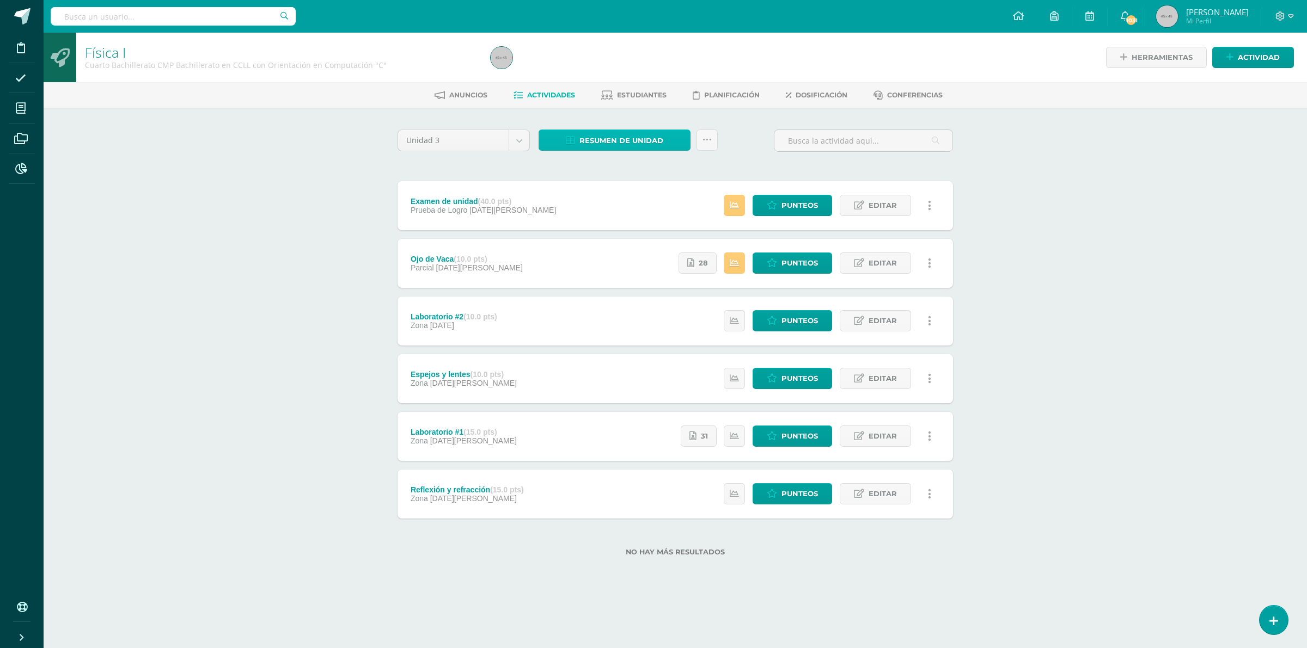
click at [629, 134] on span "Resumen de unidad" at bounding box center [621, 141] width 84 height 20
click at [623, 85] on link "Descargar como PDF" at bounding box center [615, 85] width 116 height 17
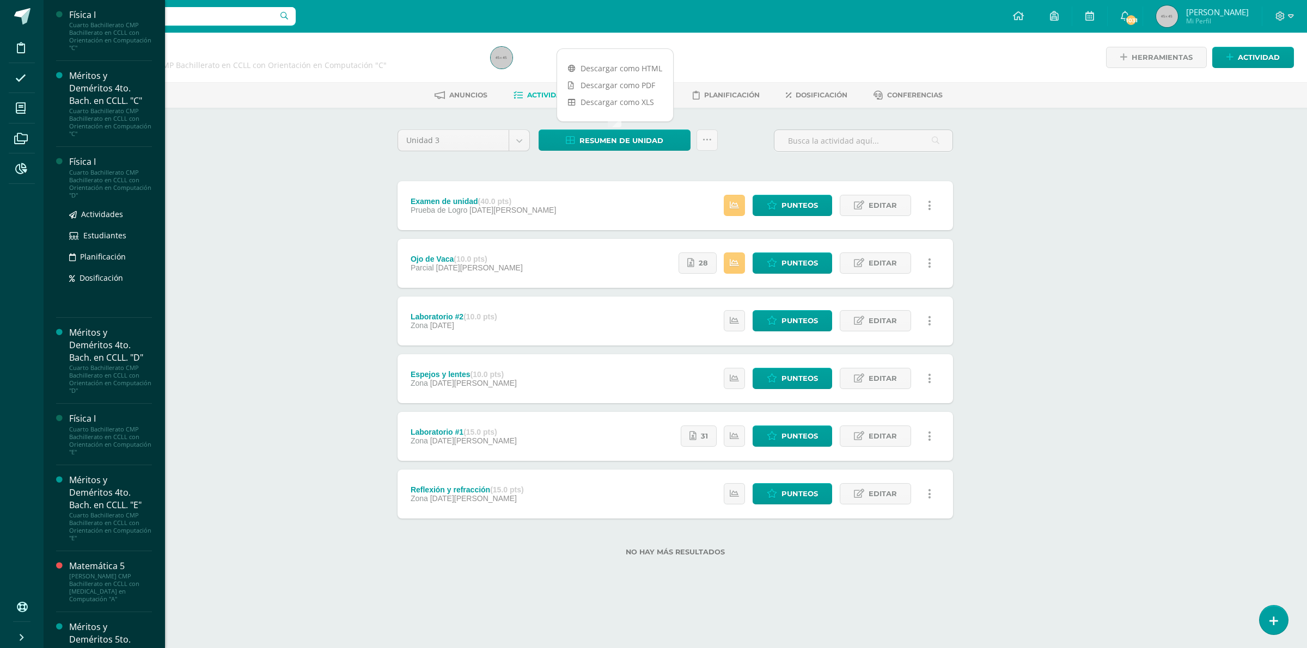
click at [113, 178] on div "Cuarto Bachillerato CMP Bachillerato en CCLL con Orientación en Computación "D"" at bounding box center [110, 184] width 83 height 30
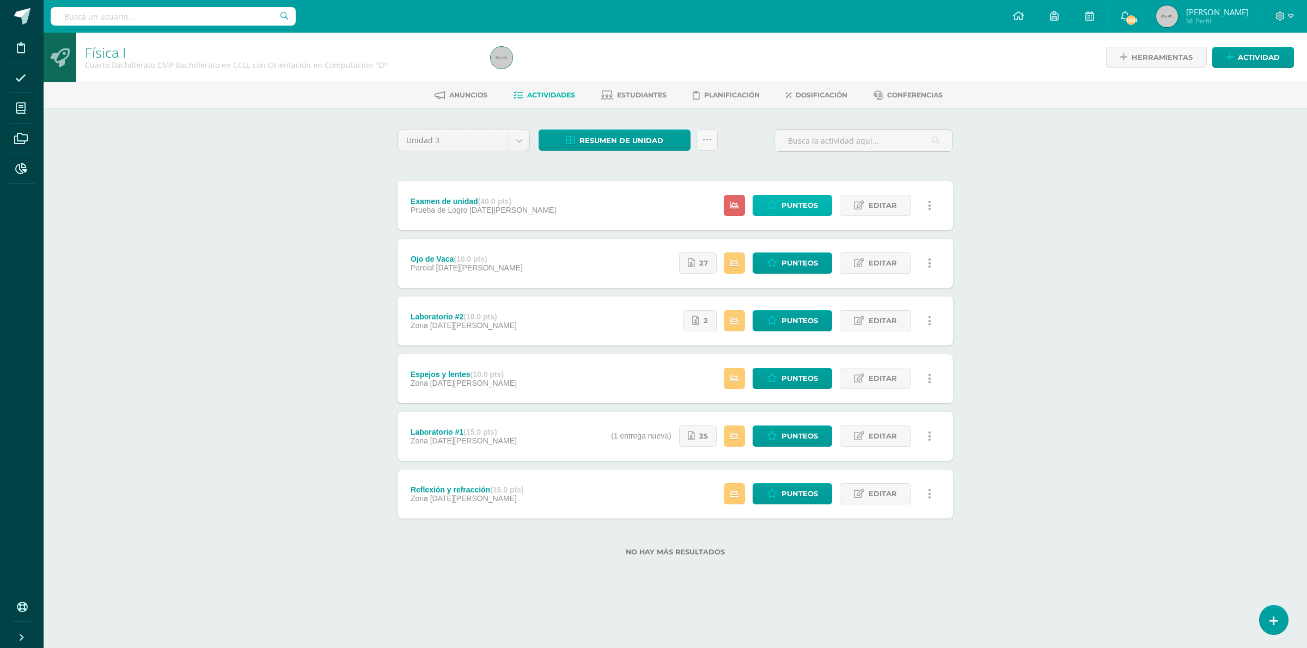
click at [795, 206] on span "Punteos" at bounding box center [799, 205] width 36 height 20
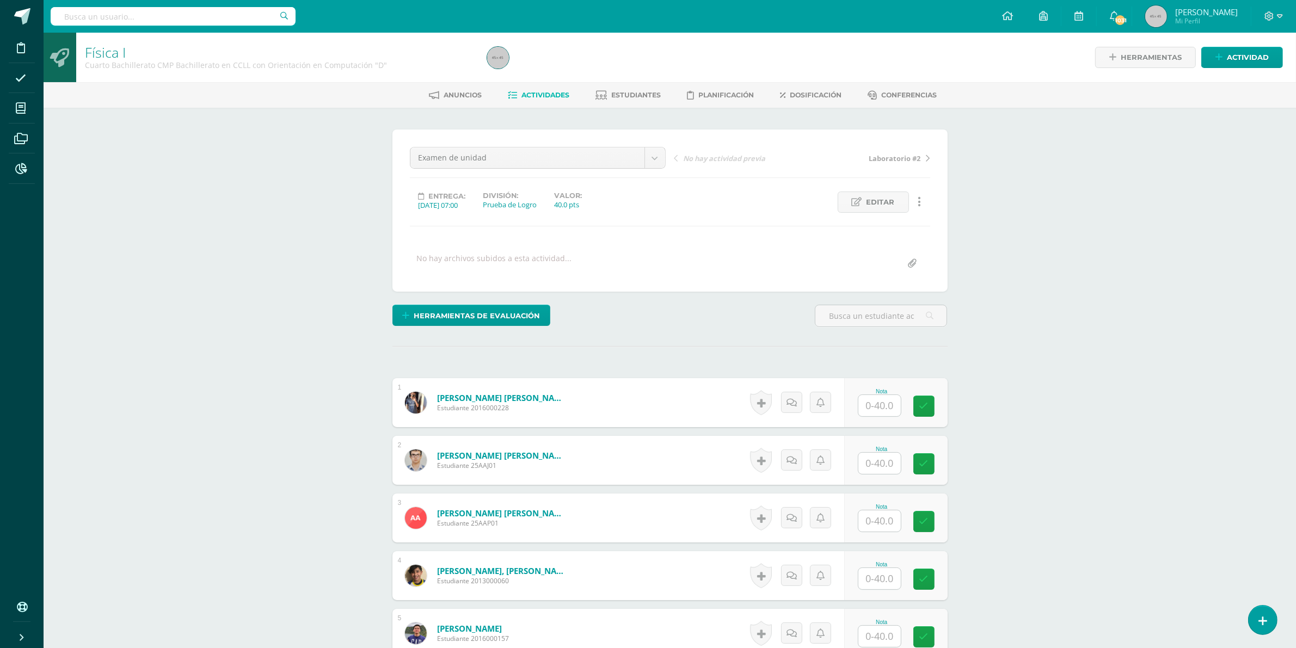
click at [882, 405] on input "text" at bounding box center [880, 405] width 42 height 21
type input "13"
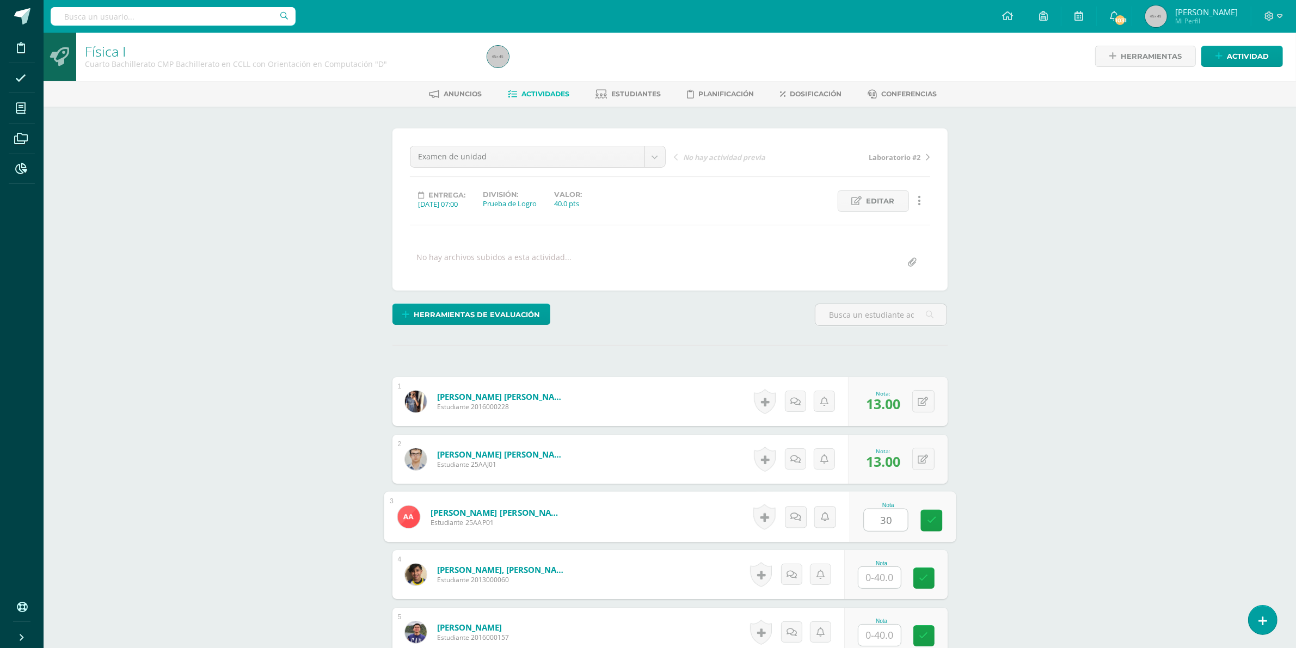
type input "30"
type input "25"
type input "35"
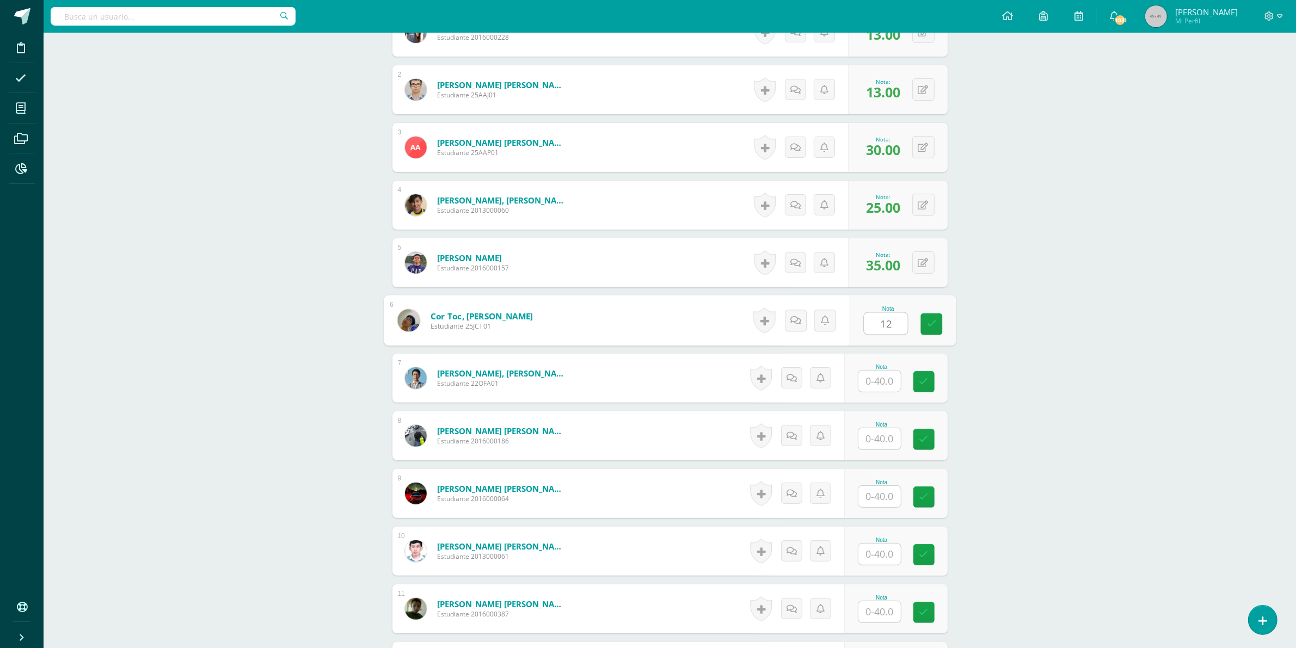
type input "12"
type input "35"
type input "25"
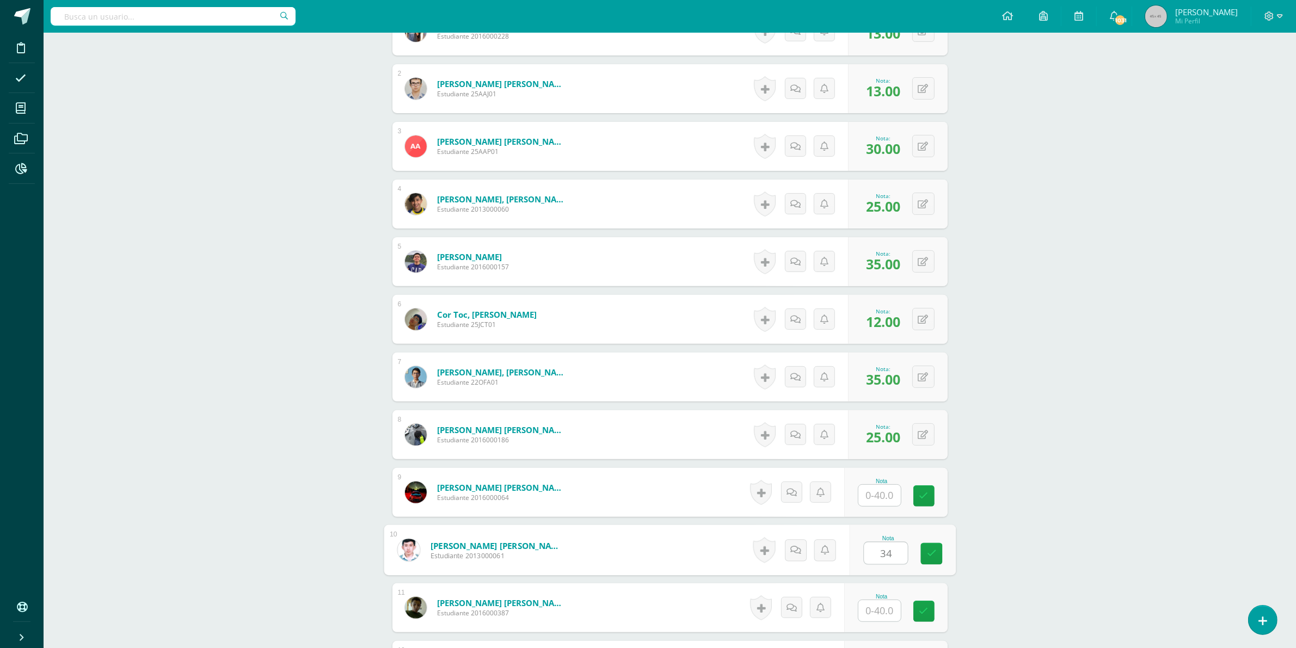
type input "34"
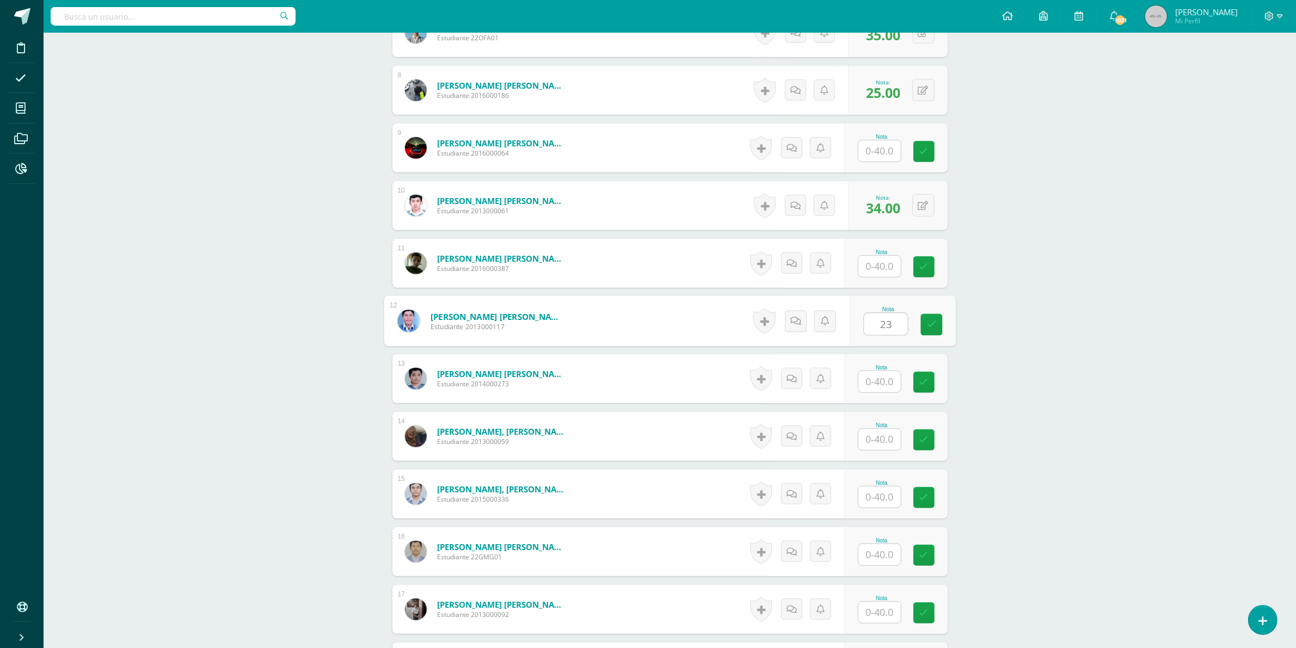
type input "23"
type input "12"
type input "5"
type input "20"
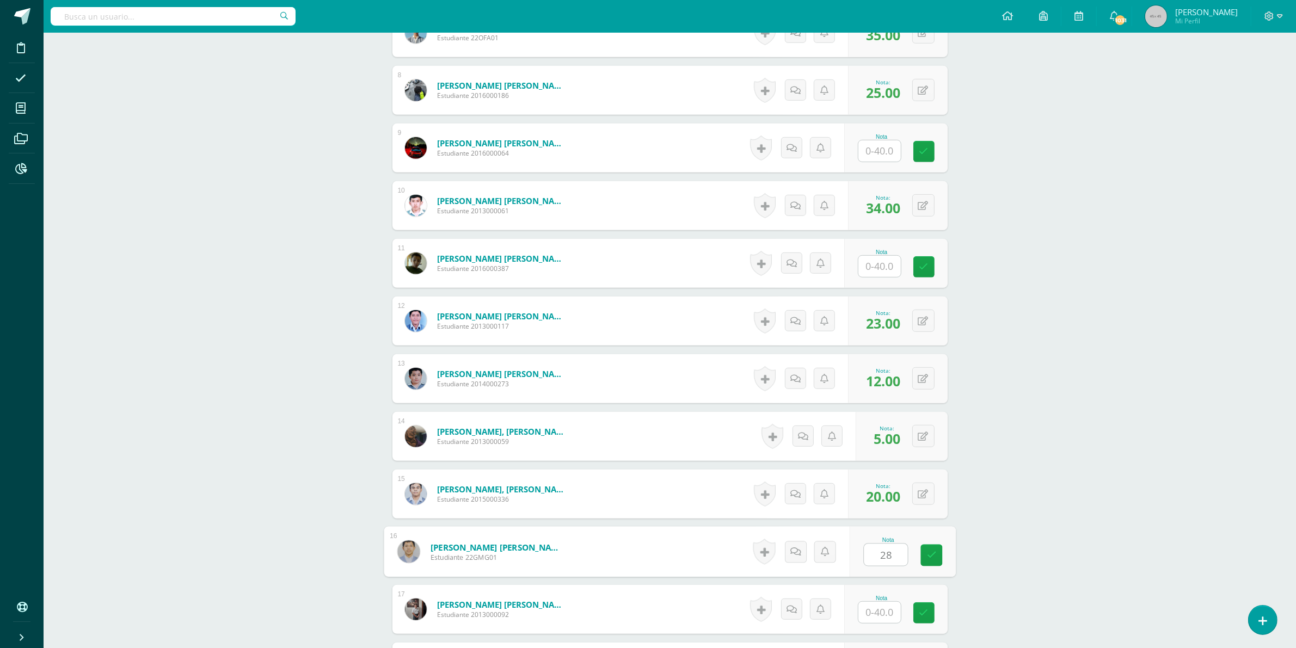
type input "28"
type input "31"
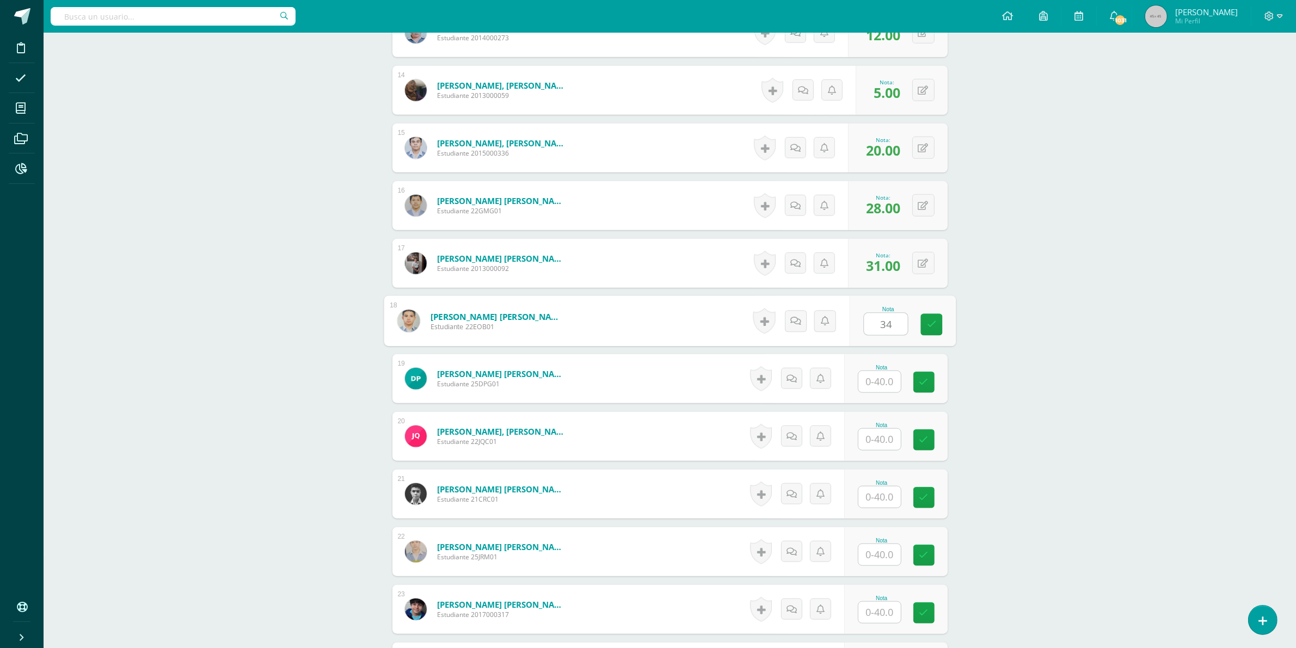
type input "34"
type input "19"
type input "4"
type input "8"
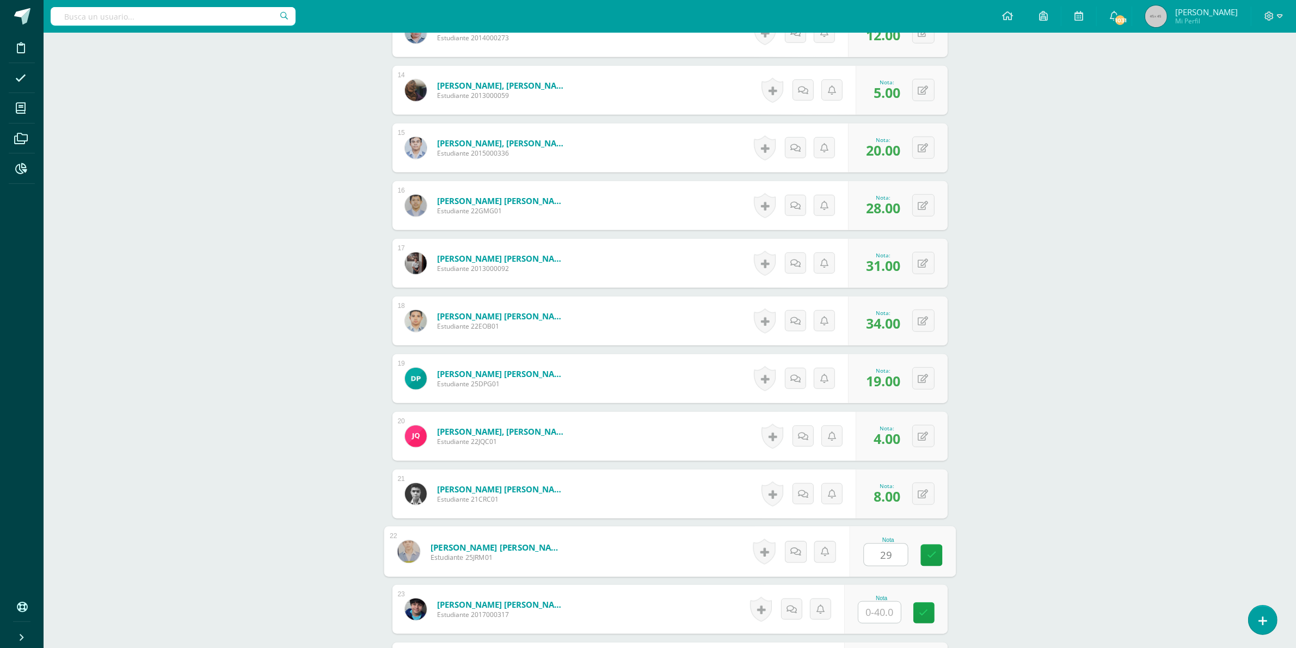
type input "29"
type input "12"
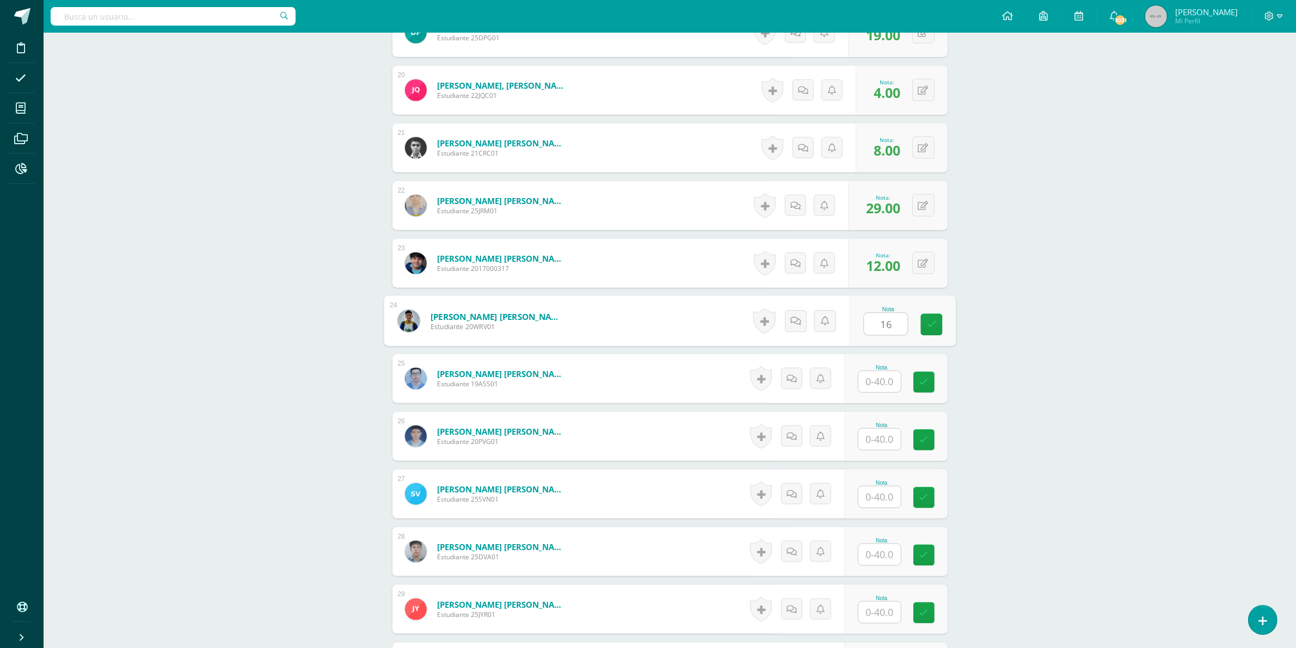
type input "16"
type input "40"
type input "24"
type input "20"
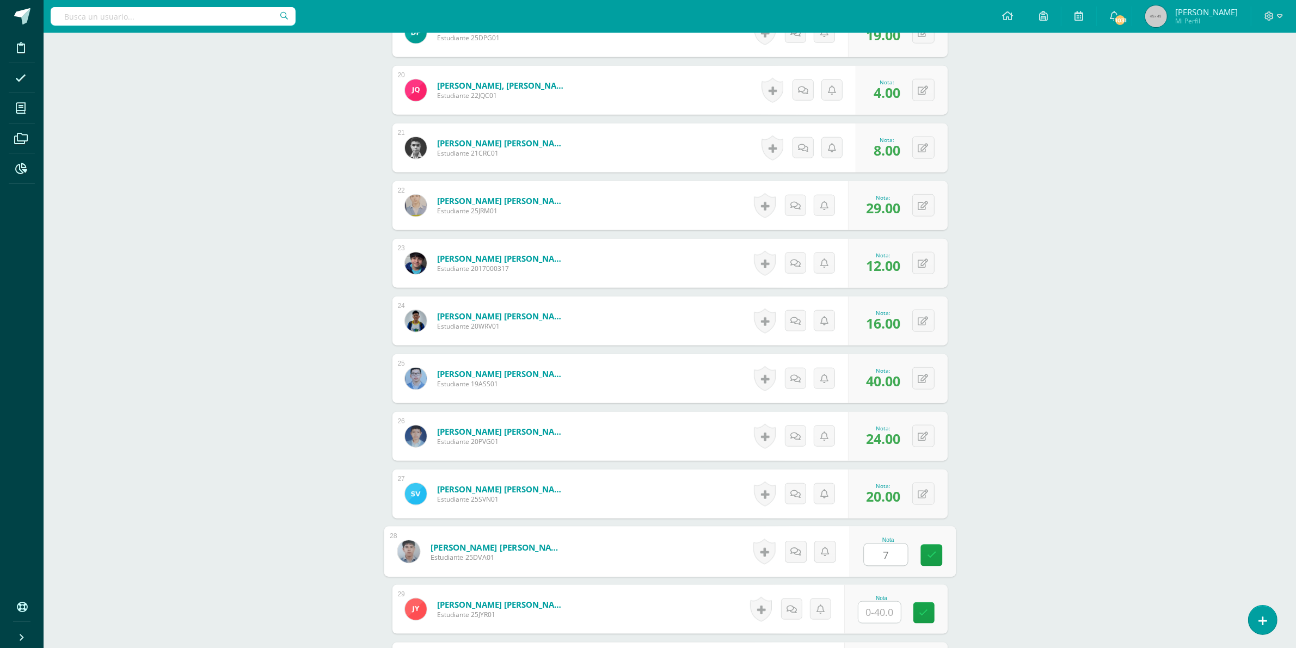
type input "7"
type input "16"
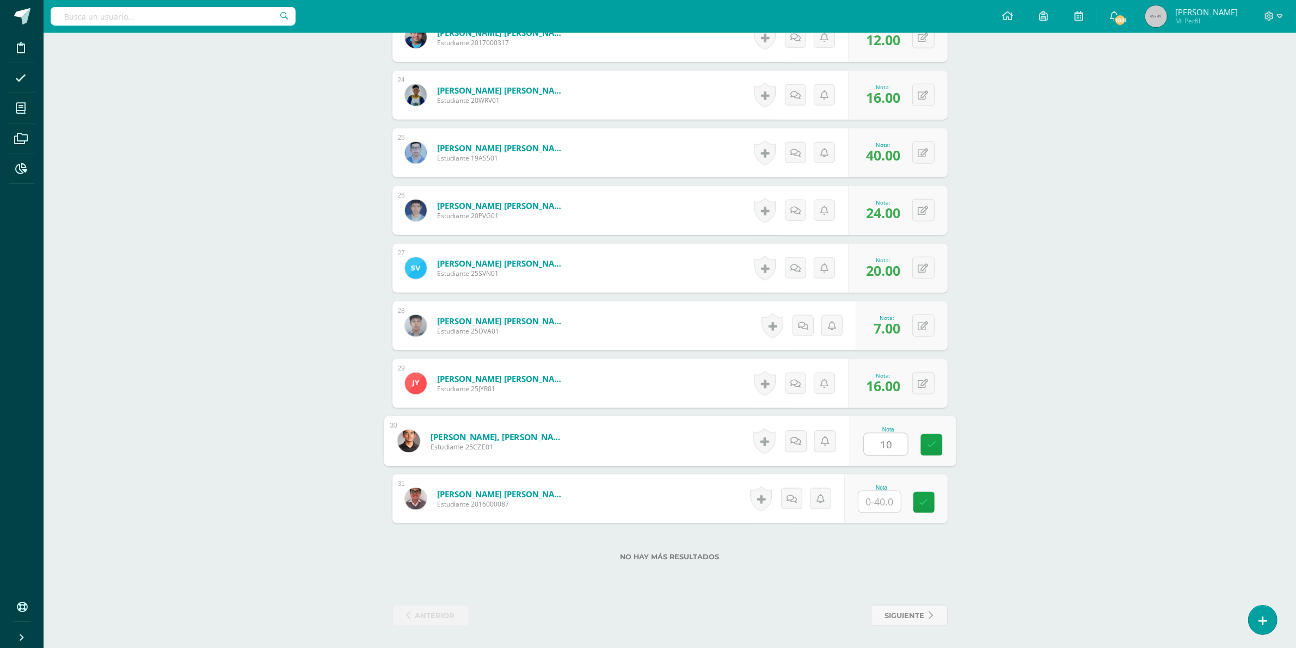
type input "10"
type input "29"
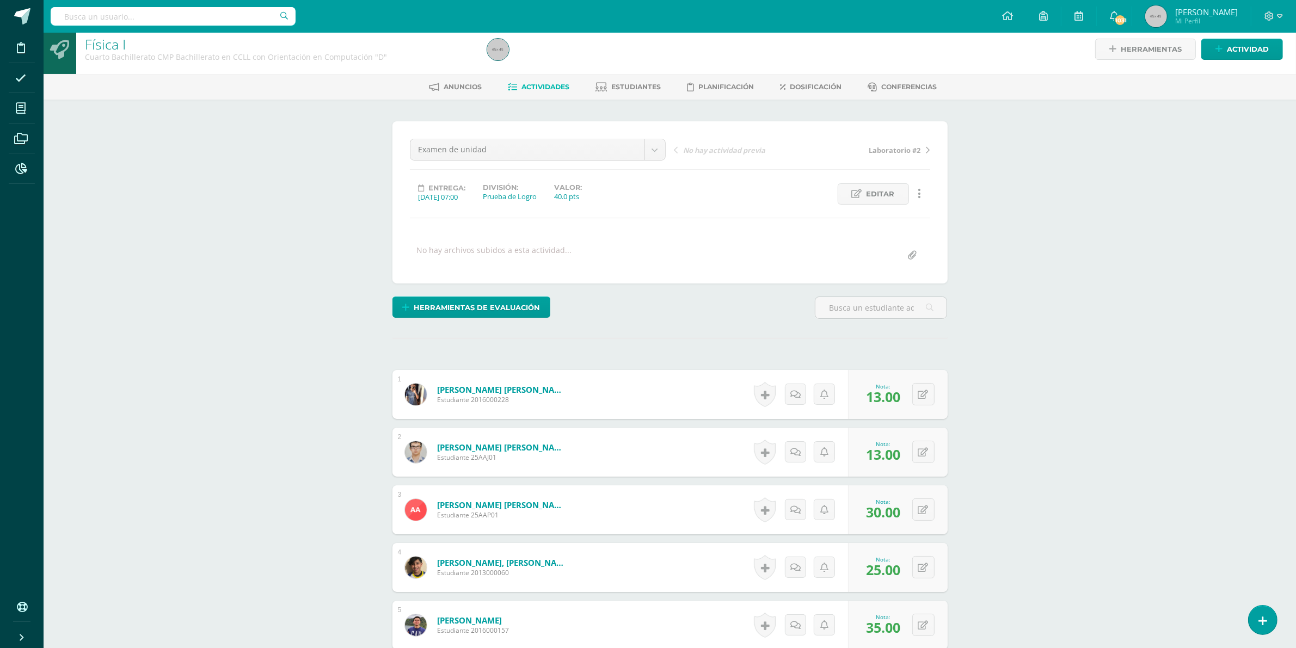
scroll to position [0, 0]
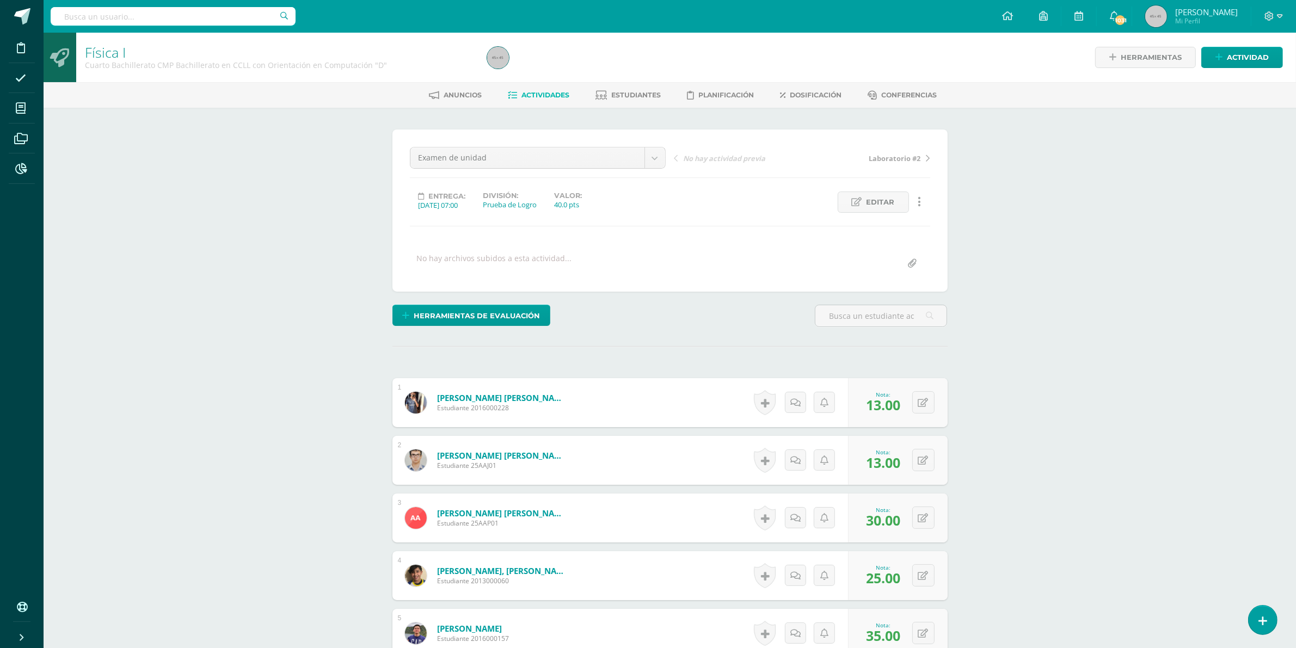
click at [535, 95] on span "Actividades" at bounding box center [546, 95] width 48 height 8
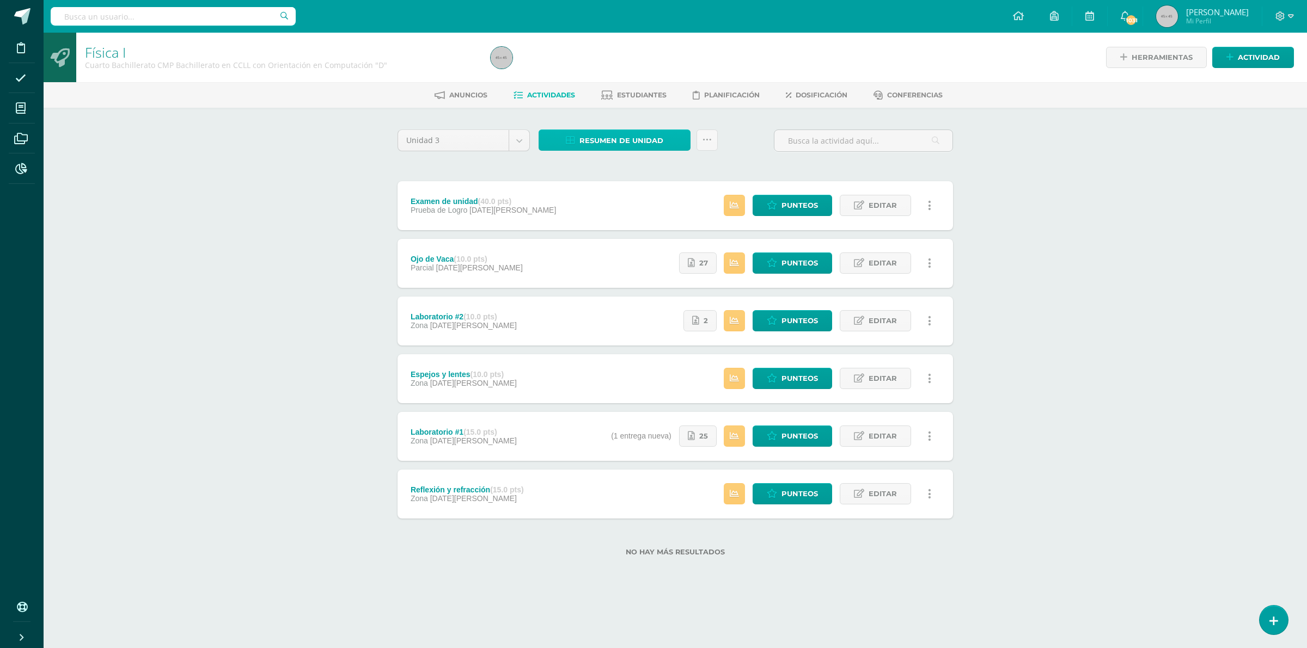
click at [626, 137] on span "Resumen de unidad" at bounding box center [621, 141] width 84 height 20
click at [619, 87] on link "Descargar como PDF" at bounding box center [615, 85] width 116 height 17
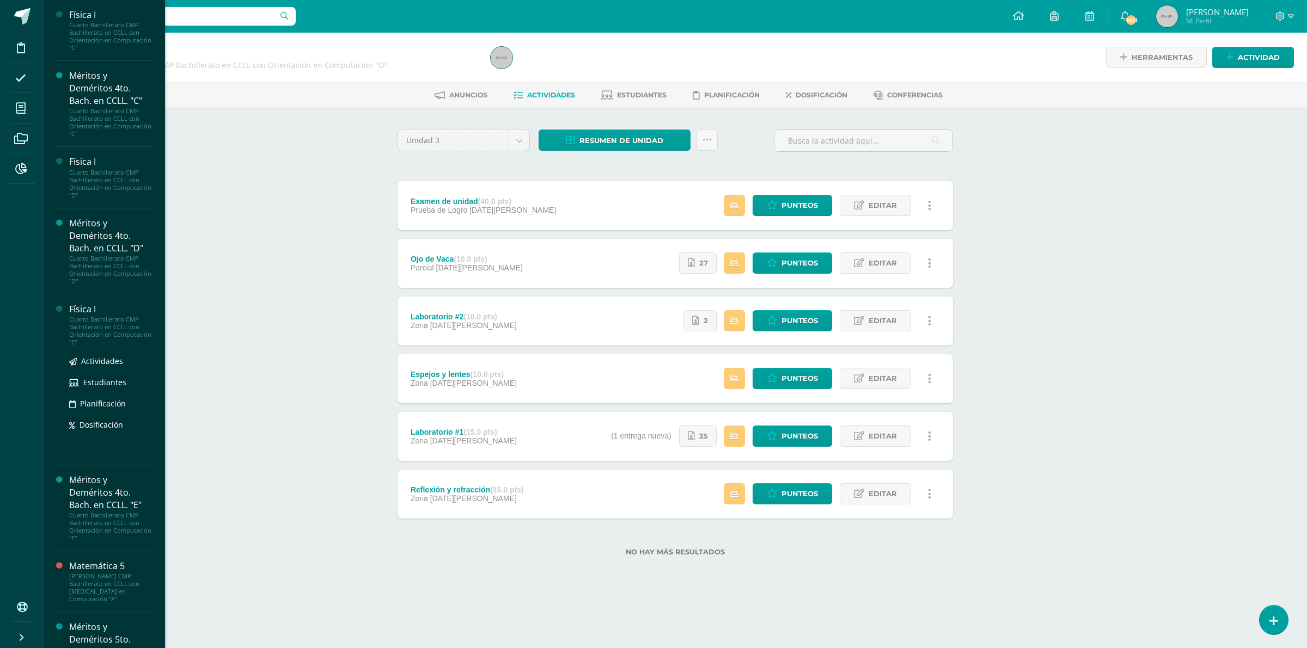
click at [99, 325] on div "Cuarto Bachillerato CMP Bachillerato en CCLL con Orientación en Computación "E"" at bounding box center [110, 331] width 83 height 30
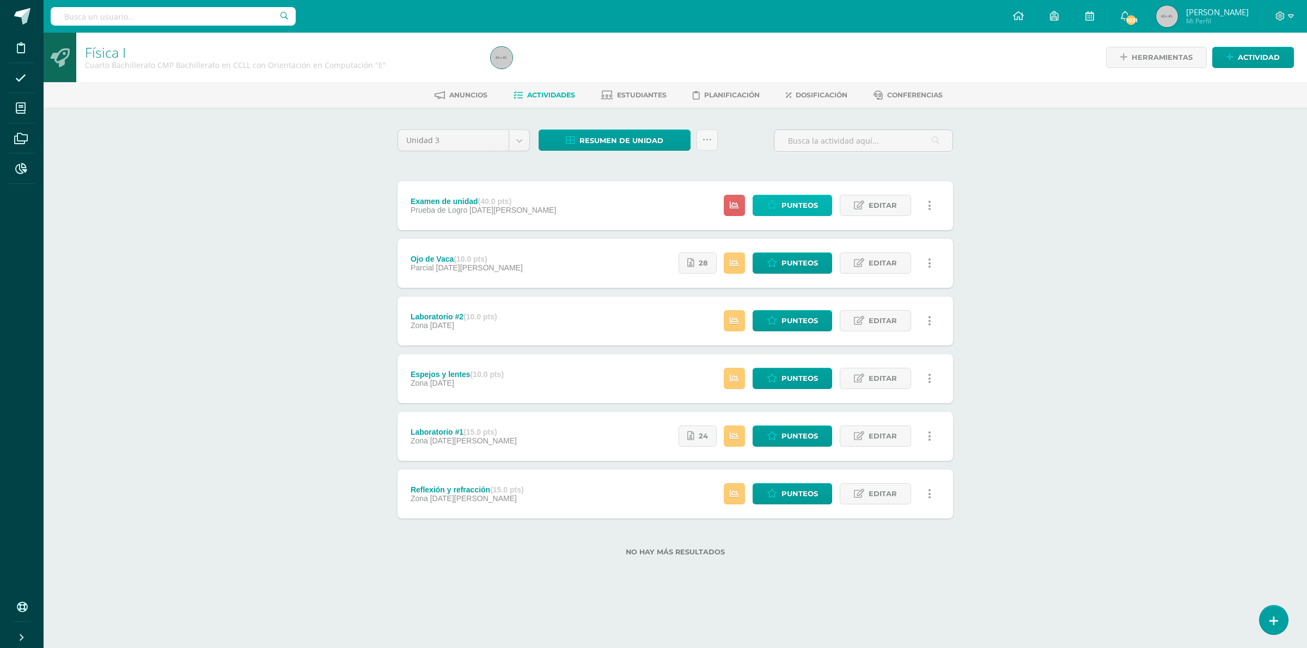
click at [802, 202] on span "Punteos" at bounding box center [799, 205] width 36 height 20
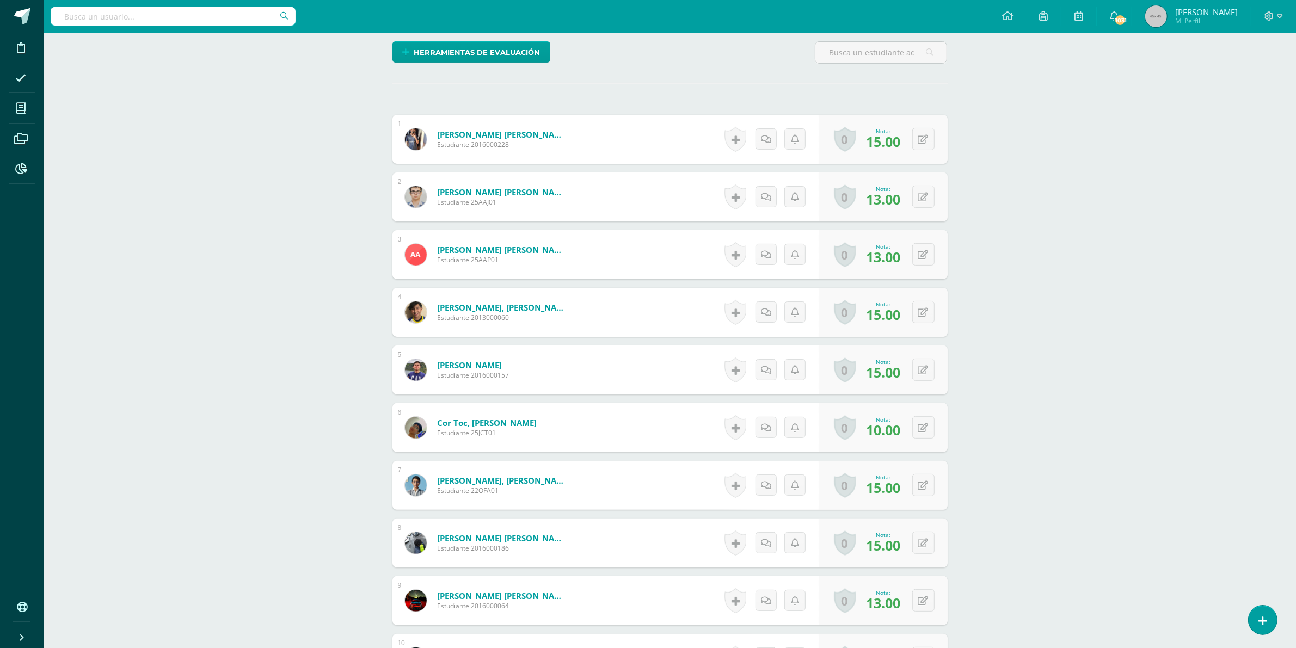
scroll to position [614, 0]
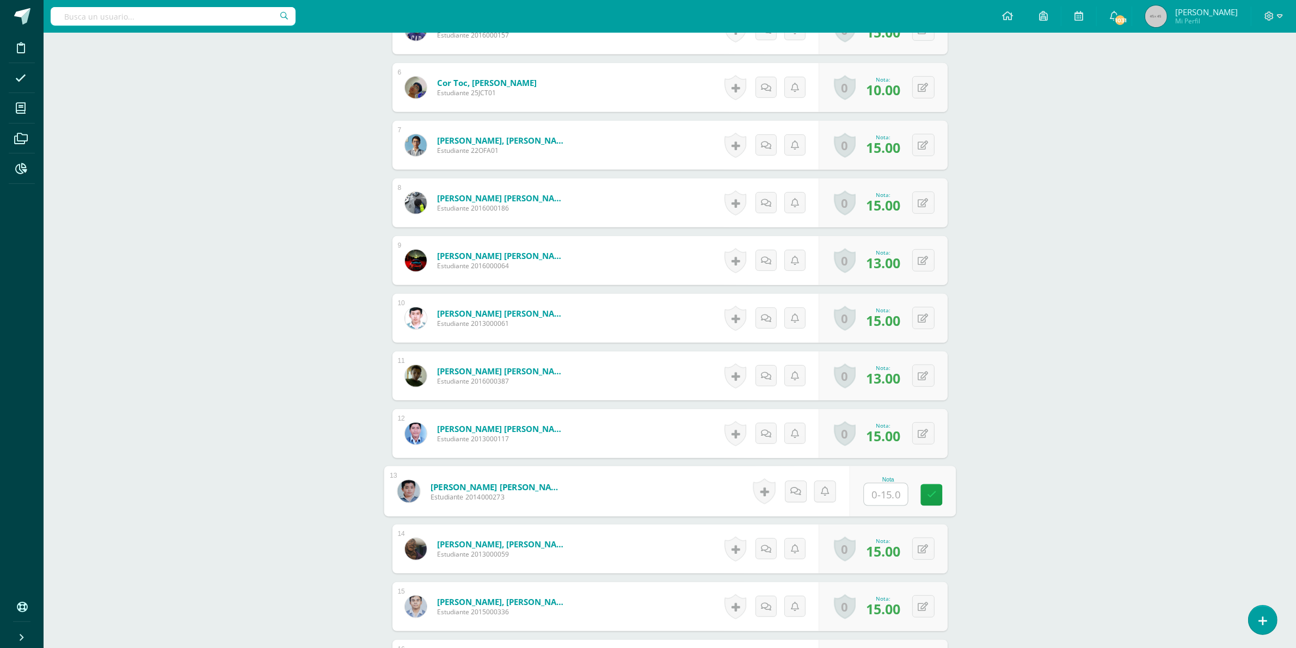
click at [874, 493] on input "text" at bounding box center [886, 495] width 44 height 22
type input "10"
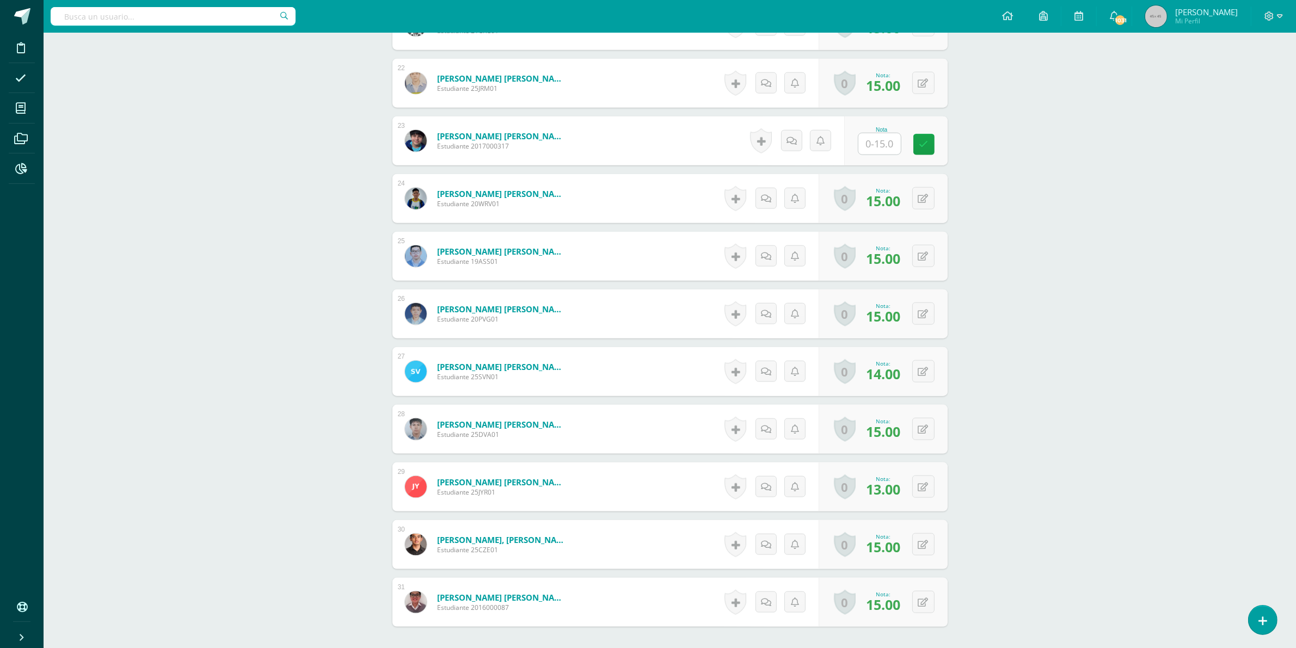
scroll to position [1645, 0]
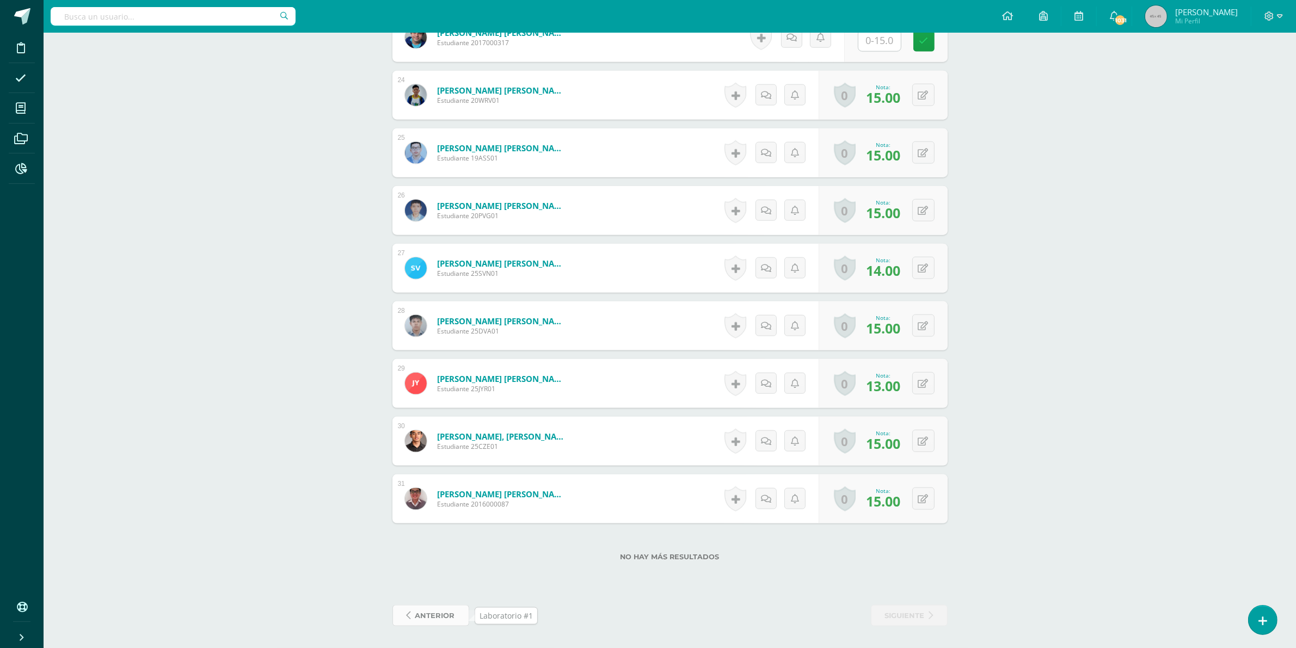
click at [445, 617] on span "anterior" at bounding box center [435, 616] width 40 height 20
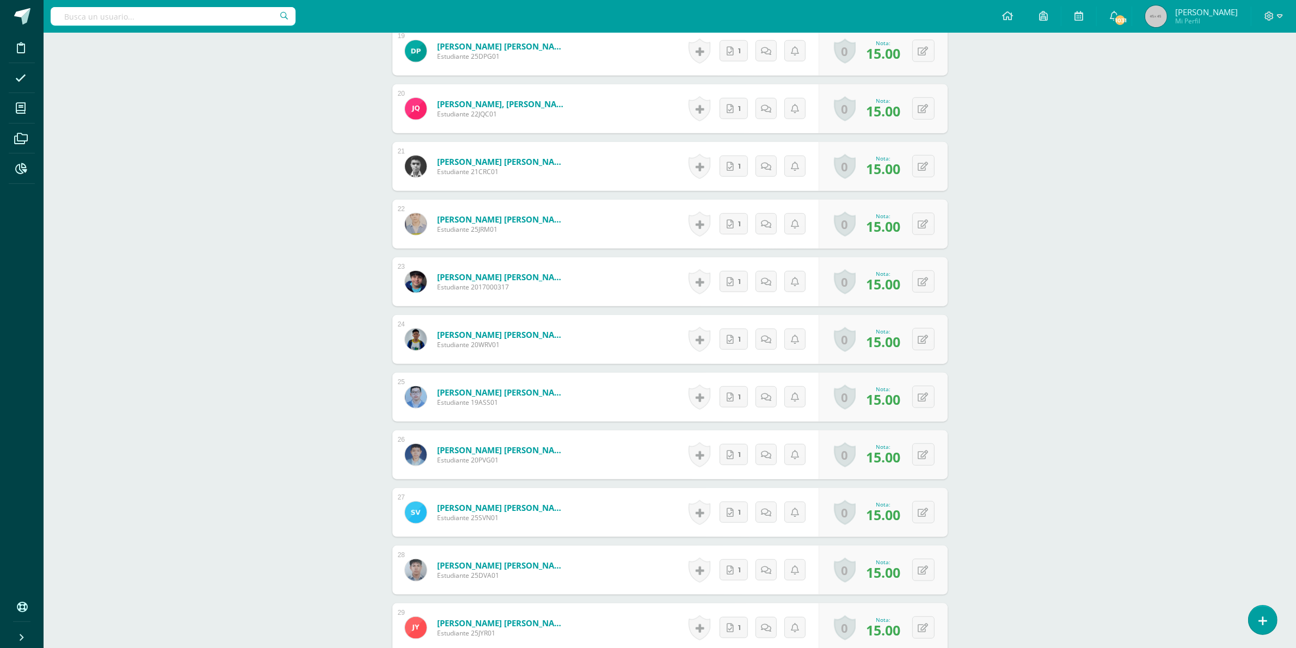
scroll to position [1656, 0]
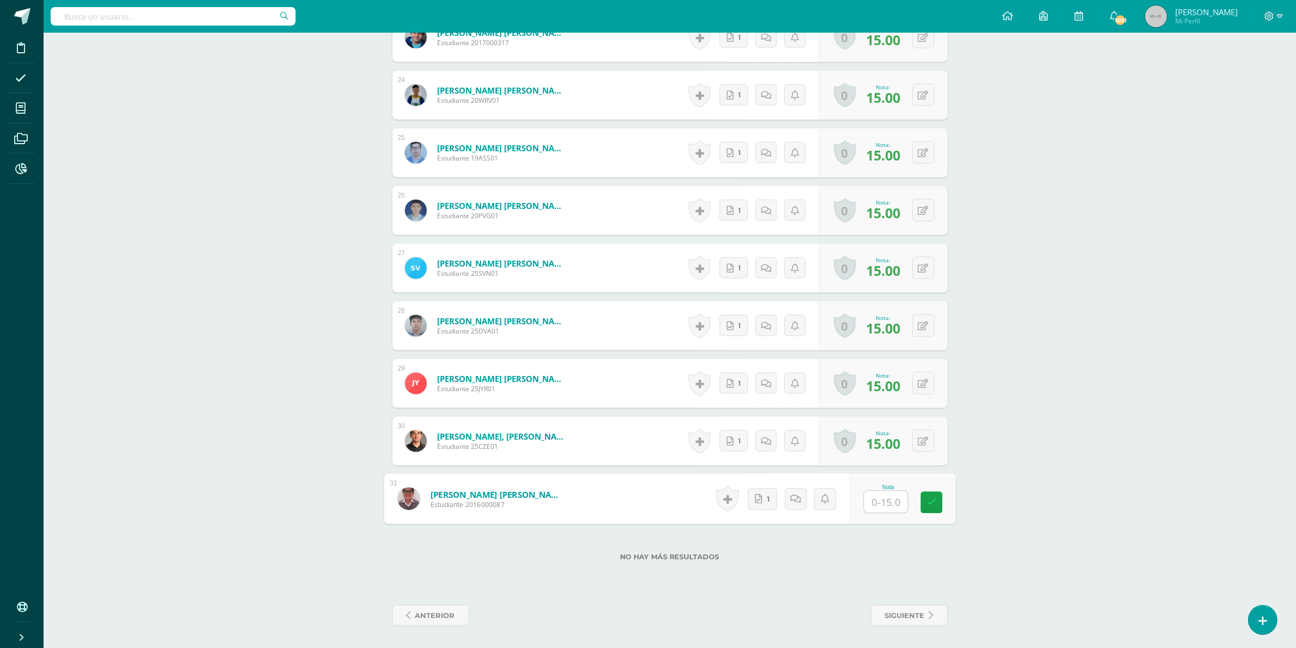
click at [885, 500] on input "text" at bounding box center [886, 503] width 44 height 22
type input "15"
click at [431, 616] on span "anterior" at bounding box center [435, 616] width 40 height 20
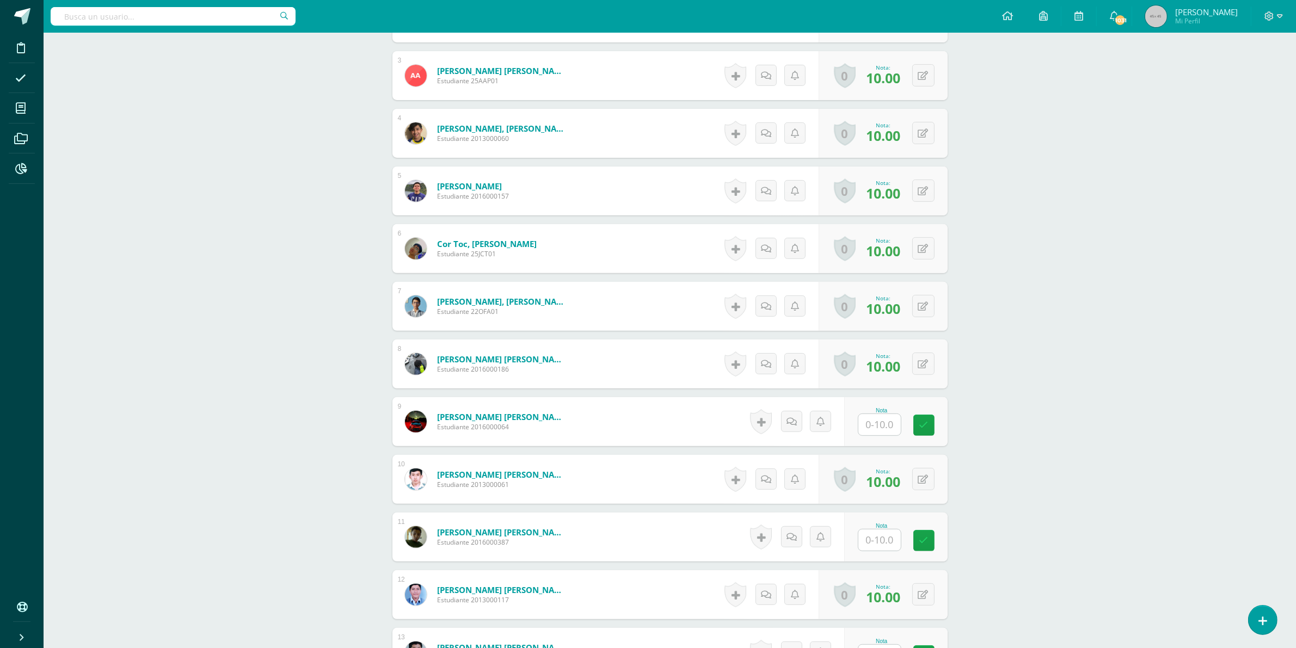
scroll to position [476, 0]
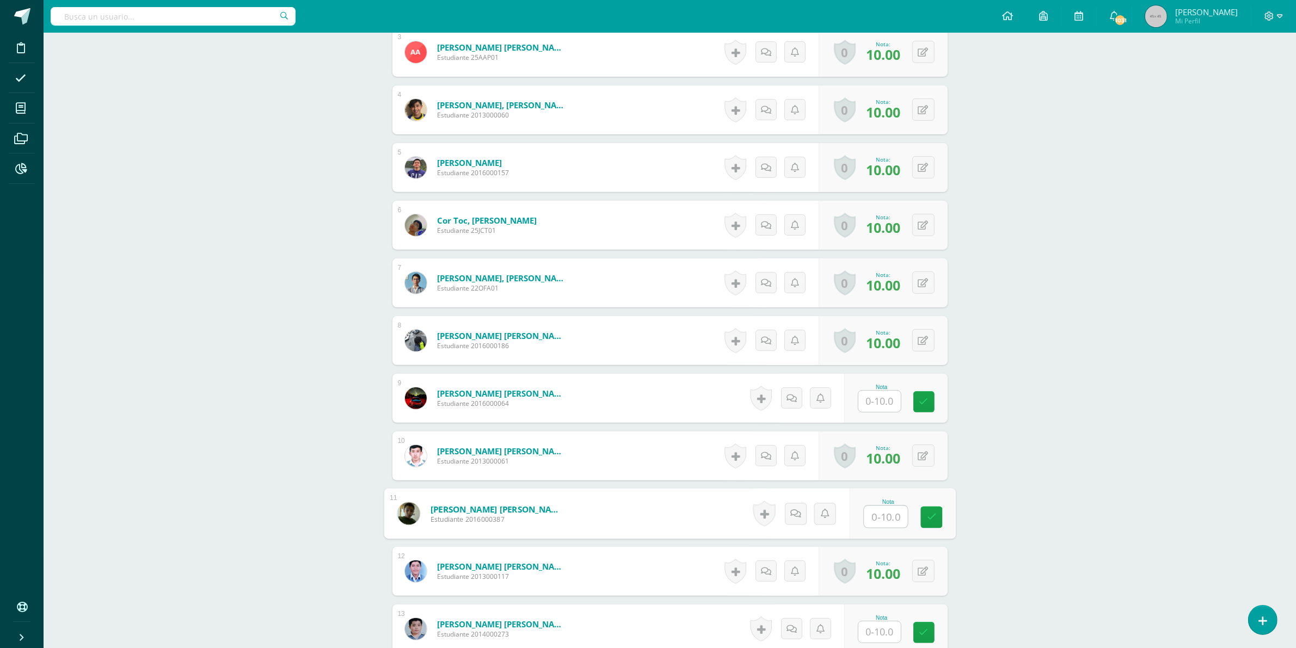
click at [871, 521] on input "text" at bounding box center [886, 517] width 44 height 22
type input "10"
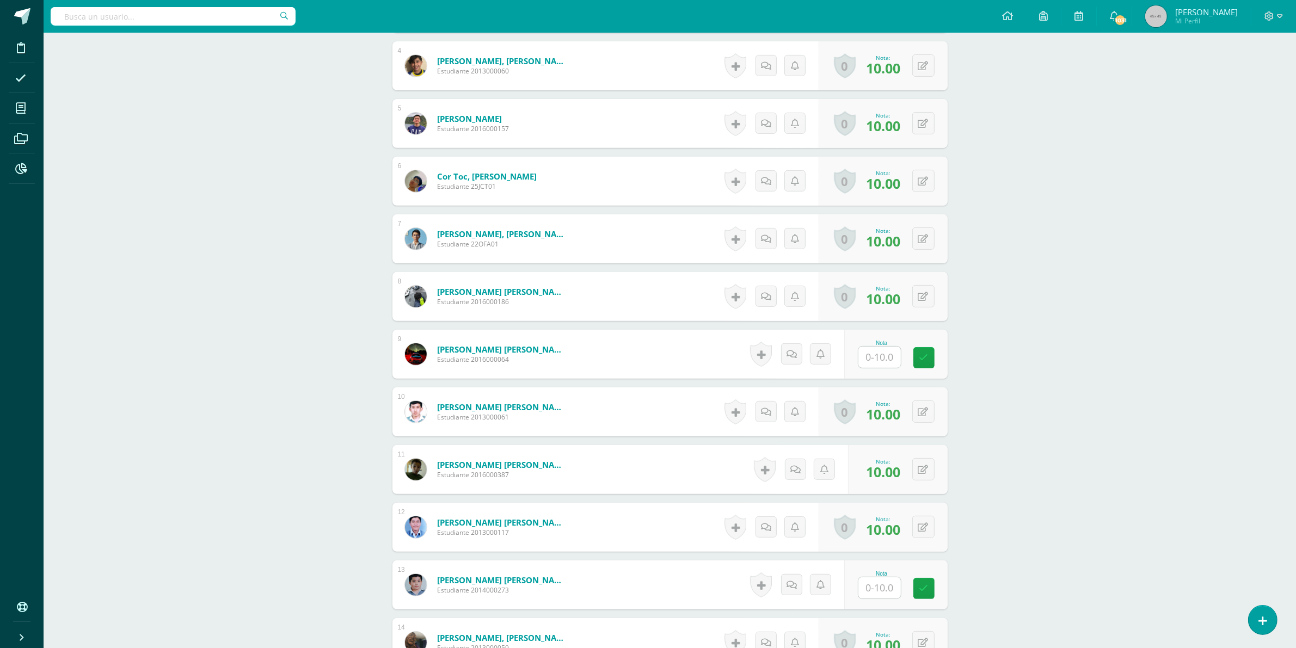
scroll to position [613, 0]
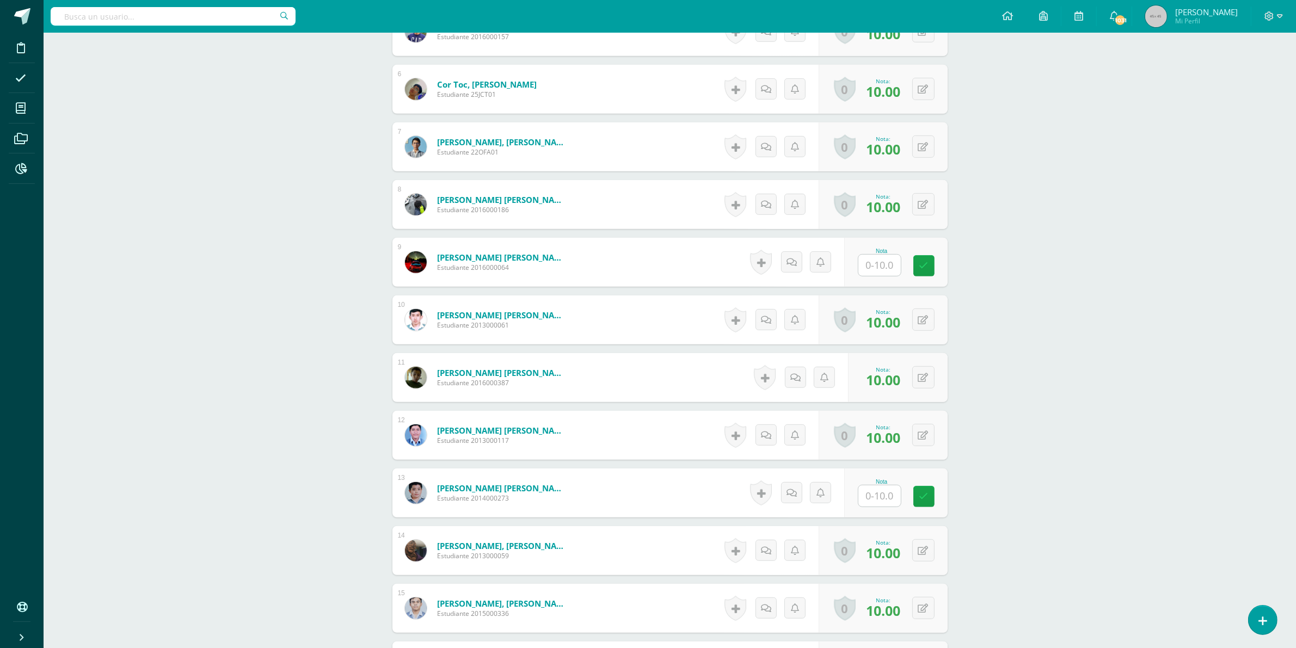
click at [878, 501] on input "text" at bounding box center [880, 496] width 42 height 21
type input "8"
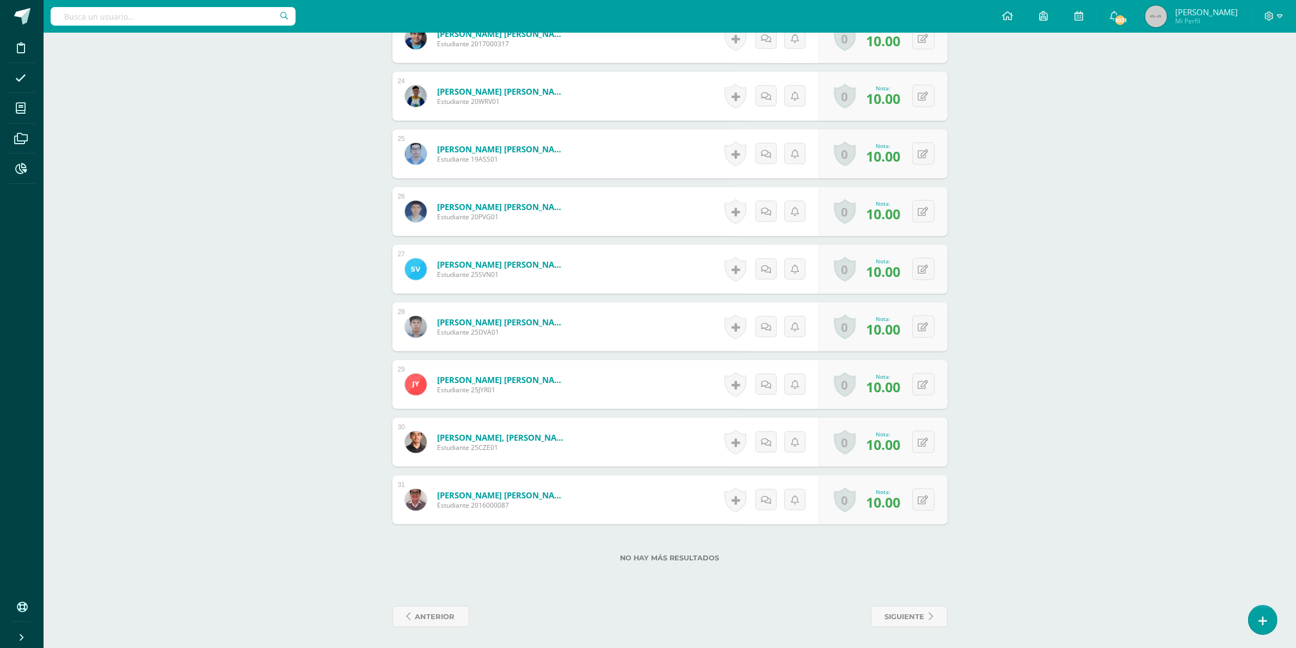
scroll to position [1645, 0]
click at [431, 616] on span "anterior" at bounding box center [435, 616] width 40 height 20
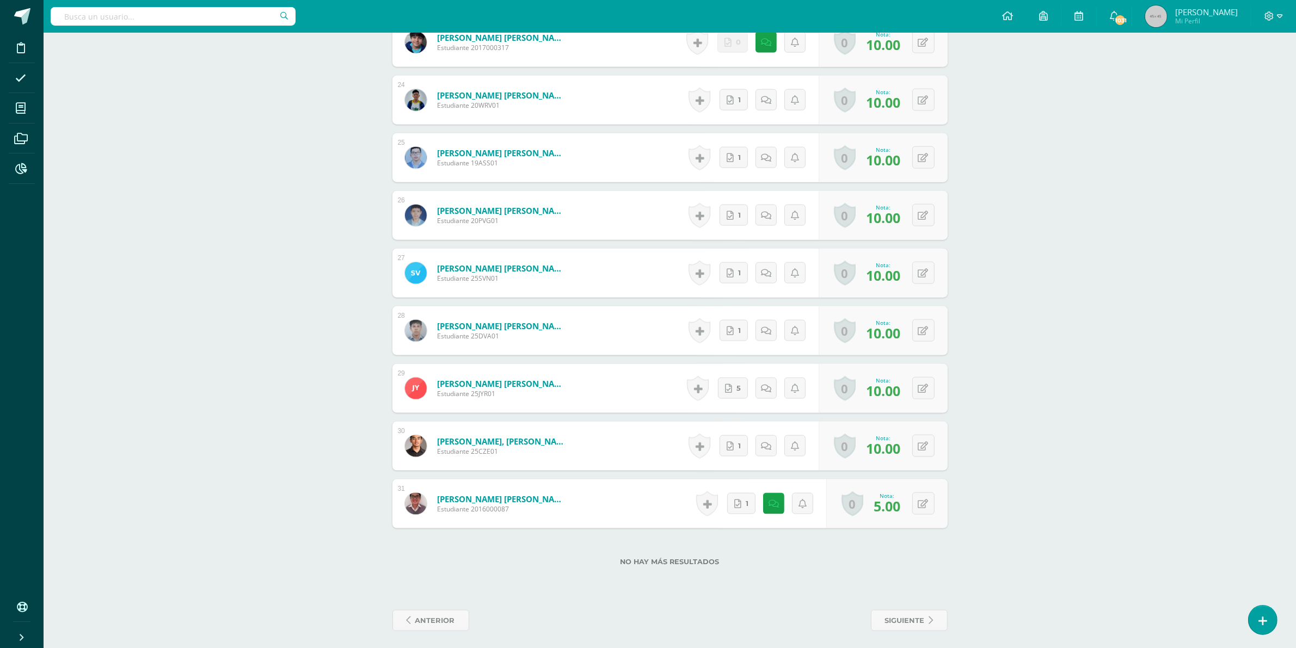
scroll to position [1645, 0]
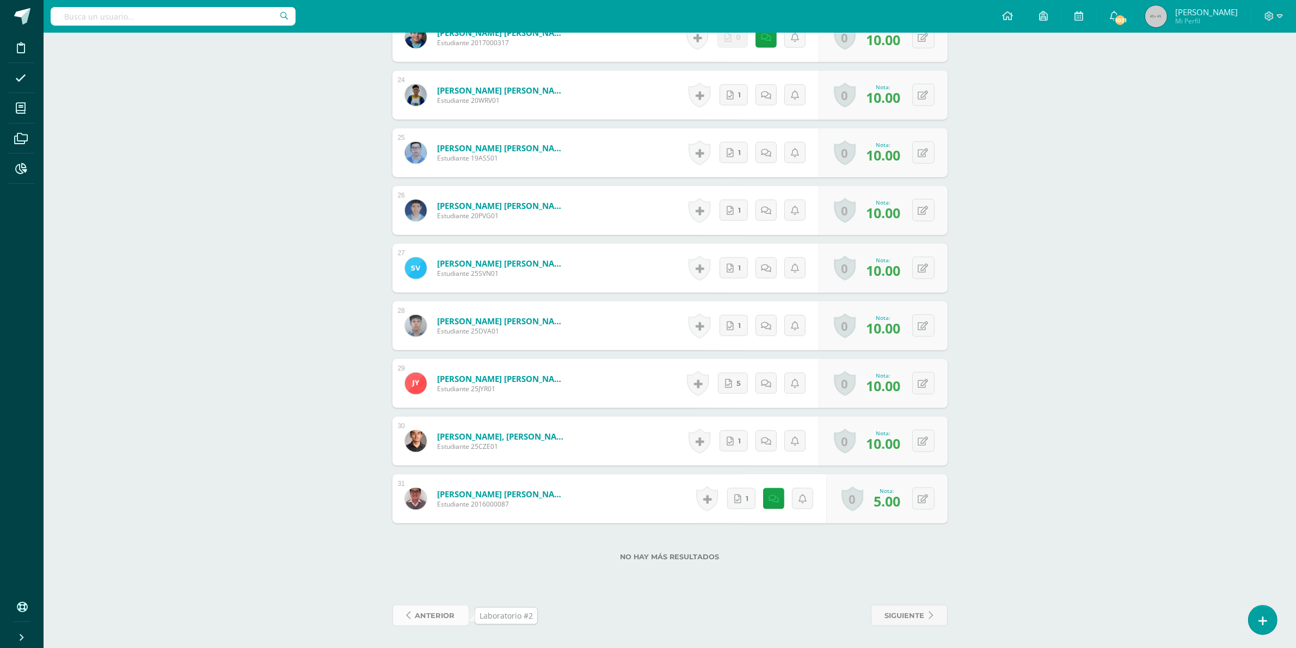
click at [441, 615] on span "anterior" at bounding box center [435, 616] width 40 height 20
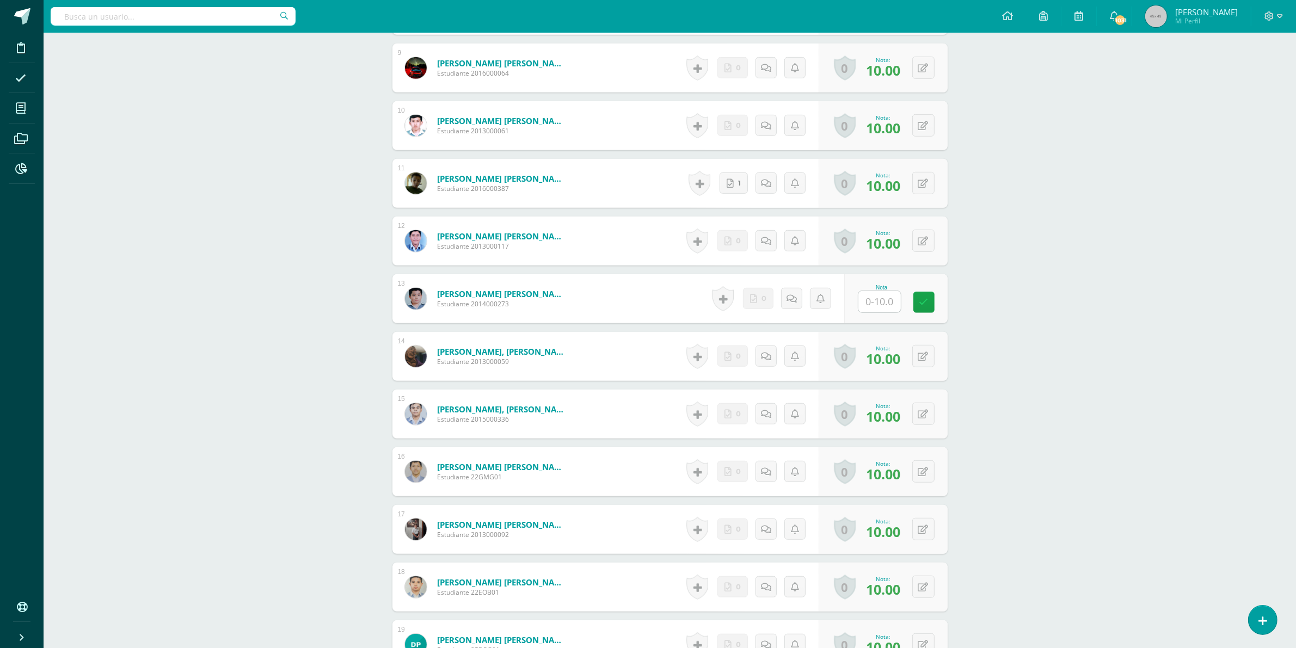
scroll to position [818, 0]
click at [883, 295] on input "text" at bounding box center [886, 302] width 44 height 22
type input "8"
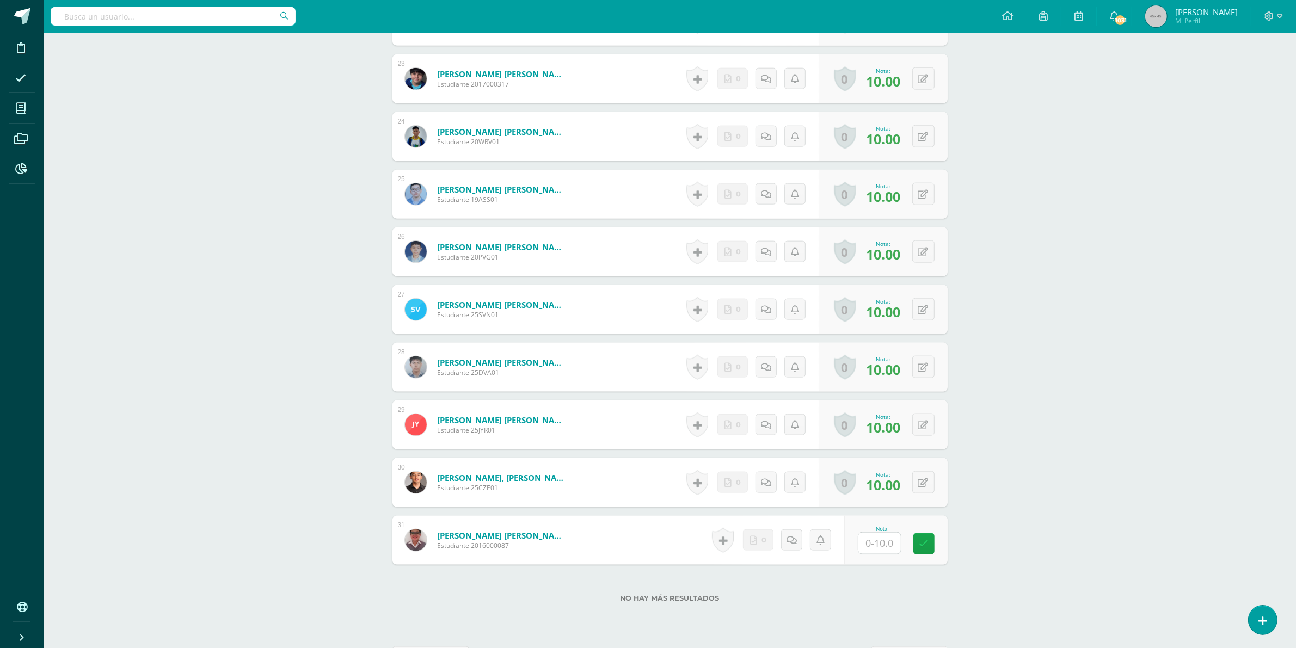
scroll to position [1656, 0]
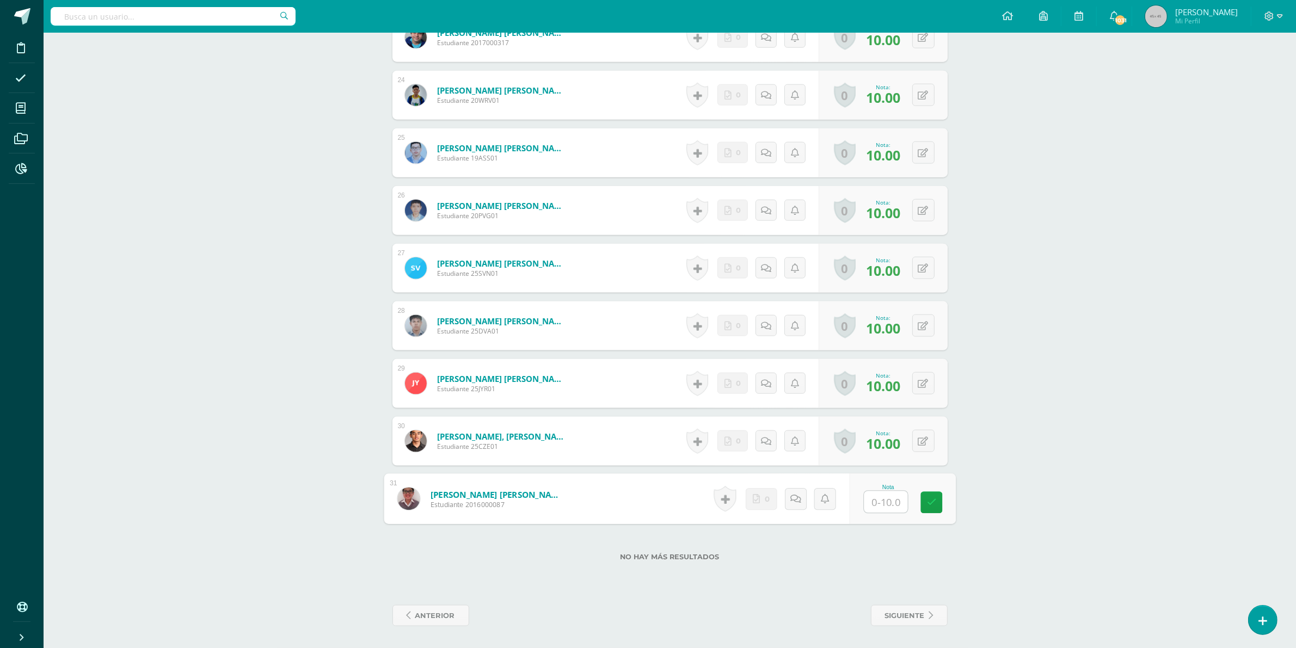
click at [882, 496] on input "text" at bounding box center [886, 503] width 44 height 22
type input "8"
click at [454, 619] on span "anterior" at bounding box center [435, 616] width 40 height 20
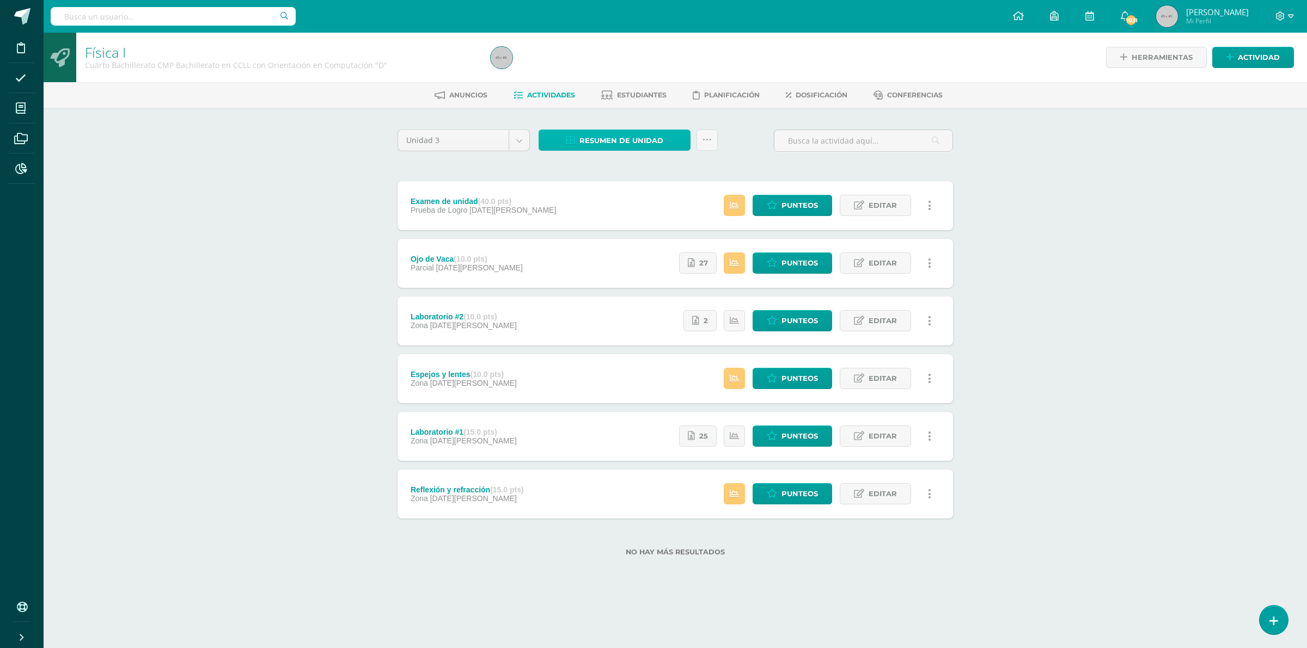
click at [628, 137] on span "Resumen de unidad" at bounding box center [621, 141] width 84 height 20
click at [621, 83] on link "Descargar como PDF" at bounding box center [615, 85] width 116 height 17
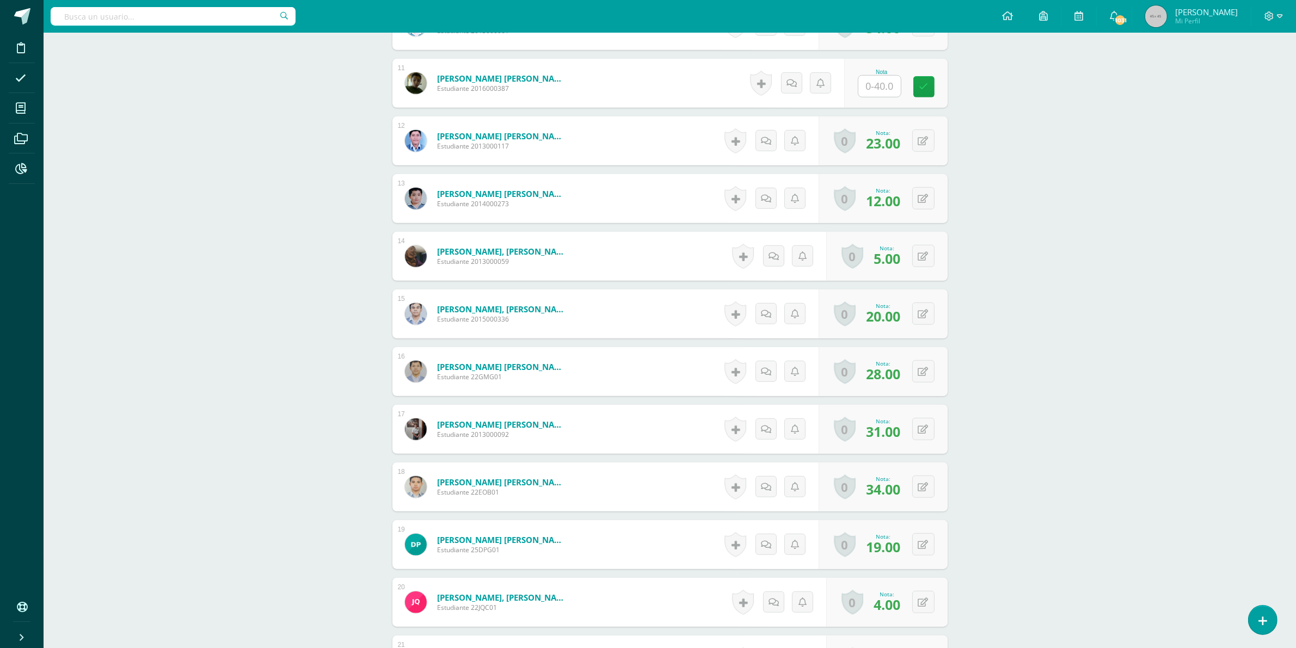
scroll to position [1101, 0]
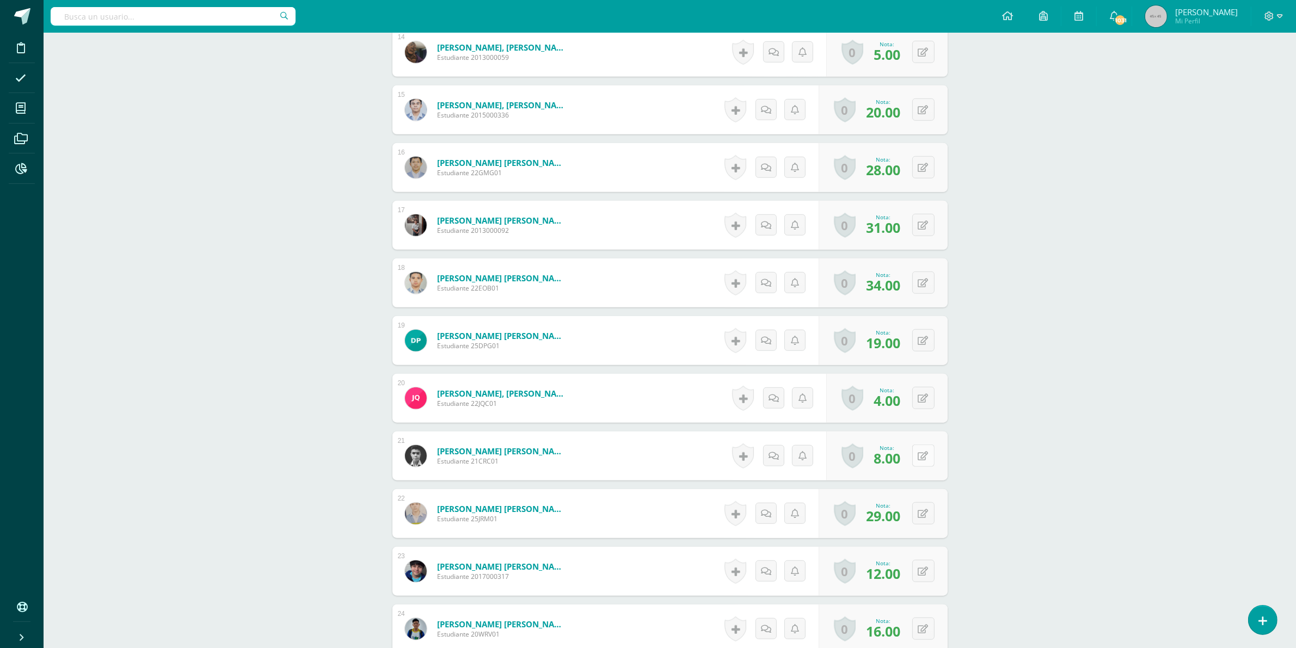
click at [929, 453] on button at bounding box center [924, 456] width 22 height 22
type input "12"
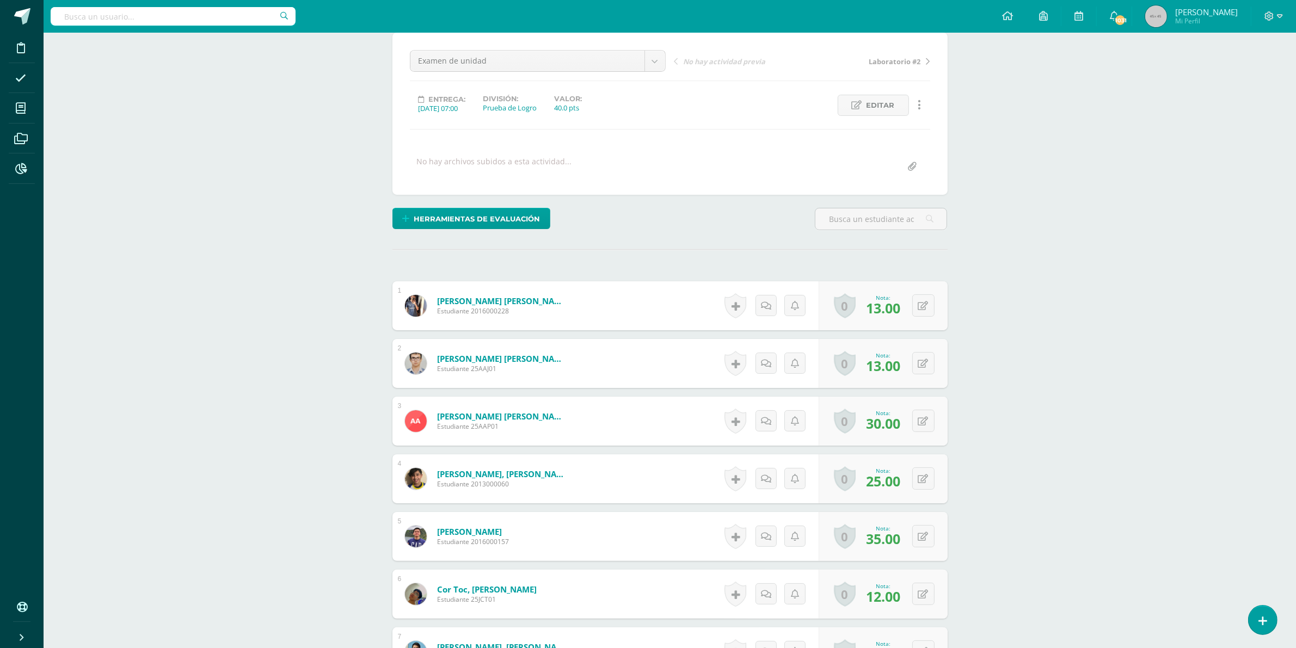
scroll to position [0, 0]
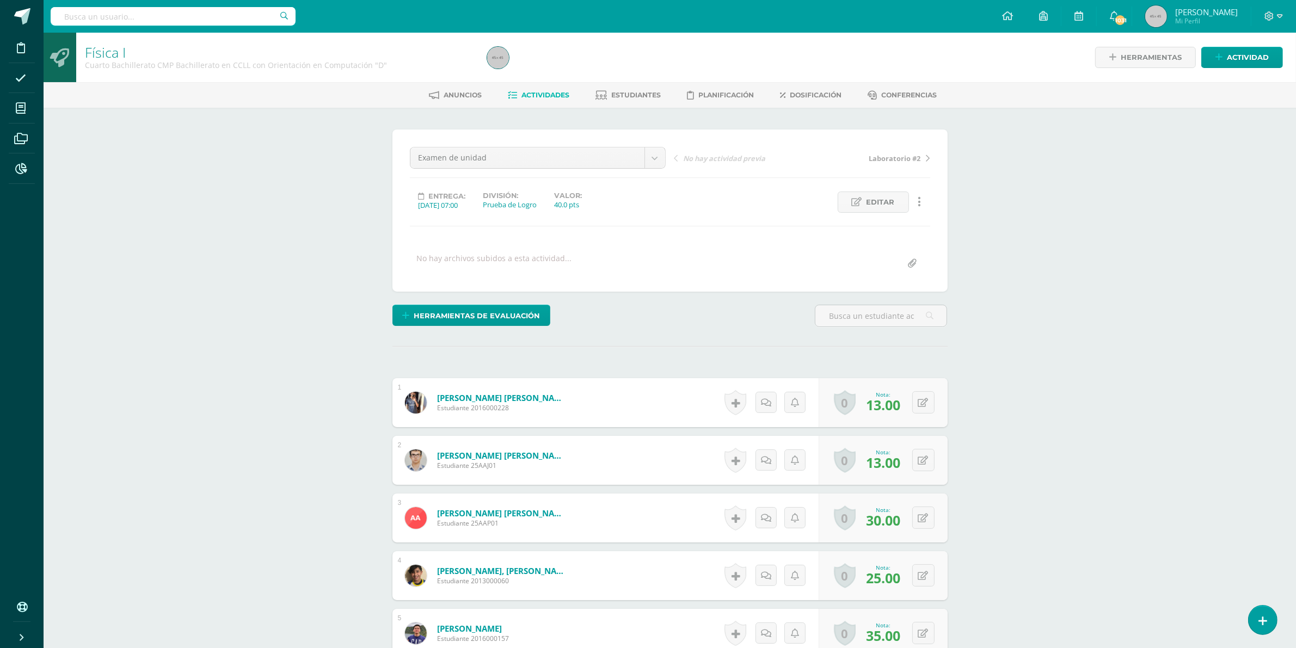
click at [531, 91] on span "Actividades" at bounding box center [546, 95] width 48 height 8
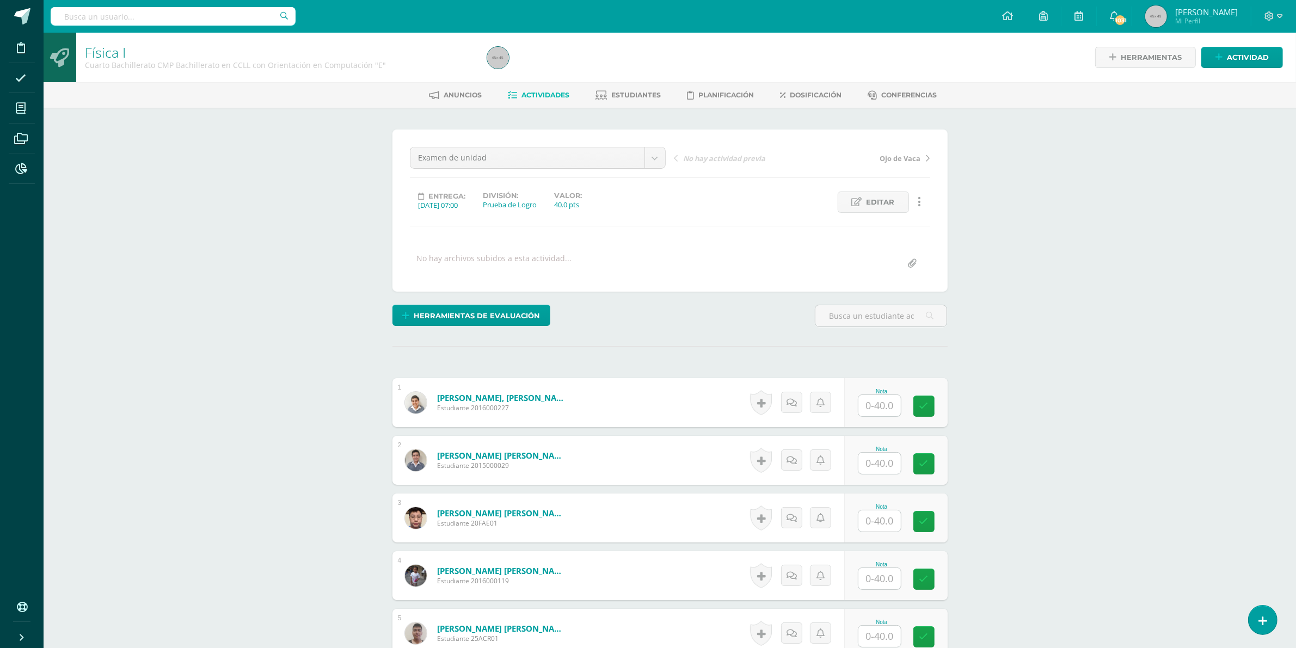
scroll to position [1, 0]
click at [869, 412] on input "text" at bounding box center [886, 406] width 44 height 22
type input "35"
type input "32"
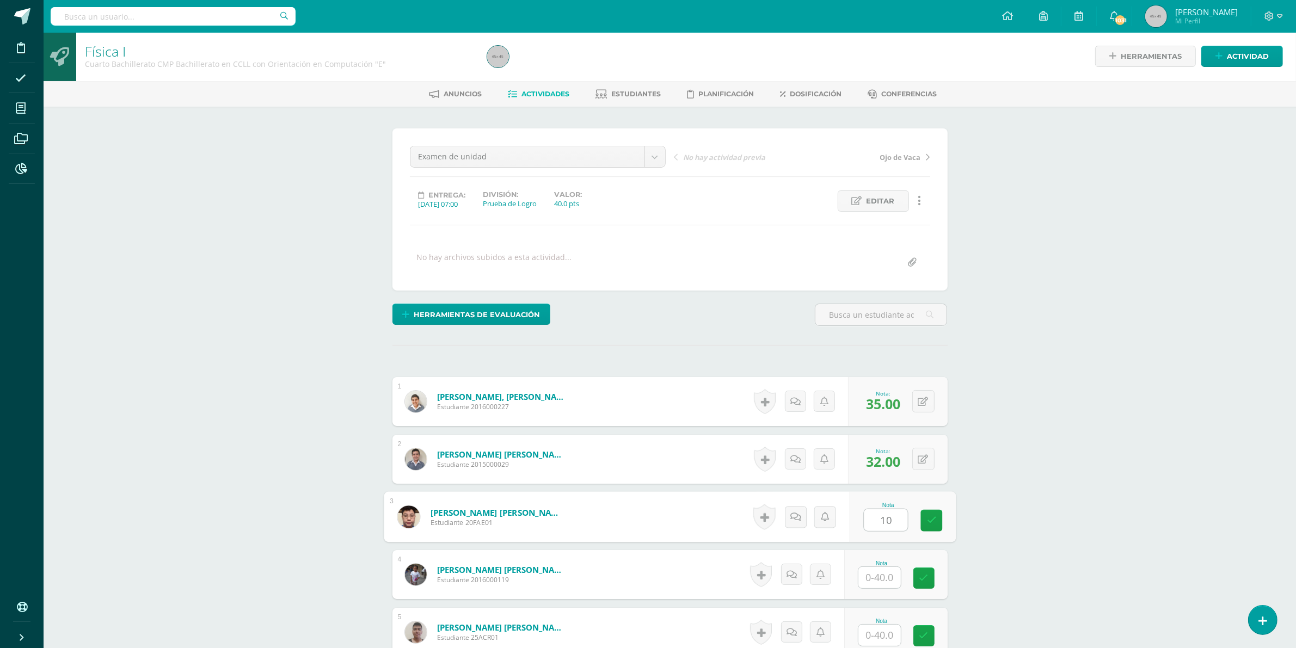
type input "10"
type input "24"
type input "30"
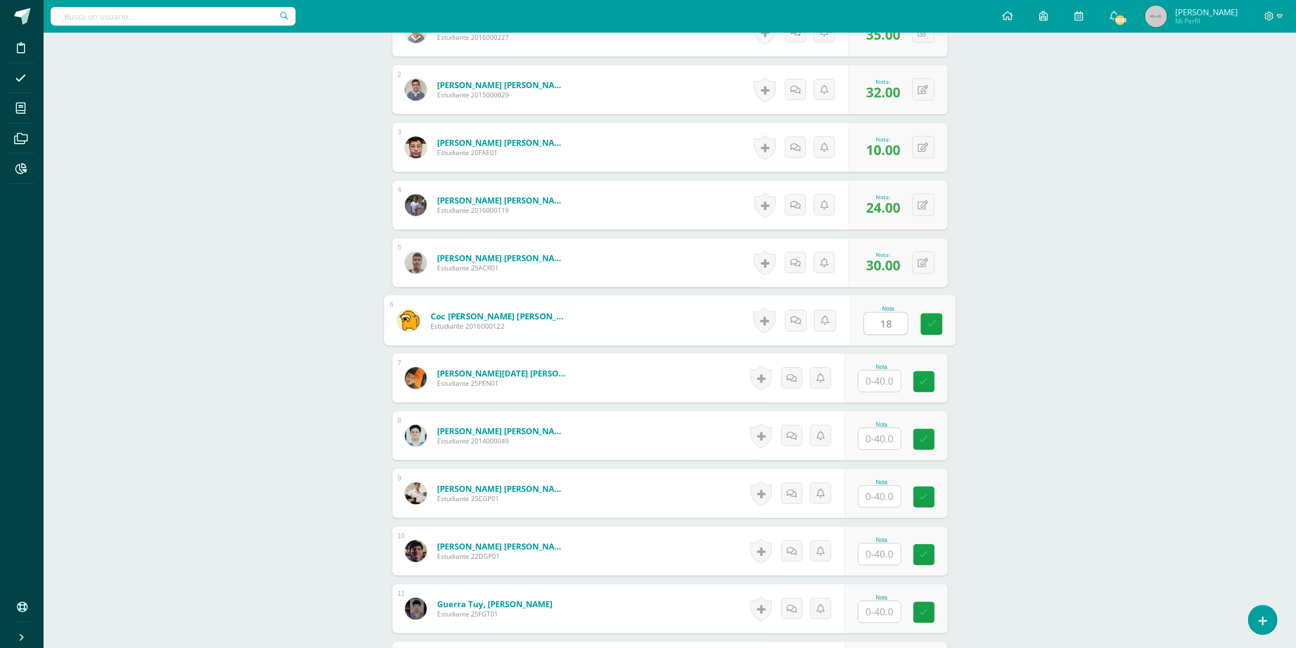
type input "18"
type input "20"
type input "22"
type input "7"
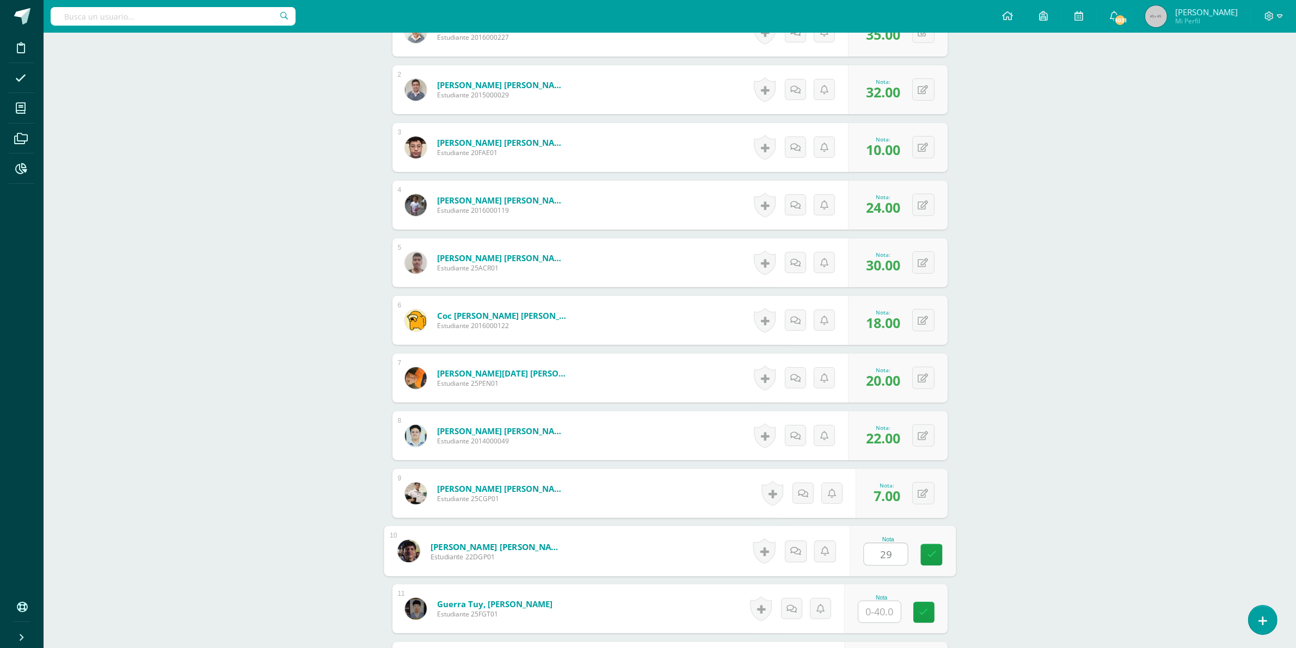
type input "29"
type input "19"
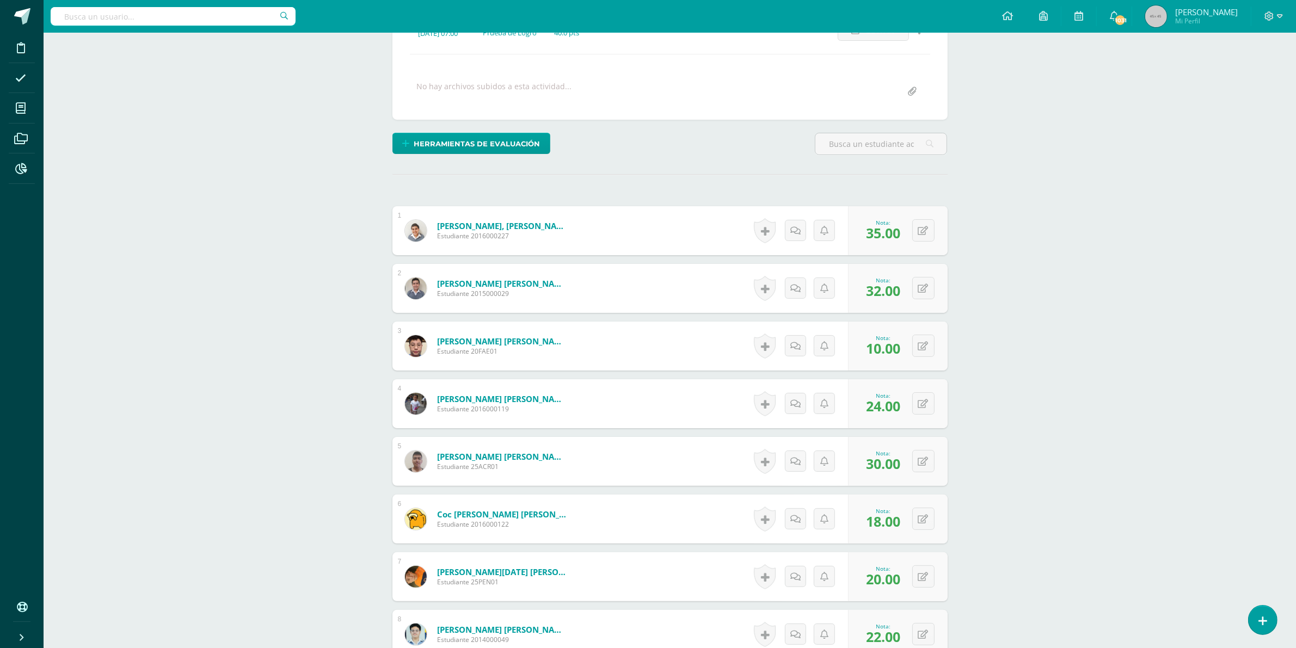
scroll to position [240, 0]
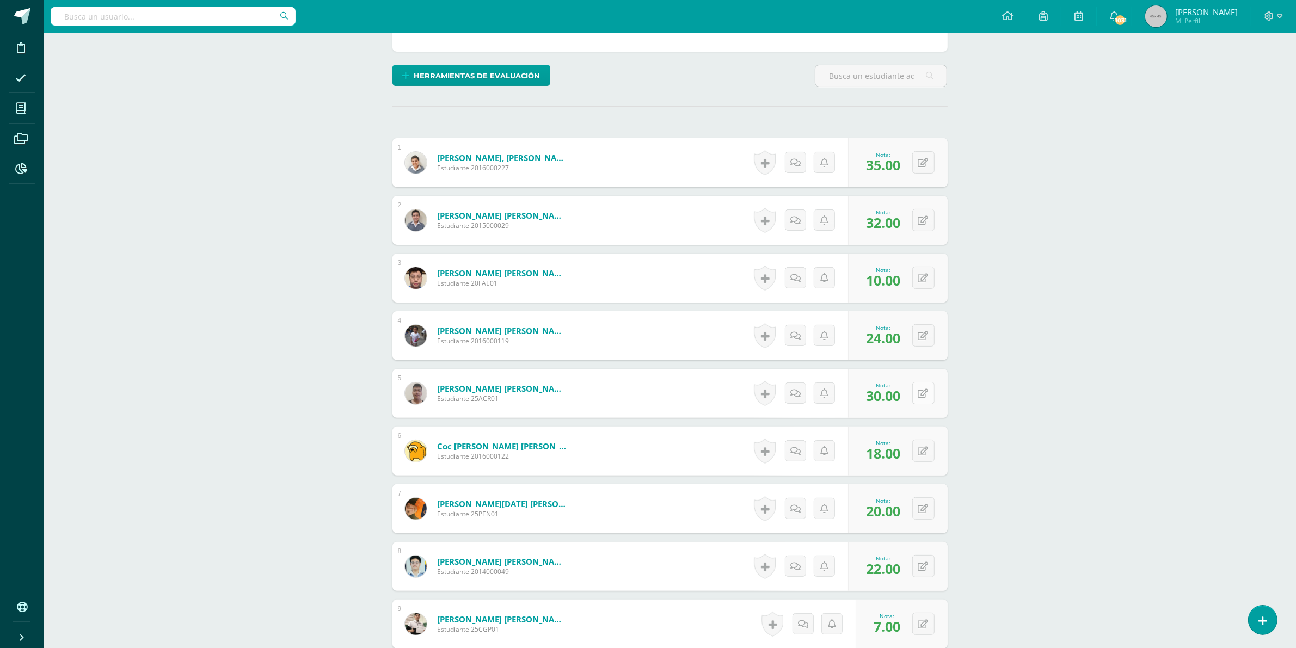
click at [926, 390] on icon at bounding box center [924, 393] width 10 height 9
click at [930, 456] on button at bounding box center [931, 451] width 23 height 23
click at [922, 506] on button at bounding box center [924, 509] width 22 height 22
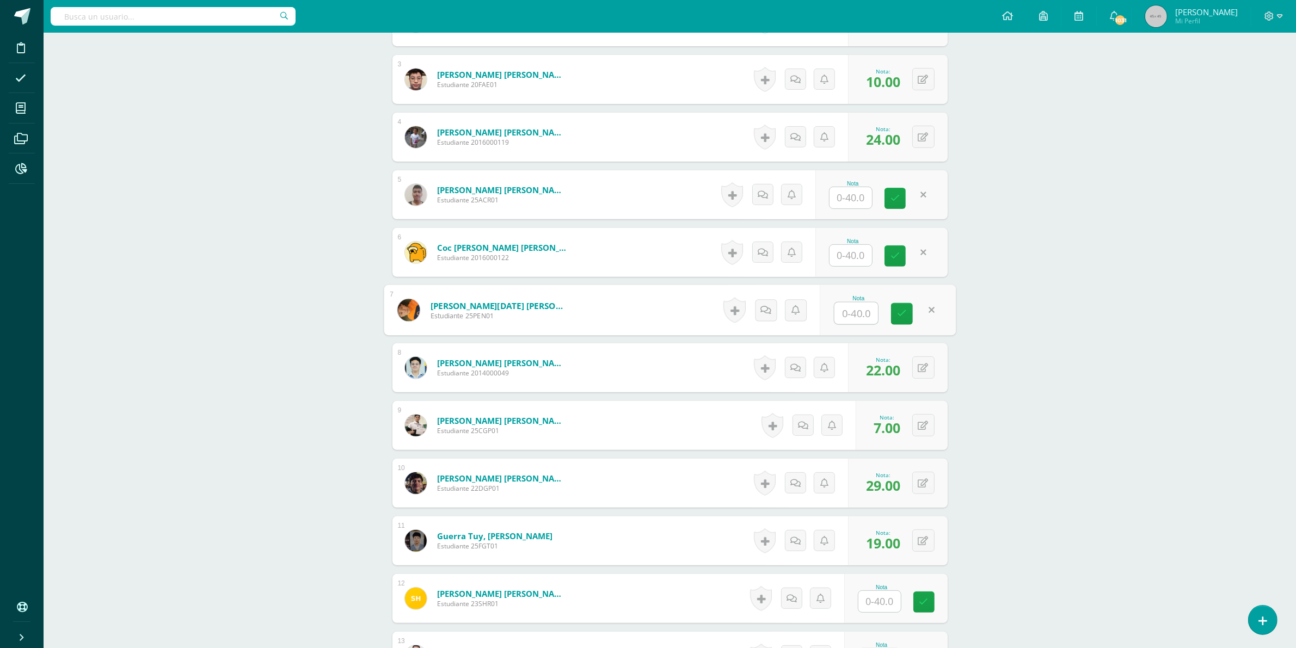
scroll to position [444, 0]
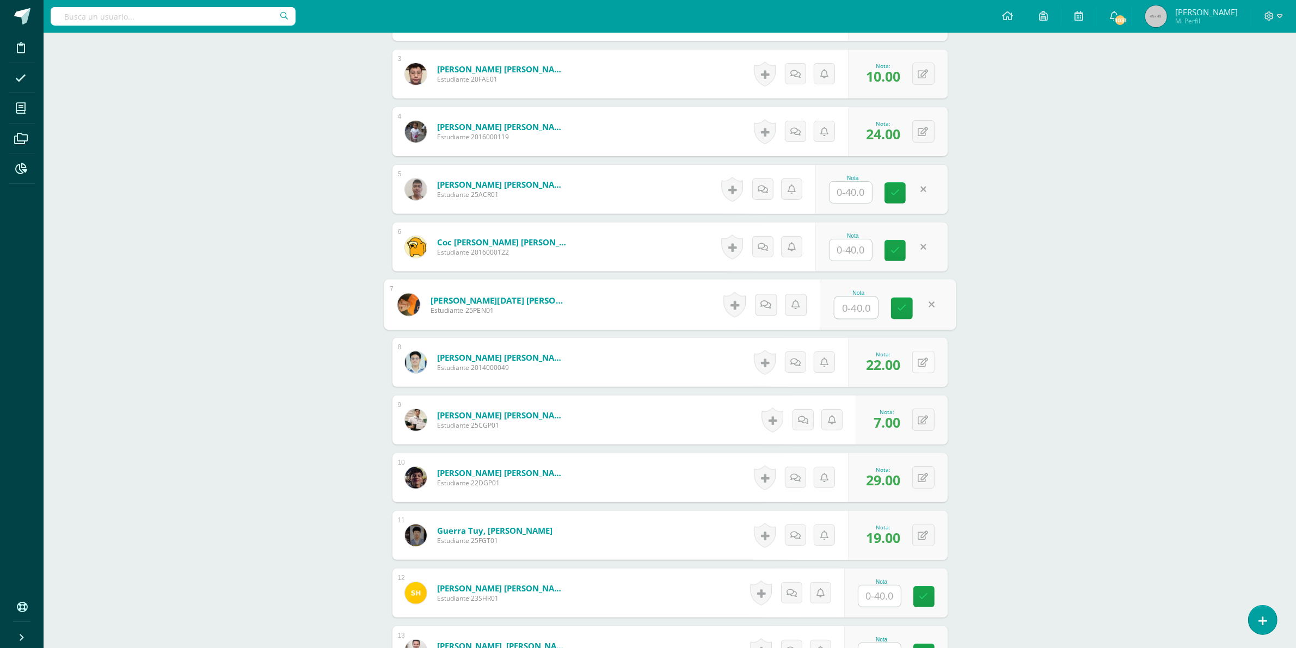
click at [921, 360] on button at bounding box center [924, 362] width 22 height 22
click at [925, 420] on icon at bounding box center [924, 420] width 10 height 9
click at [927, 480] on icon at bounding box center [924, 478] width 10 height 9
click at [920, 534] on button at bounding box center [931, 535] width 23 height 23
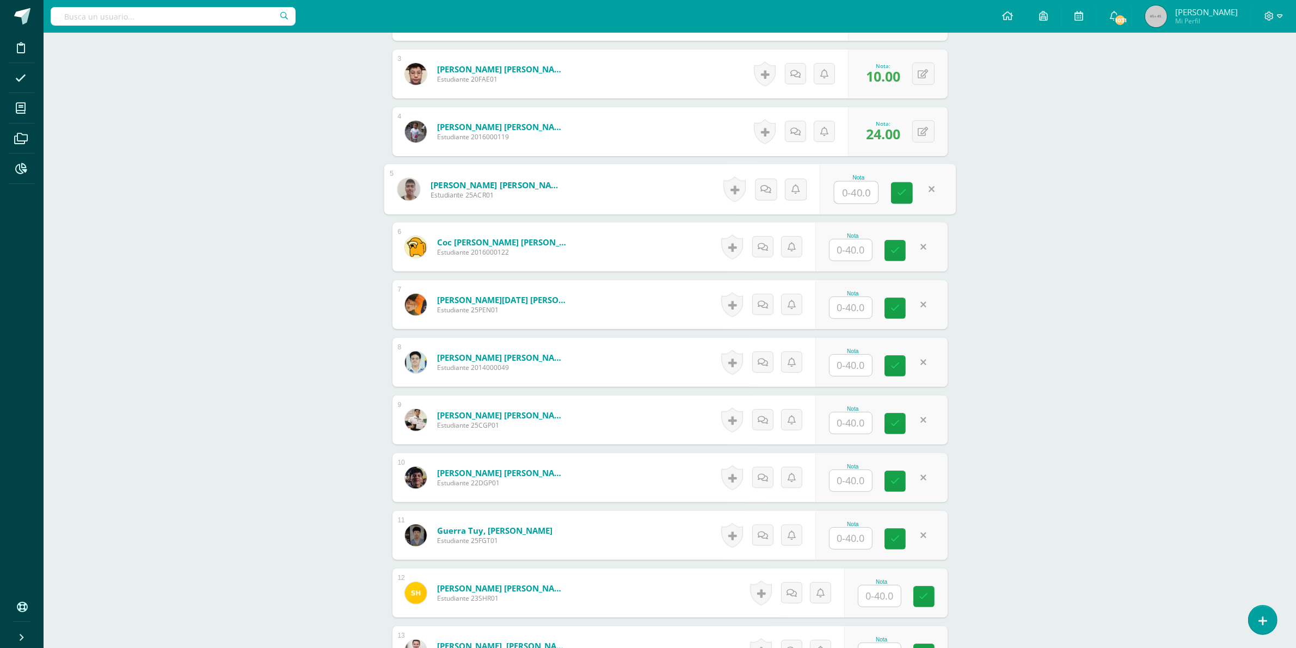
click at [858, 189] on input "text" at bounding box center [857, 193] width 44 height 22
type input "1"
type input "24"
type input "30"
type input "18"
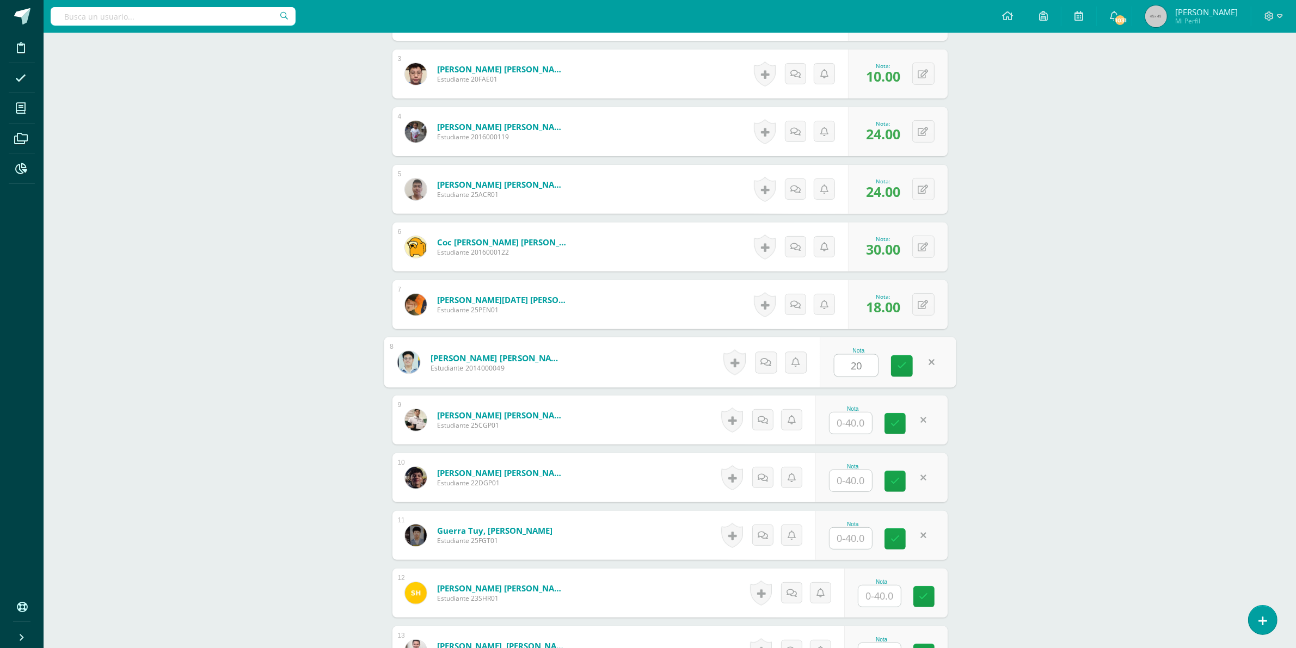
type input "20"
type input "22"
type input "7"
type input "29"
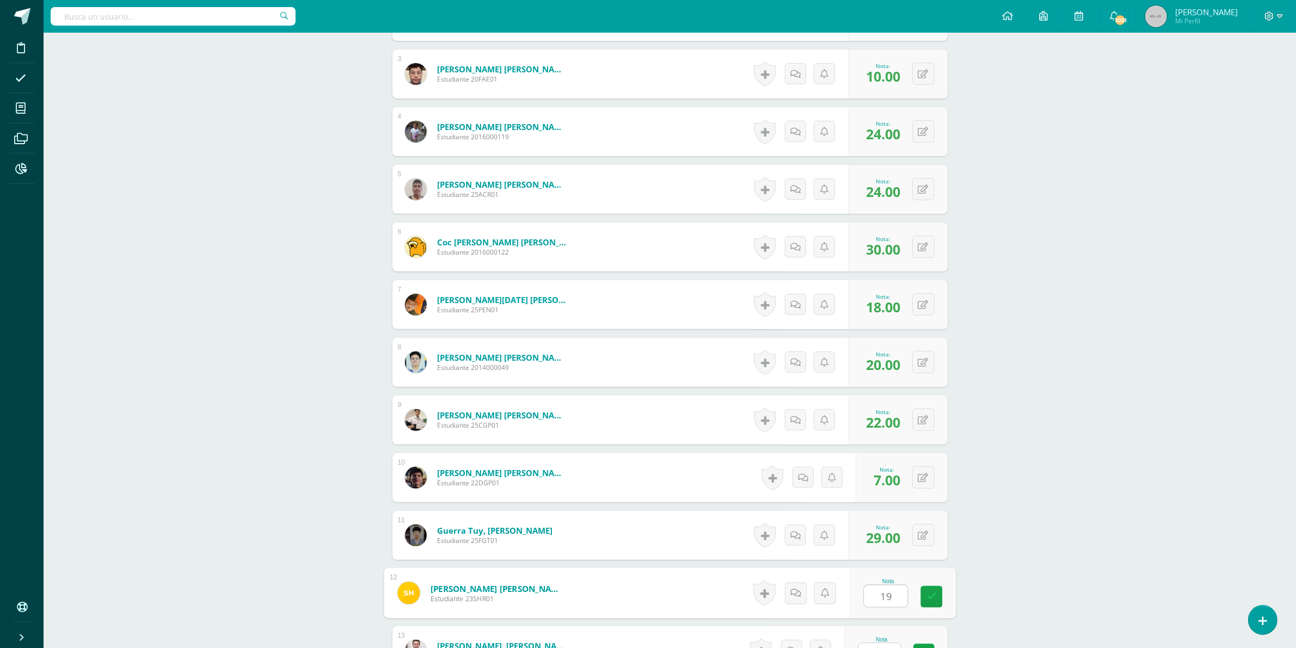
type input "19"
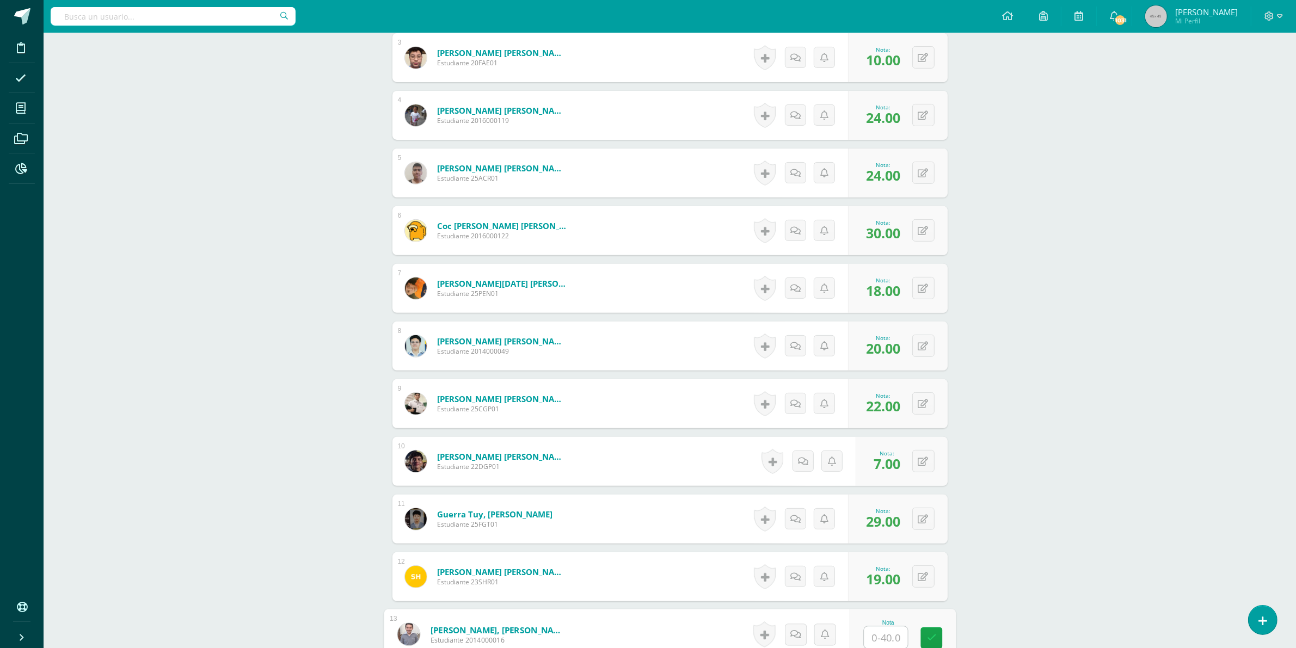
scroll to position [832, 0]
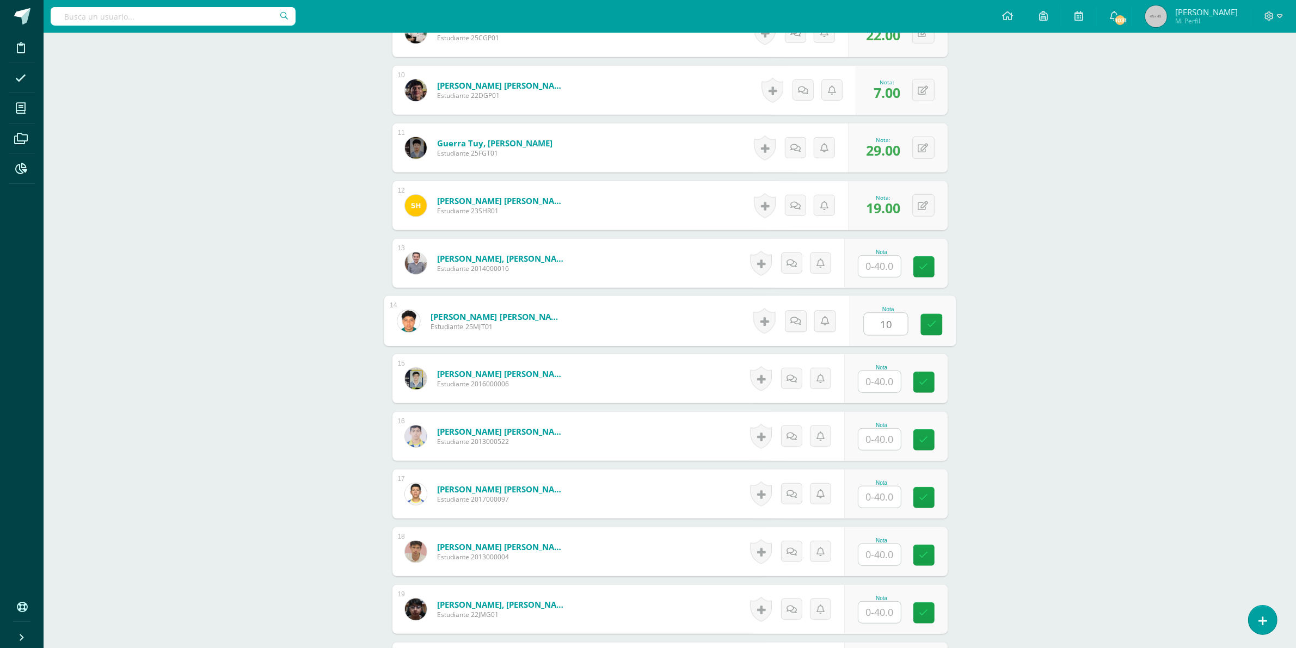
type input "10"
type input "25"
type input "22"
type input "30"
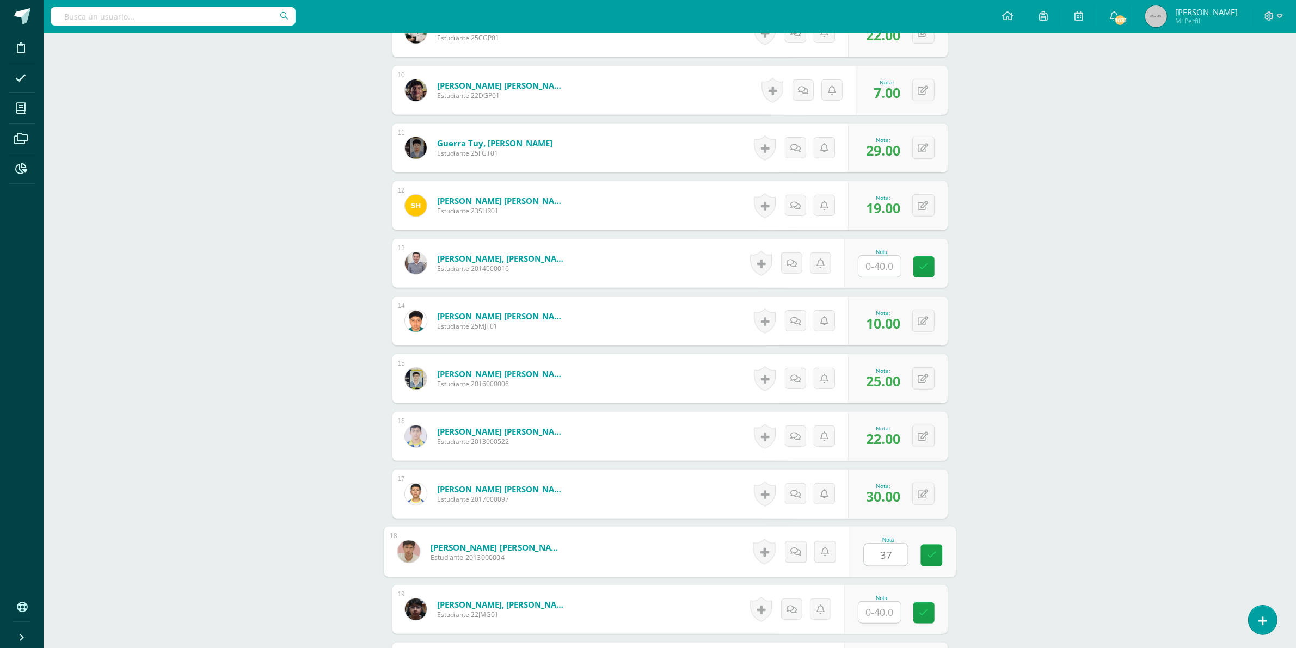
type input "37"
type input "40"
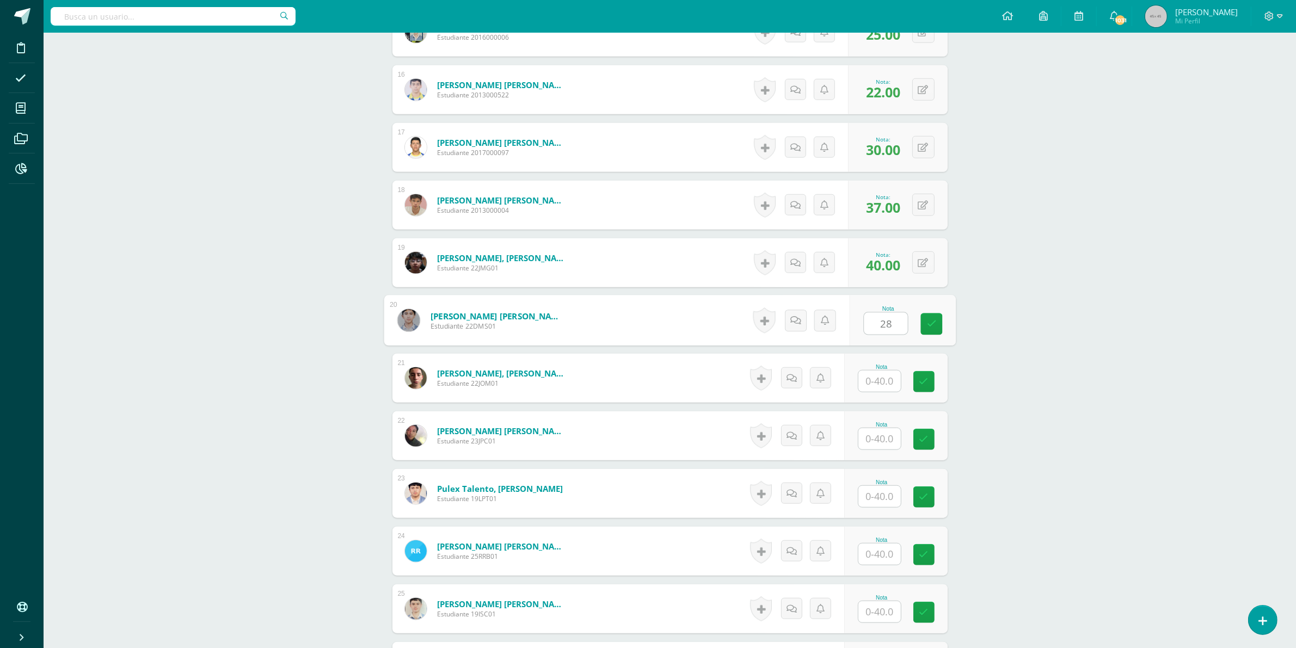
type input "28"
type input "35"
type input "18"
type input "21"
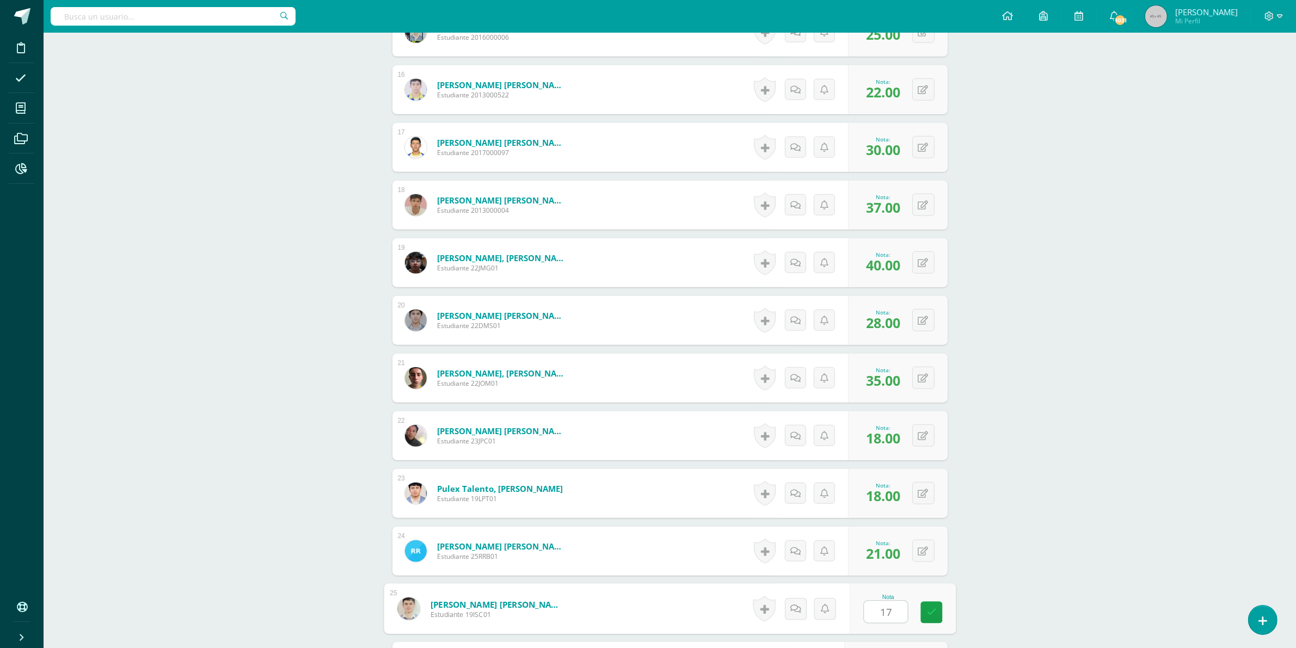
type input "17"
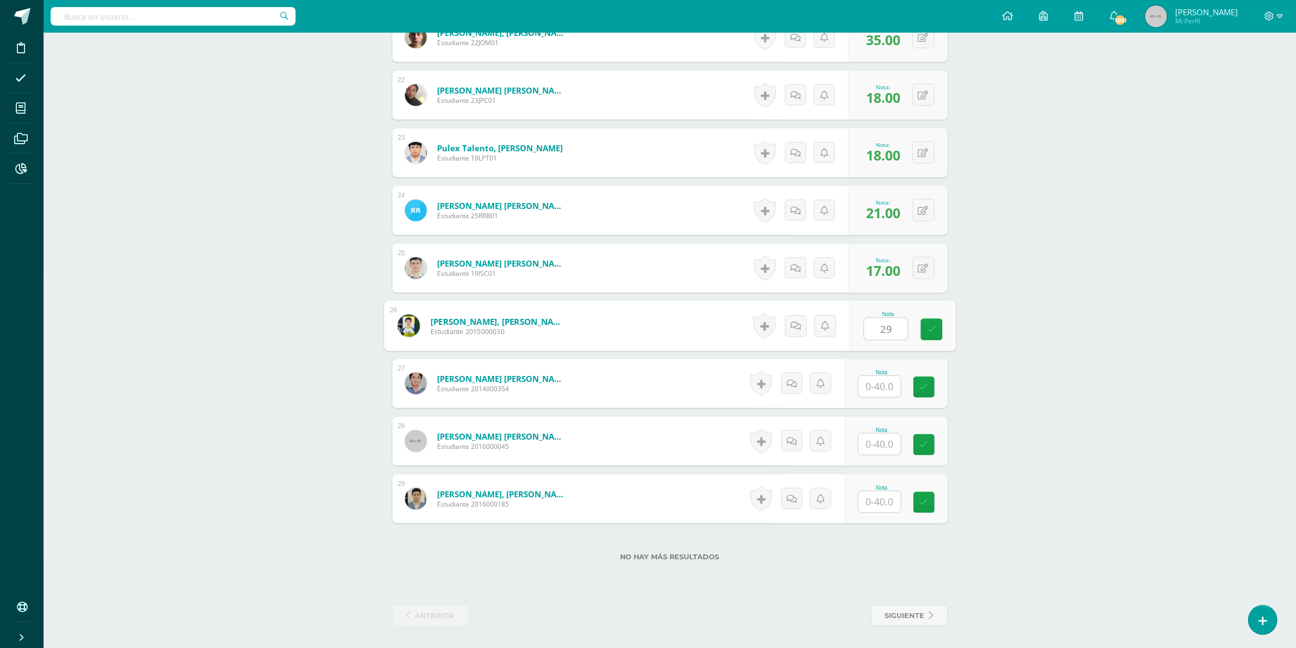
type input "29"
type input "27"
type input "9"
type input "30"
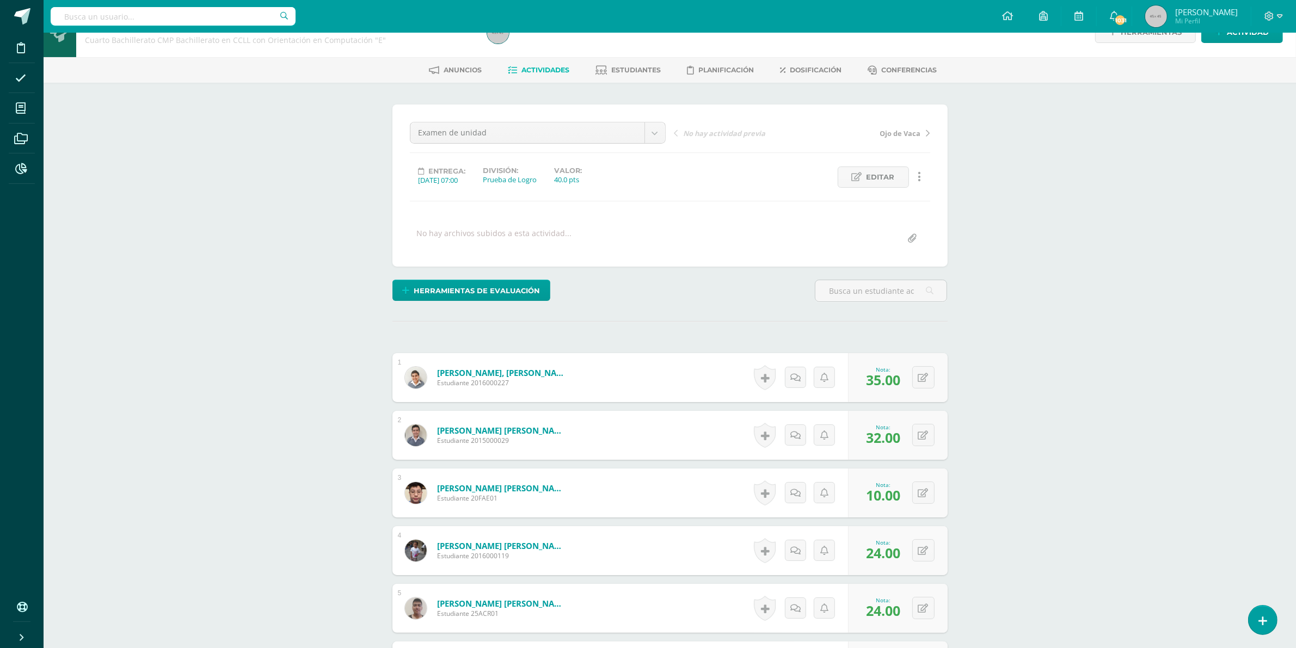
scroll to position [0, 0]
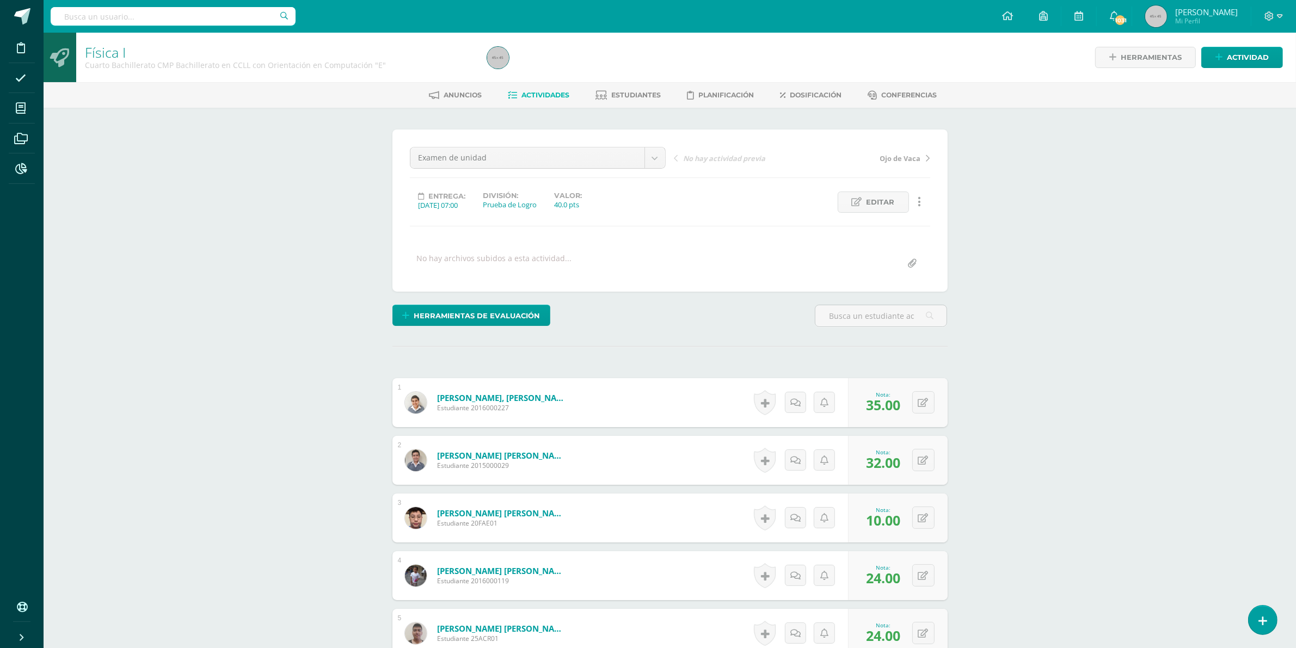
click at [552, 97] on span "Actividades" at bounding box center [546, 95] width 48 height 8
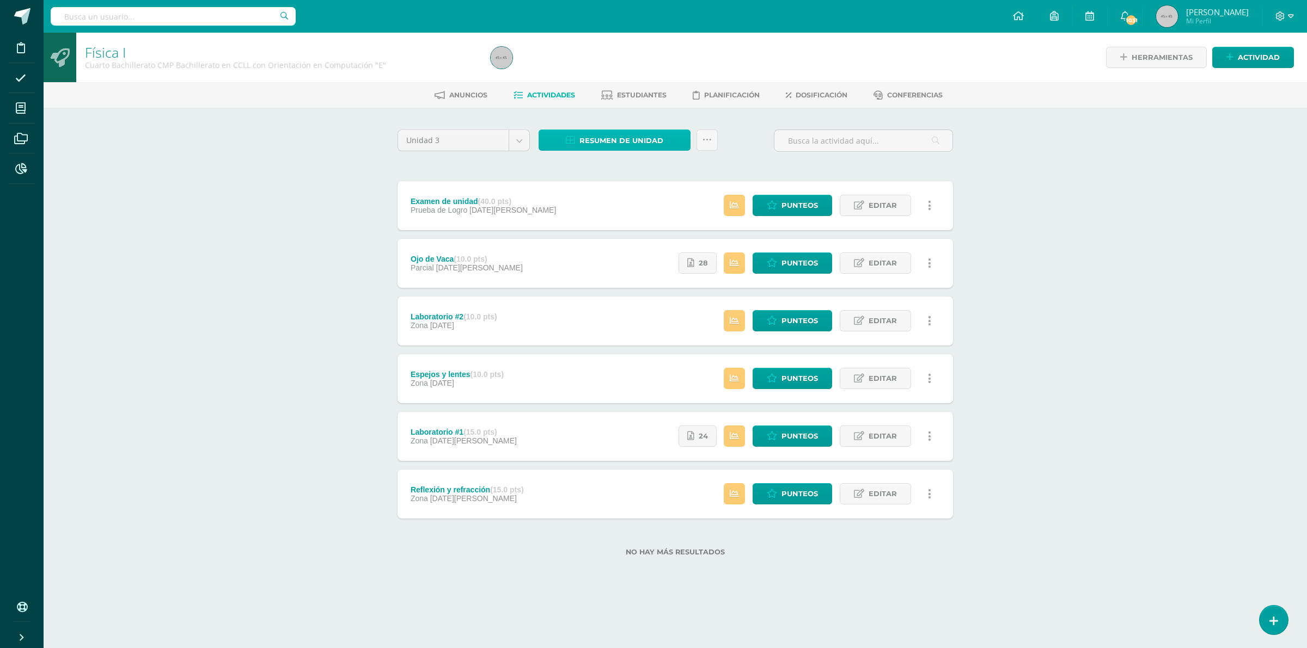
click at [589, 137] on span "Resumen de unidad" at bounding box center [621, 141] width 84 height 20
click at [603, 83] on link "Descargar como PDF" at bounding box center [615, 85] width 116 height 17
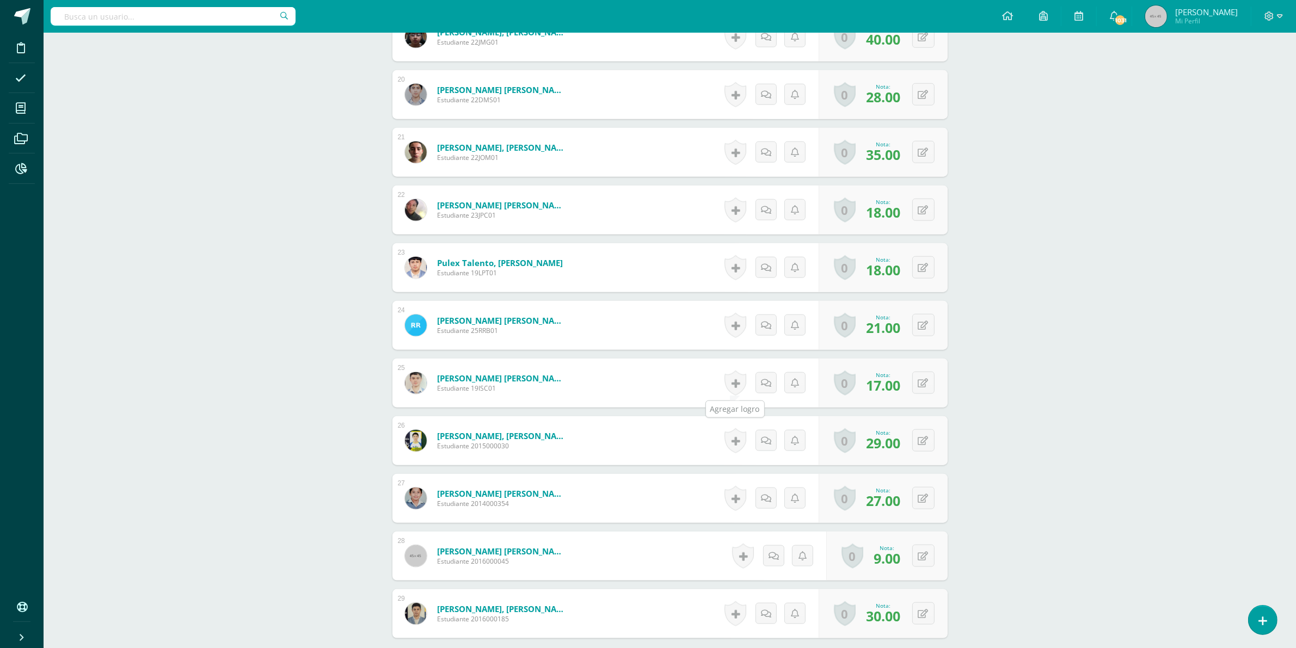
scroll to position [1520, 0]
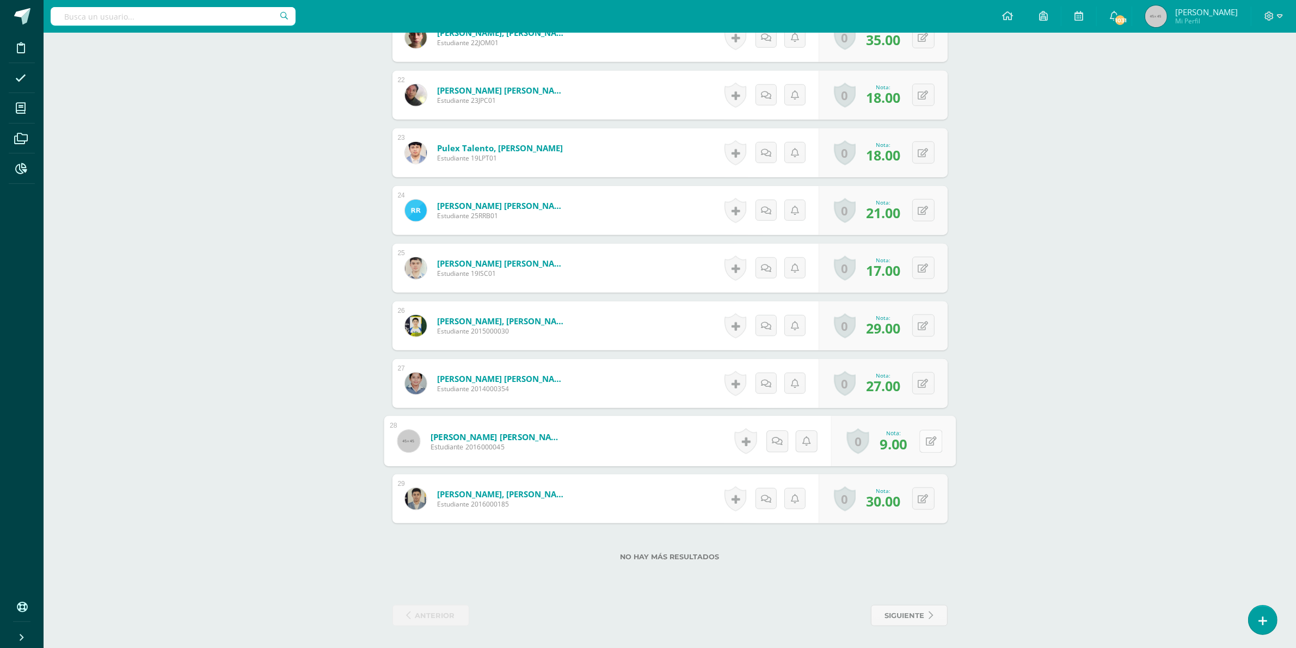
click at [918, 448] on div "0 [GEOGRAPHIC_DATA] Logros obtenidos Aún no hay logros agregados Nota: 9.00" at bounding box center [893, 442] width 125 height 51
click at [922, 437] on button at bounding box center [931, 441] width 23 height 23
type input "11"
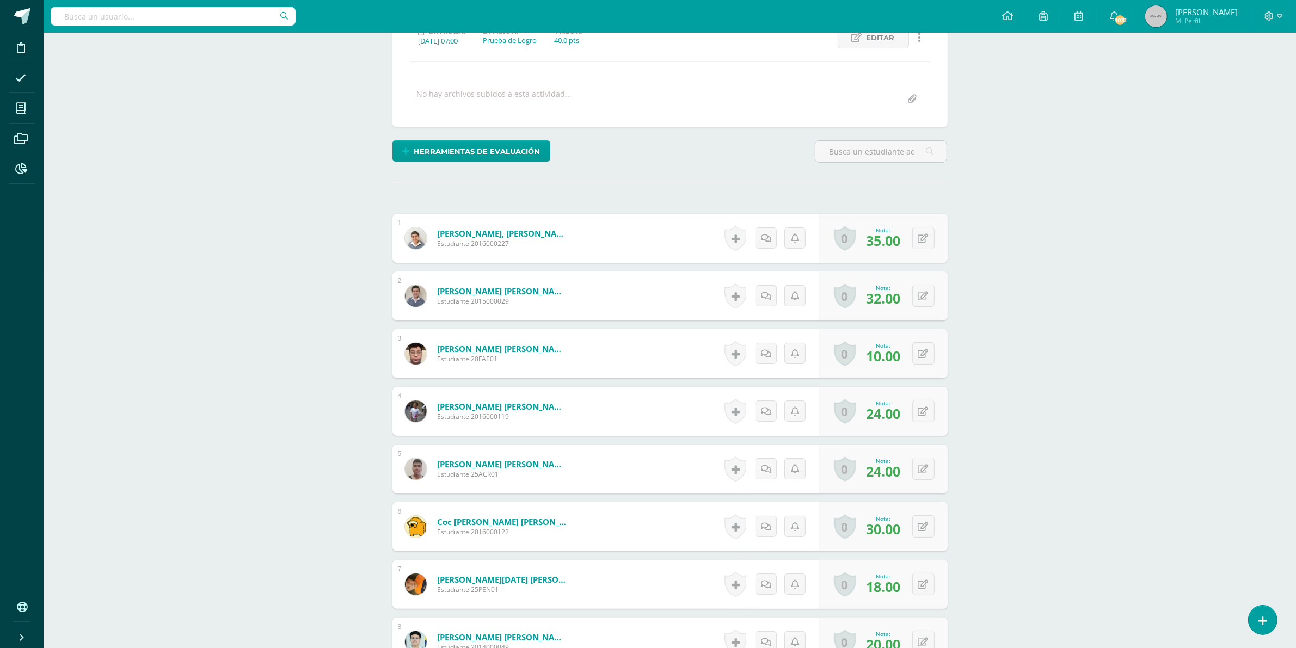
scroll to position [0, 0]
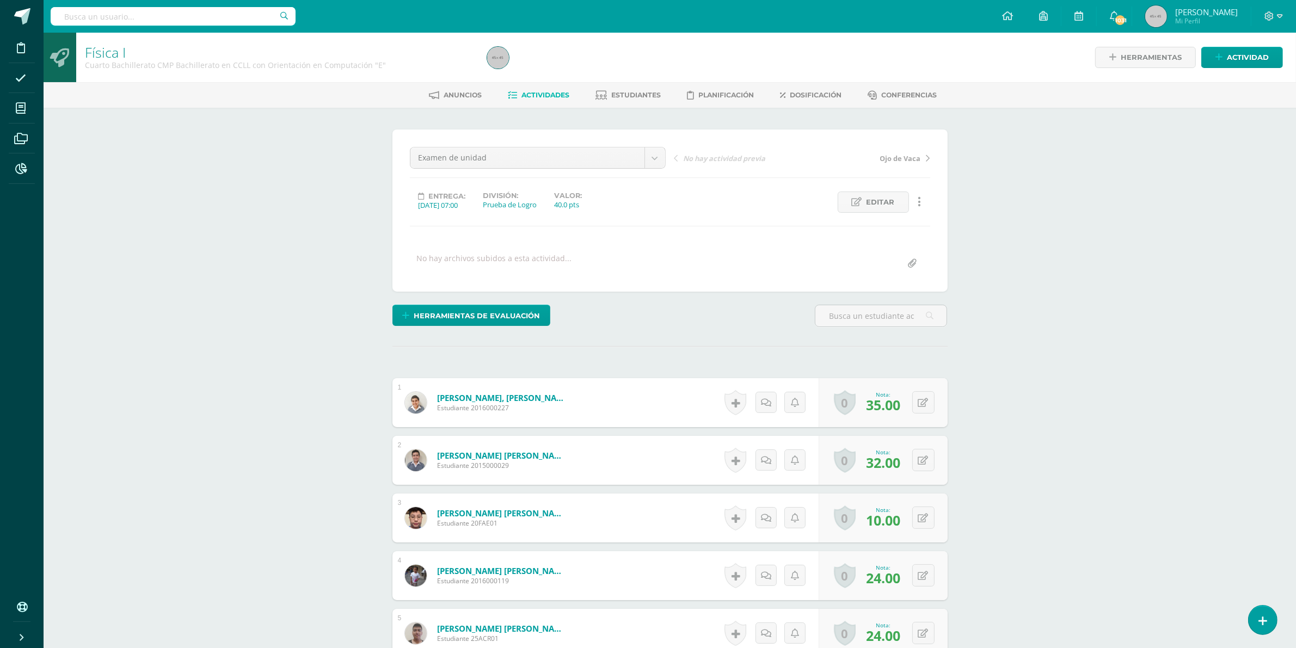
click at [543, 91] on span "Actividades" at bounding box center [546, 95] width 48 height 8
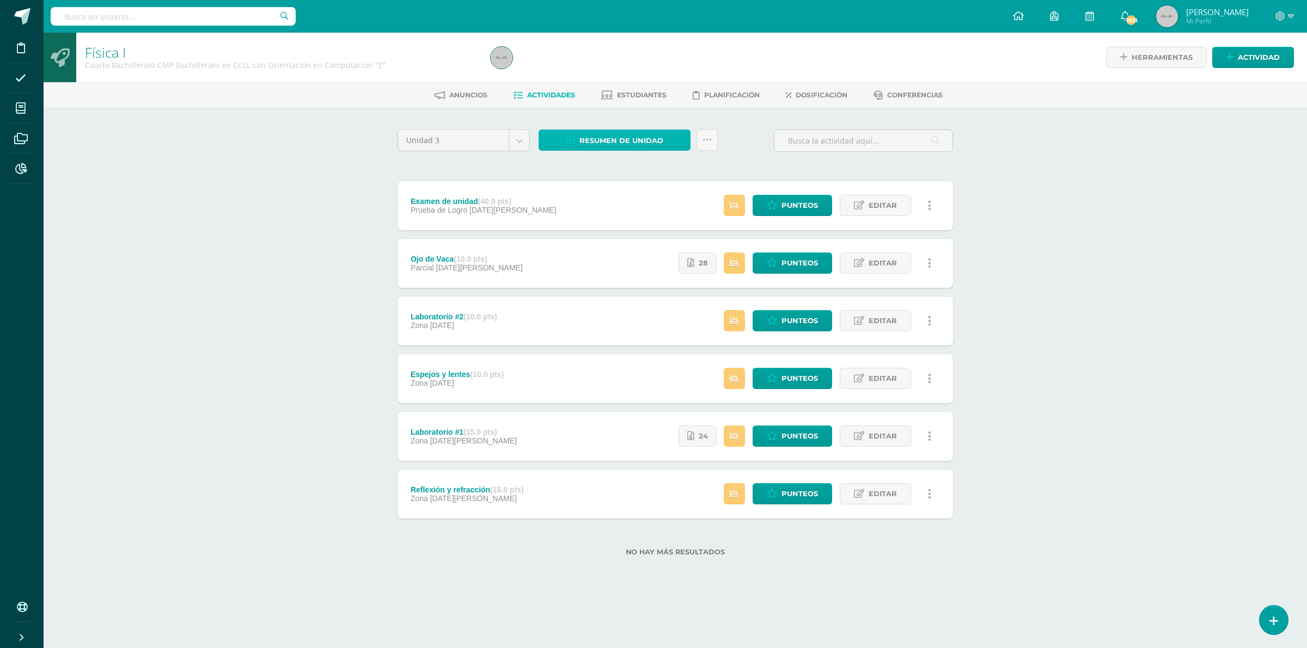
click at [633, 137] on span "Resumen de unidad" at bounding box center [621, 141] width 84 height 20
click at [621, 81] on link "Descargar como PDF" at bounding box center [615, 85] width 116 height 17
